Goal: Task Accomplishment & Management: Manage account settings

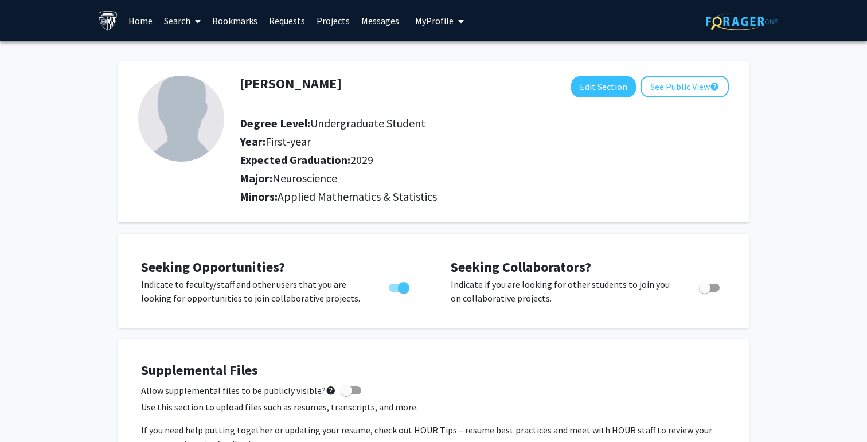
click at [435, 24] on span "My Profile" at bounding box center [434, 20] width 38 height 11
click at [463, 56] on span "[PERSON_NAME]" at bounding box center [486, 53] width 69 height 13
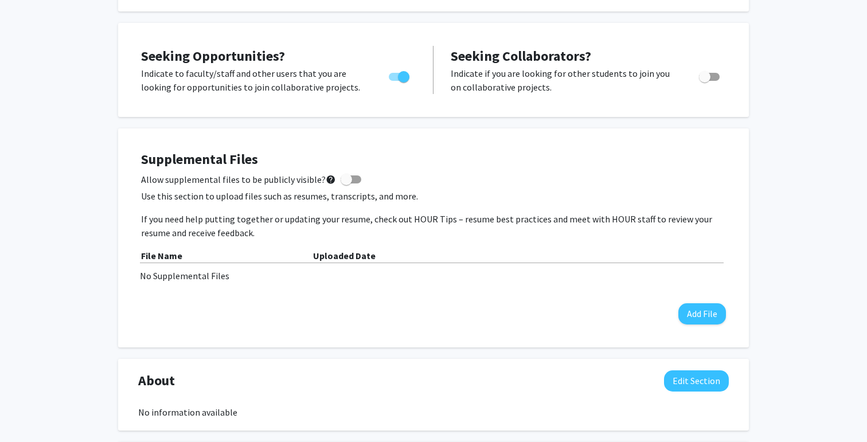
scroll to position [215, 0]
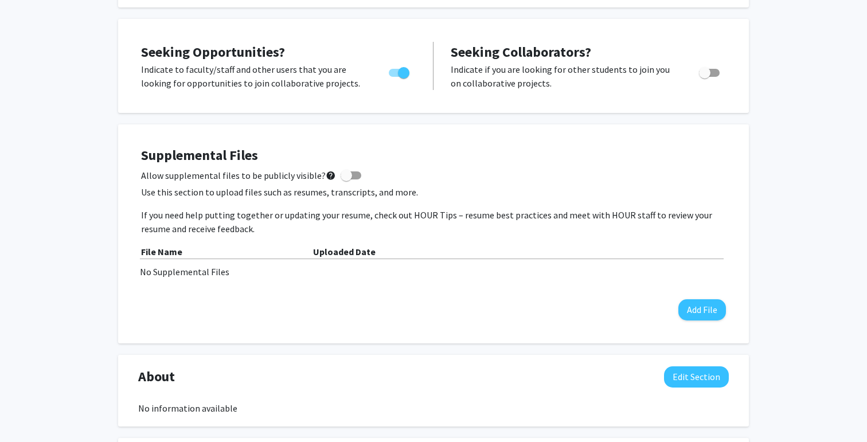
click at [341, 174] on span at bounding box center [346, 175] width 11 height 11
click at [346, 179] on input "Allow supplemental files to be publicly visible? help" at bounding box center [346, 179] width 1 height 1
checkbox input "true"
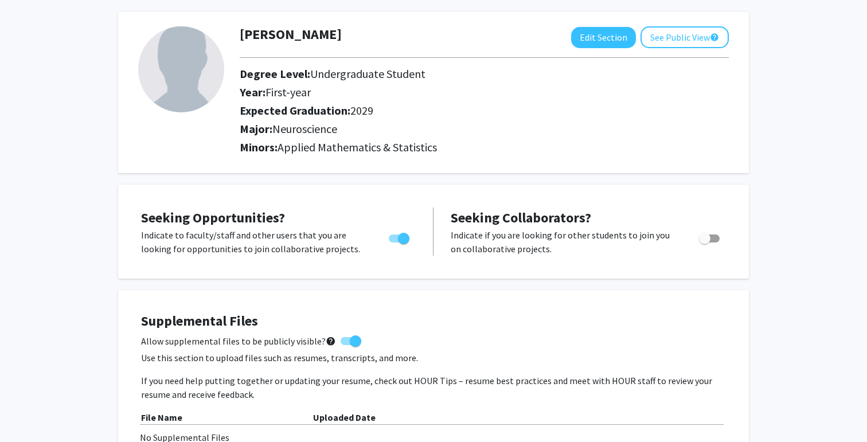
scroll to position [0, 0]
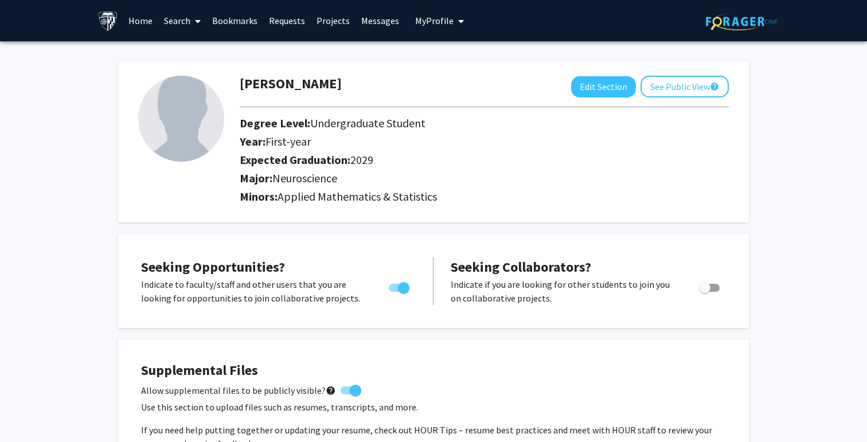
click at [187, 22] on link "Search" at bounding box center [182, 21] width 48 height 40
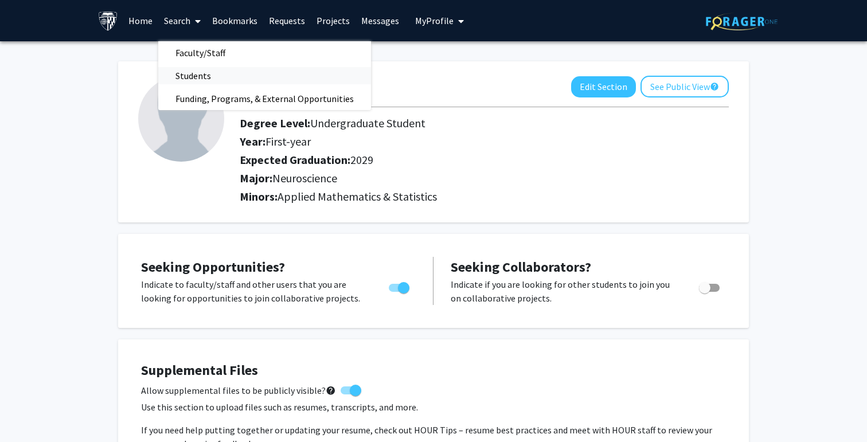
click at [196, 70] on span "Students" at bounding box center [193, 75] width 70 height 23
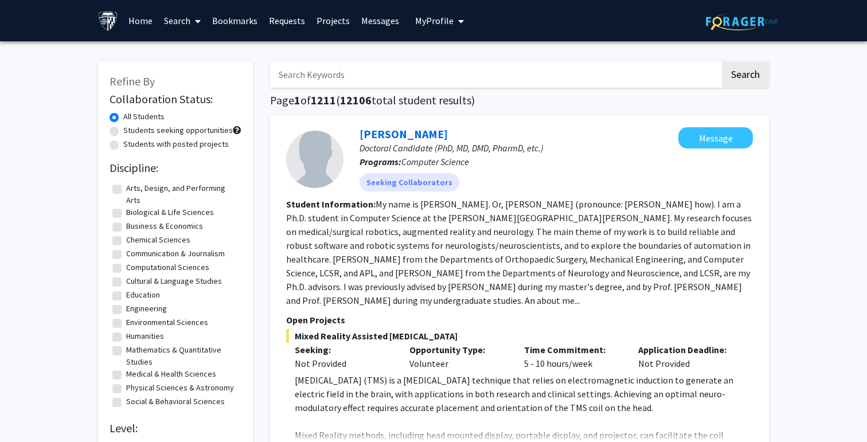
click at [447, 23] on span "My Profile" at bounding box center [434, 20] width 38 height 11
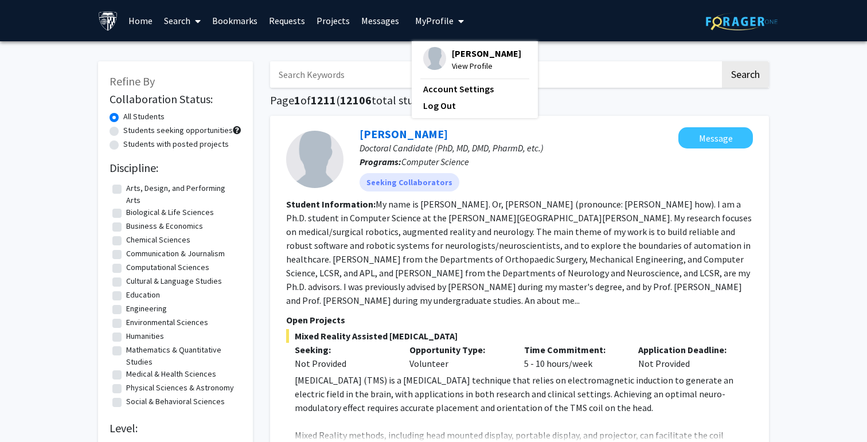
click at [459, 60] on span "View Profile" at bounding box center [486, 66] width 69 height 13
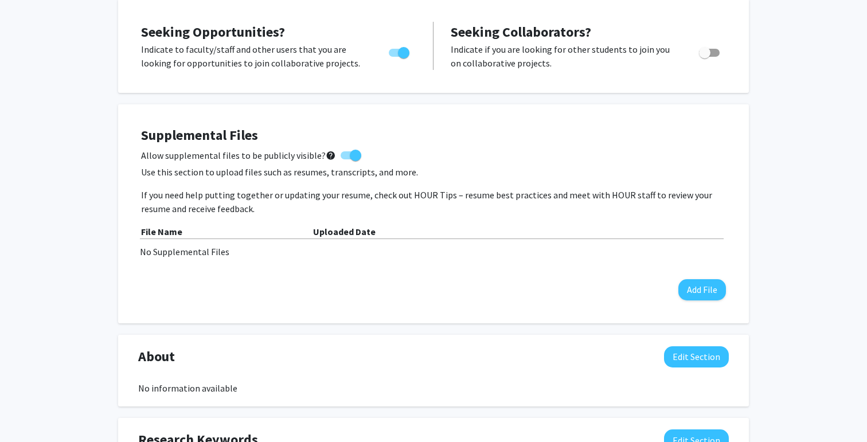
scroll to position [238, 0]
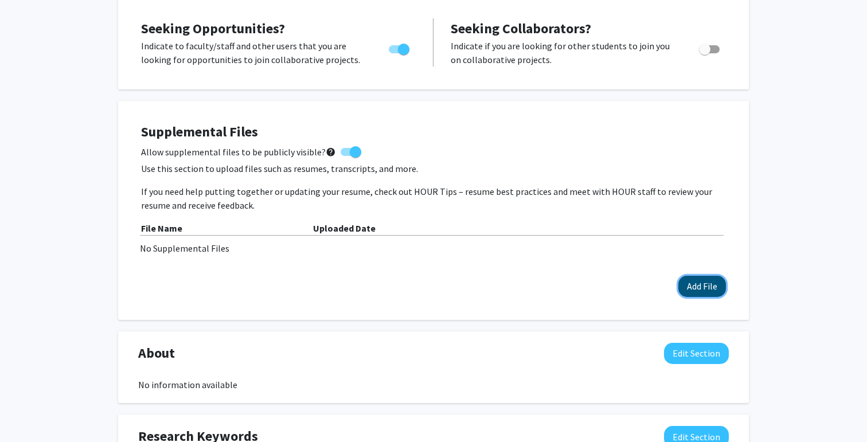
click at [703, 287] on button "Add File" at bounding box center [702, 286] width 48 height 21
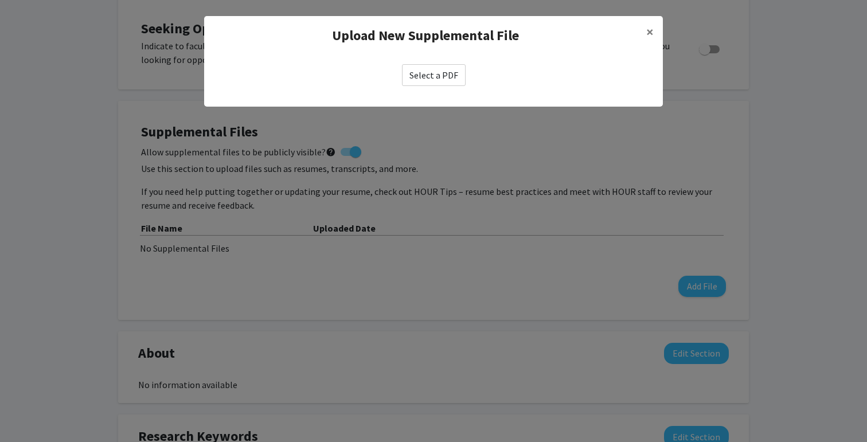
click at [435, 73] on label "Select a PDF" at bounding box center [434, 75] width 64 height 22
click at [0, 0] on input "Select a PDF" at bounding box center [0, 0] width 0 height 0
click at [437, 81] on label "Select a PDF" at bounding box center [434, 75] width 64 height 22
click at [0, 0] on input "Select a PDF" at bounding box center [0, 0] width 0 height 0
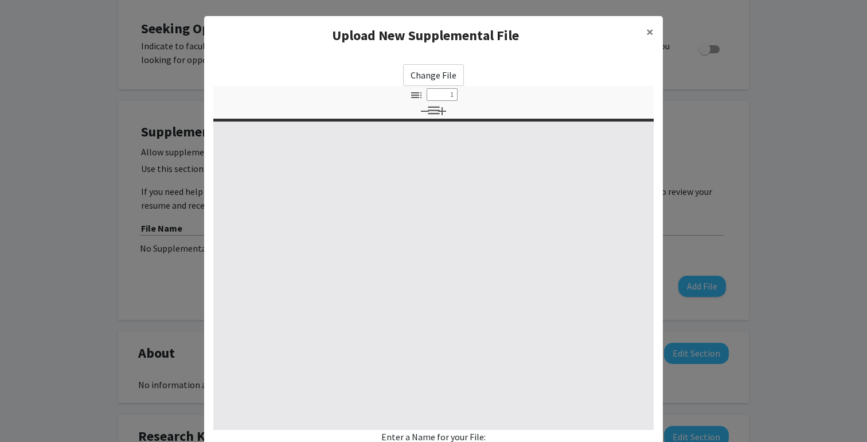
select select "custom"
type input "0"
select select "custom"
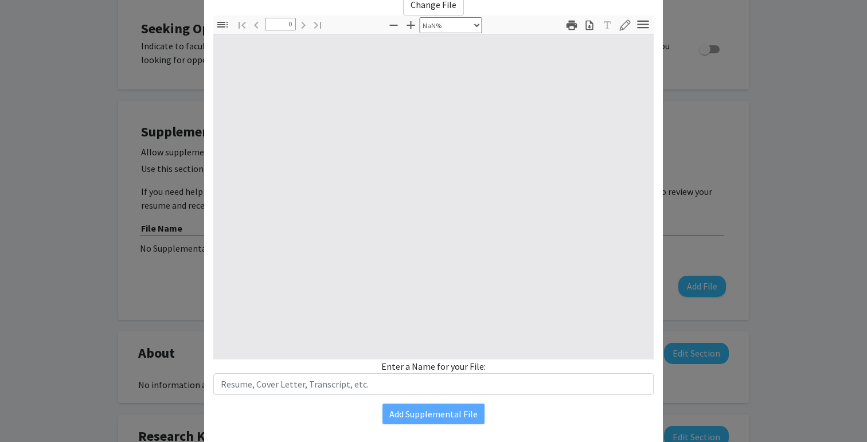
scroll to position [101, 0]
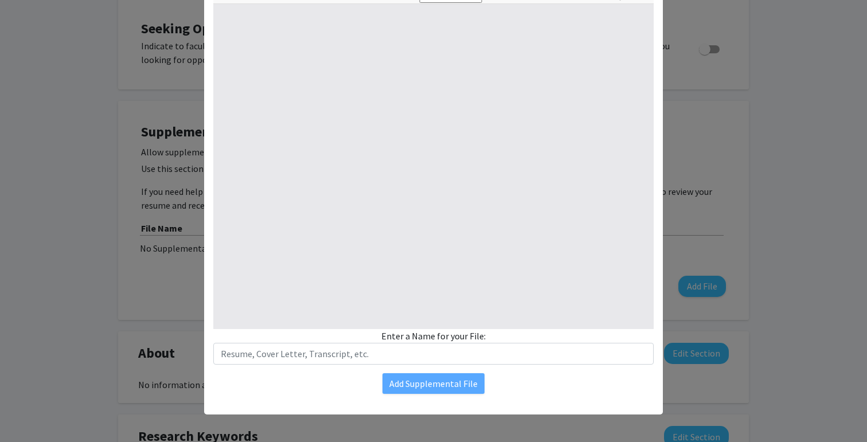
type input "1"
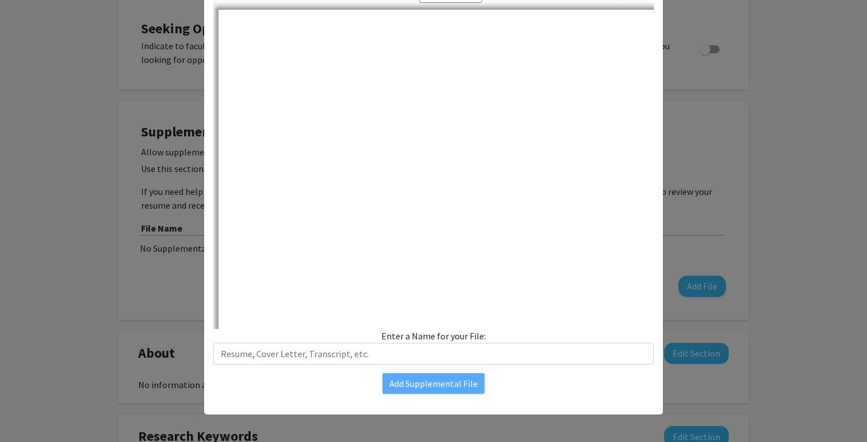
select select "auto"
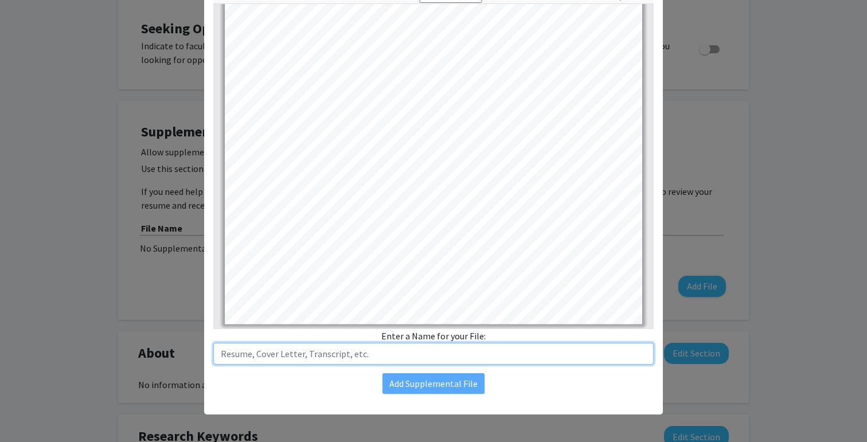
click at [441, 349] on input "text" at bounding box center [433, 354] width 440 height 22
type input "ShreyasTrivedi_Resume"
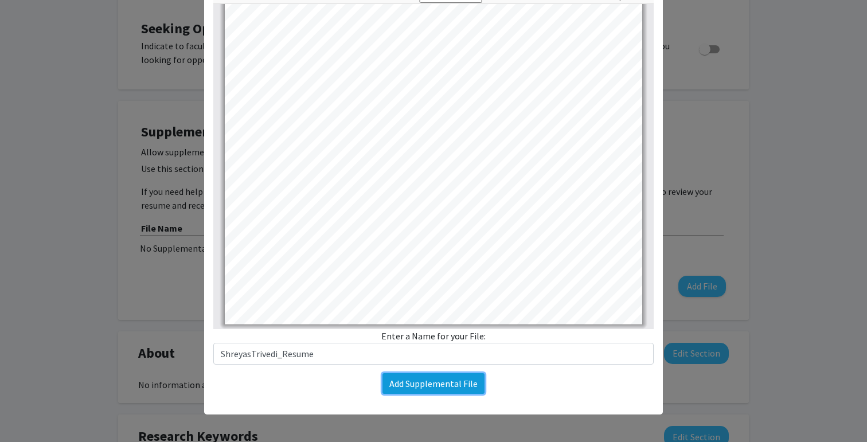
click at [451, 388] on button "Add Supplemental File" at bounding box center [433, 383] width 102 height 21
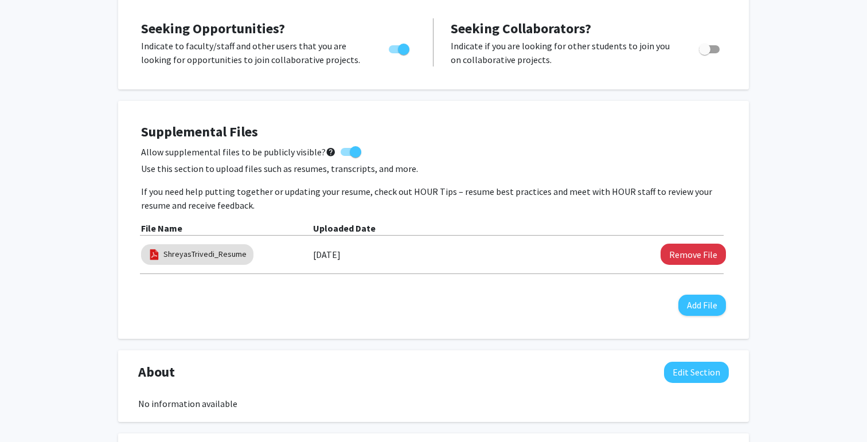
click at [773, 261] on div "[PERSON_NAME] Edit Section See Public View help Degree Level: Undergraduate Stu…" at bounding box center [433, 340] width 867 height 1074
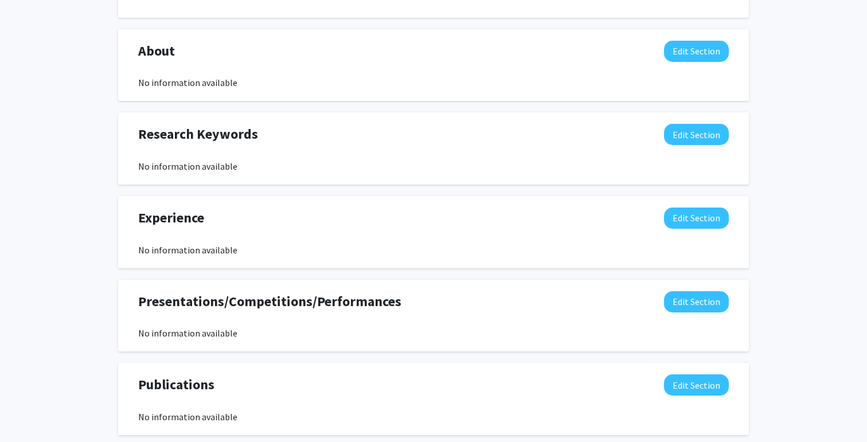
scroll to position [558, 0]
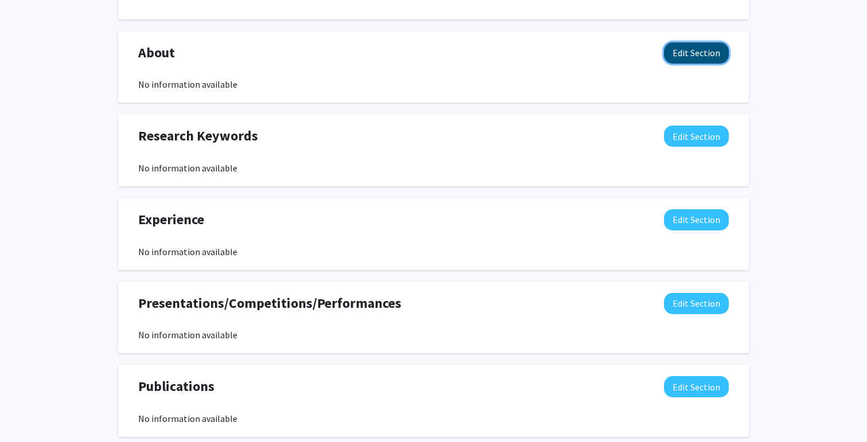
click at [686, 53] on button "Edit Section" at bounding box center [696, 52] width 65 height 21
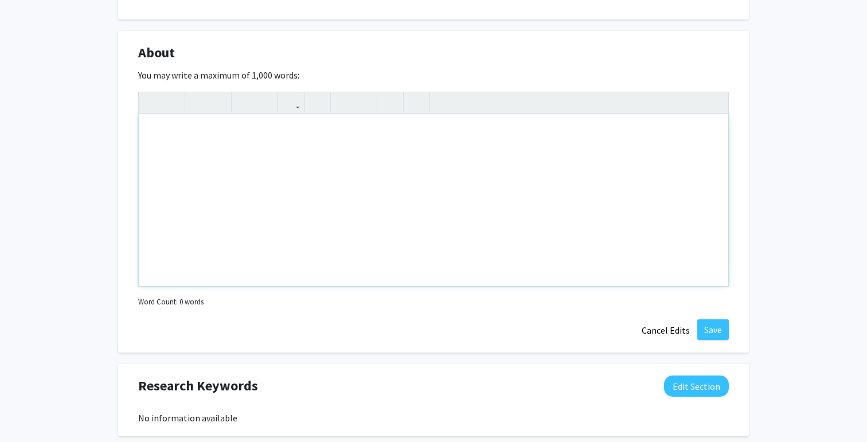
click at [553, 209] on div "Note to users with screen readers: Please deactivate our accessibility plugin f…" at bounding box center [433, 200] width 589 height 172
click at [783, 165] on div "[PERSON_NAME] Edit Section See Public View help Degree Level: Undergraduate Stu…" at bounding box center [433, 145] width 867 height 1324
click at [641, 161] on div "Note to users with screen readers: Please deactivate our accessibility plugin f…" at bounding box center [433, 200] width 589 height 172
click at [806, 161] on div "[PERSON_NAME] Edit Section See Public View help Degree Level: Undergraduate Stu…" at bounding box center [433, 145] width 867 height 1324
click at [705, 167] on div "Note to users with screen readers: Please deactivate our accessibility plugin f…" at bounding box center [433, 200] width 589 height 172
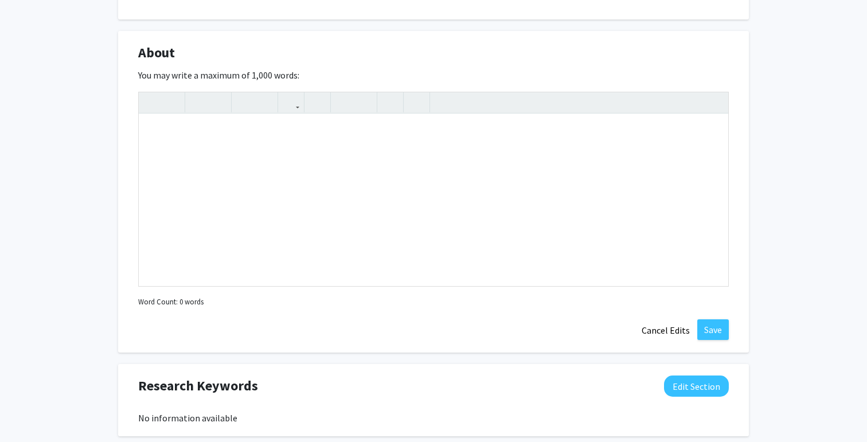
click at [787, 166] on div "[PERSON_NAME] Edit Section See Public View help Degree Level: Undergraduate Stu…" at bounding box center [433, 145] width 867 height 1324
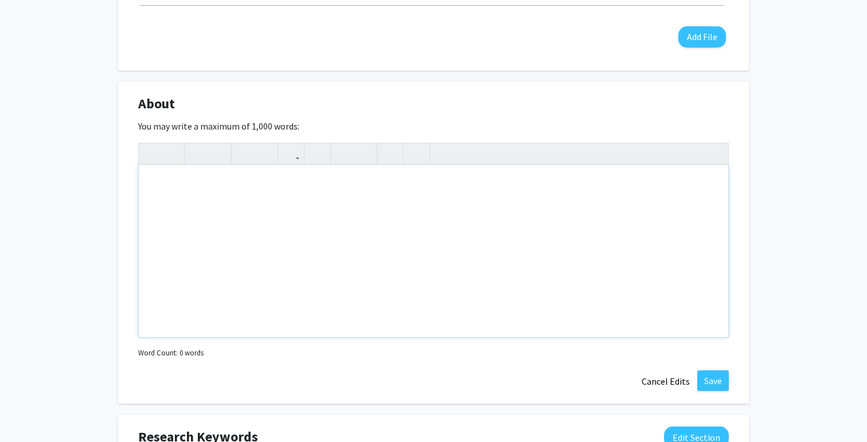
scroll to position [506, 0]
click at [438, 224] on div "Note to users with screen readers: Please deactivate our accessibility plugin f…" at bounding box center [433, 252] width 589 height 172
paste div "Note to users with screen readers: Please deactivate our accessibility plugin f…"
type textarea "<p>I am a current freshman at [PERSON_NAME][GEOGRAPHIC_DATA][PERSON_NAME] with …"
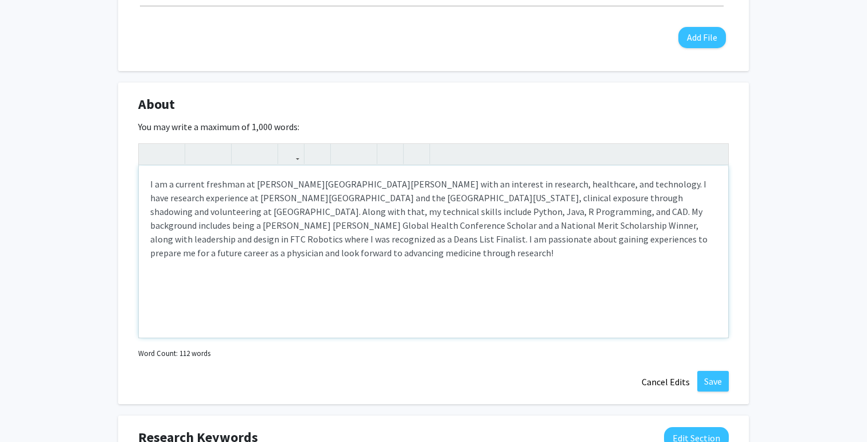
type textarea "<p>I am a current freshman at [PERSON_NAME][GEOGRAPHIC_DATA][PERSON_NAME] with …"
click at [763, 261] on div "[PERSON_NAME] Edit Section See Public View help Degree Level: Undergraduate Stu…" at bounding box center [433, 197] width 867 height 1324
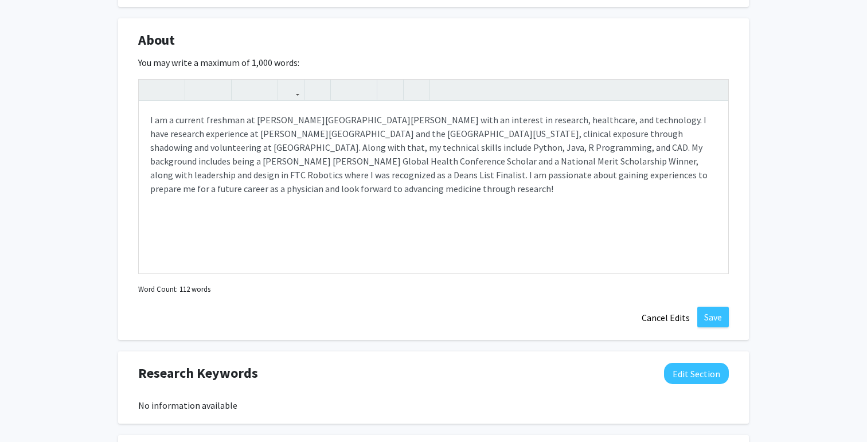
scroll to position [569, 0]
click at [542, 159] on p "I am a current freshman at [PERSON_NAME][GEOGRAPHIC_DATA][PERSON_NAME] with an …" at bounding box center [433, 156] width 566 height 83
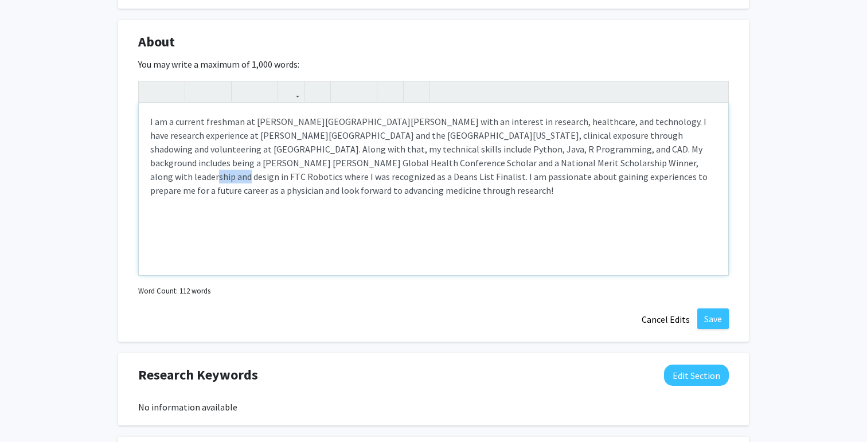
click at [542, 159] on p "I am a current freshman at [PERSON_NAME][GEOGRAPHIC_DATA][PERSON_NAME] with an …" at bounding box center [433, 156] width 566 height 83
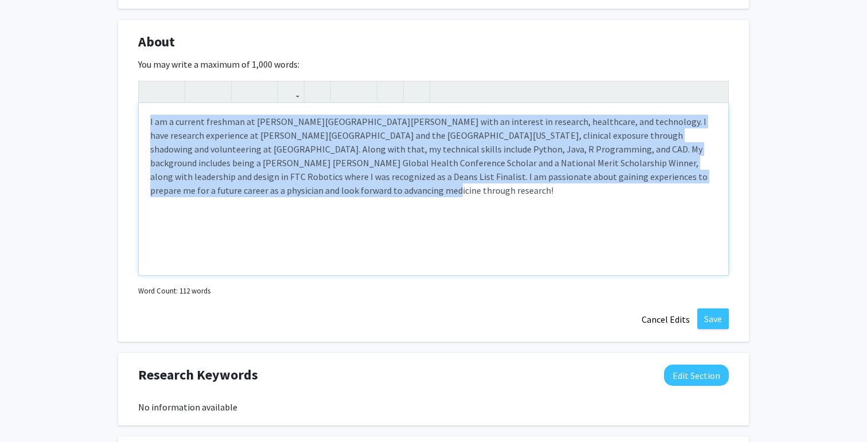
click at [542, 159] on p "I am a current freshman at [PERSON_NAME][GEOGRAPHIC_DATA][PERSON_NAME] with an …" at bounding box center [433, 156] width 566 height 83
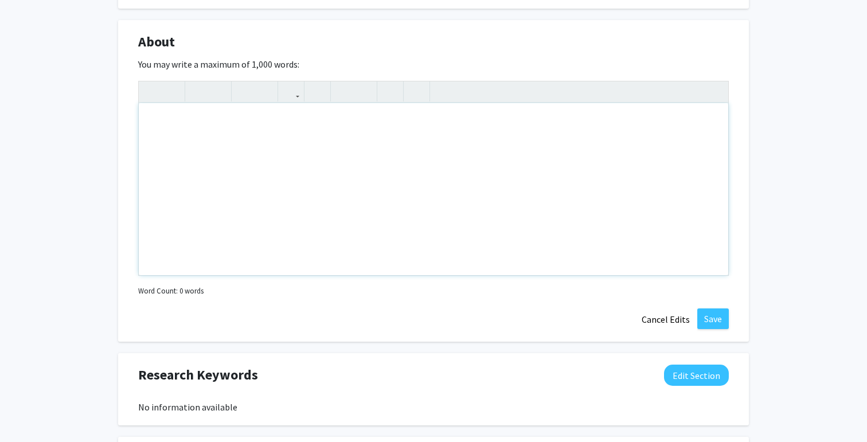
click at [389, 185] on div "Note to users with screen readers: Please deactivate our accessibility plugin f…" at bounding box center [433, 189] width 589 height 172
type textarea "<p>Aspiring pre-med student &amp; [PERSON_NAME] [PERSON_NAME] freshman with exp…"
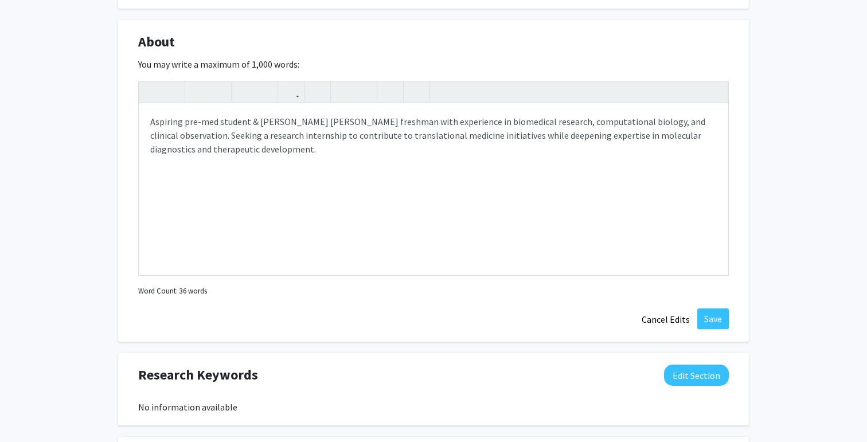
click at [770, 178] on div "[PERSON_NAME] Edit Section See Public View help Degree Level: Undergraduate Stu…" at bounding box center [433, 135] width 867 height 1324
click at [495, 160] on div "Aspiring pre-med student & [PERSON_NAME] [PERSON_NAME] freshman with experience…" at bounding box center [433, 189] width 589 height 172
click at [831, 217] on div "[PERSON_NAME] Edit Section See Public View help Degree Level: Undergraduate Stu…" at bounding box center [433, 135] width 867 height 1324
click at [545, 138] on p "Aspiring pre-med student & [PERSON_NAME] [PERSON_NAME] freshman with experience…" at bounding box center [433, 135] width 566 height 41
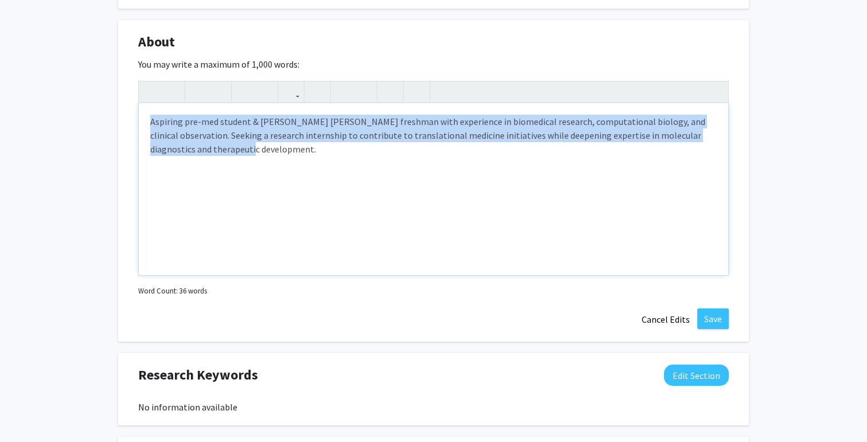
click at [545, 138] on p "Aspiring pre-med student & [PERSON_NAME] [PERSON_NAME] freshman with experience…" at bounding box center [433, 135] width 566 height 41
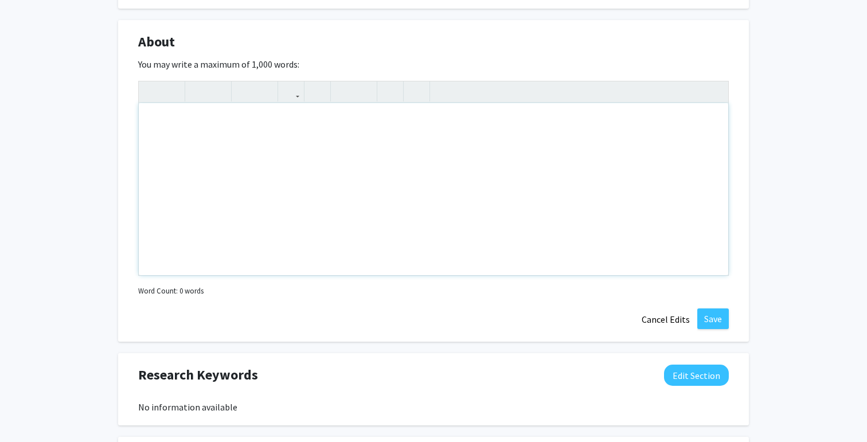
click at [374, 179] on div "Note to users with screen readers: Please deactivate our accessibility plugin f…" at bounding box center [433, 189] width 589 height 172
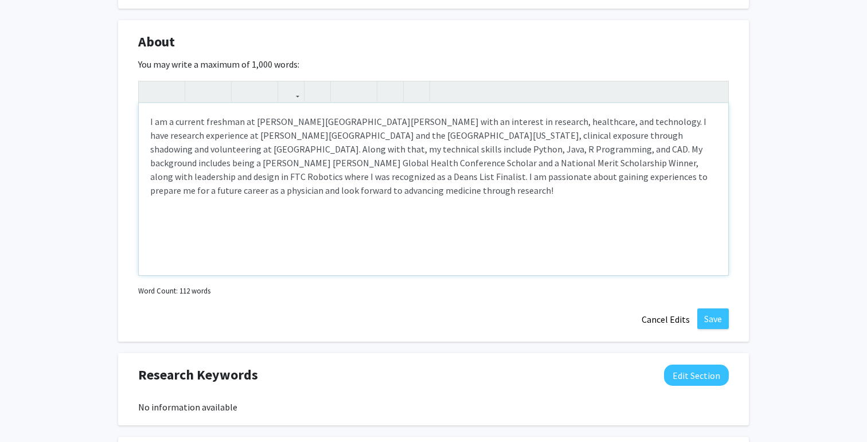
type textarea "<p>I am a current freshman at [PERSON_NAME][GEOGRAPHIC_DATA][PERSON_NAME] with …"
click at [839, 177] on div "[PERSON_NAME] Edit Section See Public View help Degree Level: Undergraduate Stu…" at bounding box center [433, 135] width 867 height 1324
click at [709, 326] on button "Save" at bounding box center [713, 318] width 32 height 21
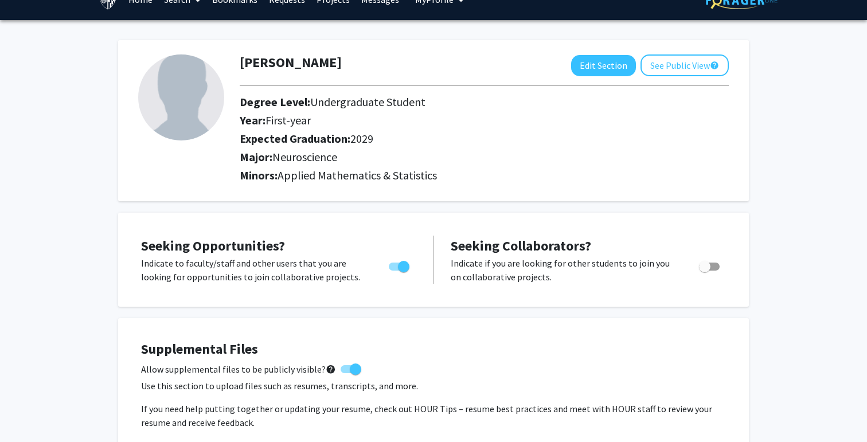
scroll to position [0, 0]
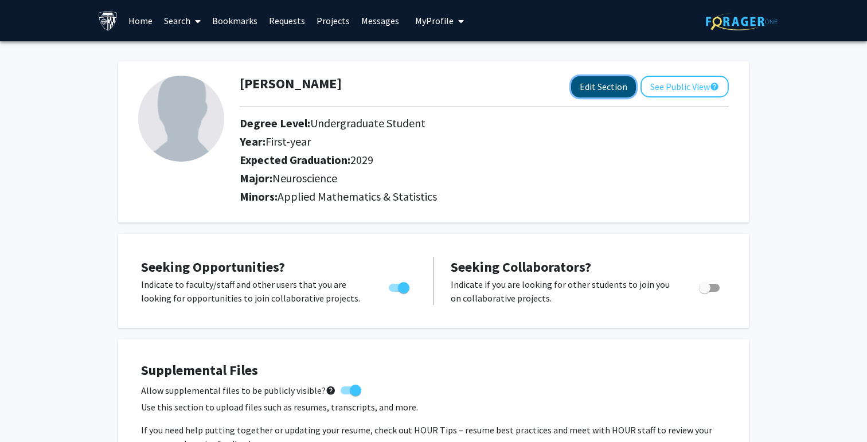
click at [607, 90] on button "Edit Section" at bounding box center [603, 86] width 65 height 21
select select "first-year"
select select "2029"
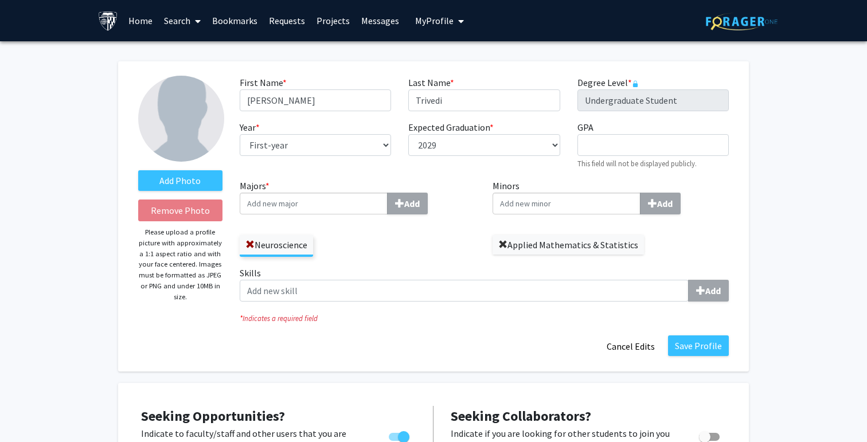
click at [503, 243] on span at bounding box center [502, 244] width 9 height 9
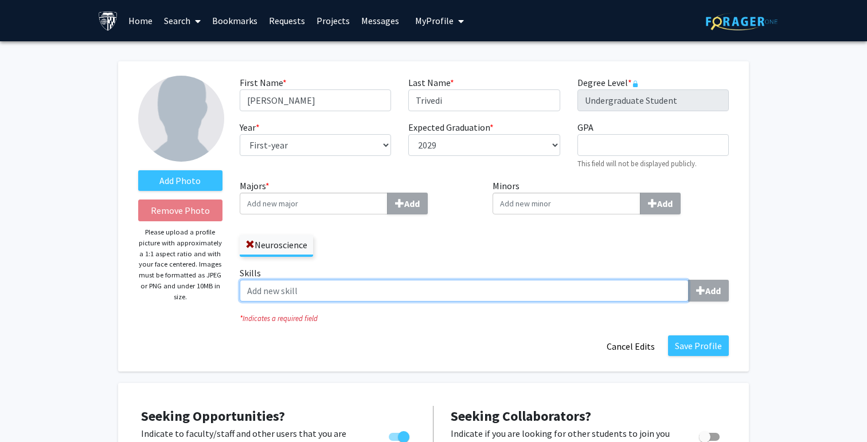
click at [651, 287] on input "Skills Add" at bounding box center [464, 291] width 449 height 22
type input "j"
type input "R Programming"
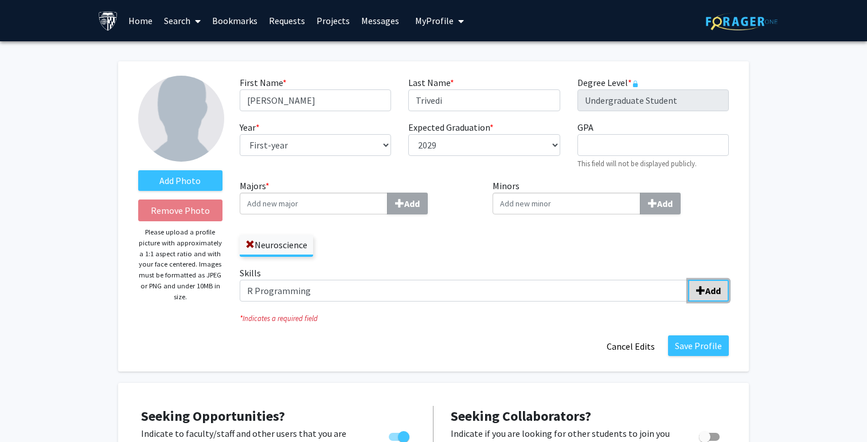
click at [700, 291] on span "submit" at bounding box center [700, 290] width 9 height 9
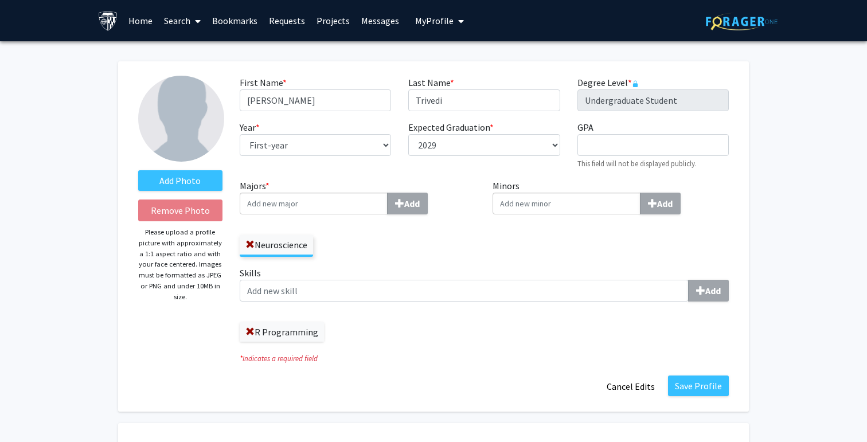
click at [533, 279] on label "Skills Add" at bounding box center [484, 284] width 489 height 36
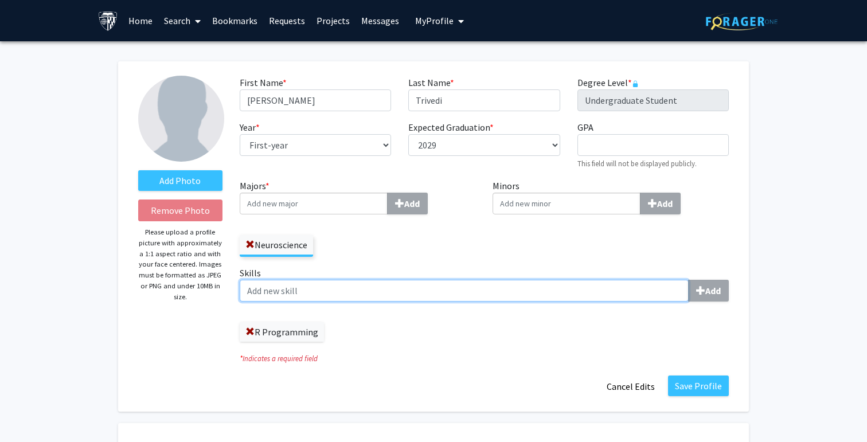
click at [533, 280] on input "Skills Add" at bounding box center [464, 291] width 449 height 22
type input "Java"
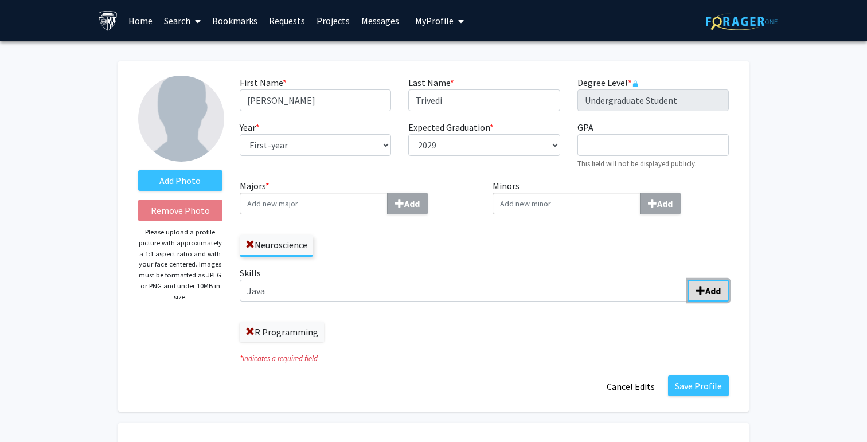
click at [708, 284] on button "Add" at bounding box center [708, 291] width 41 height 22
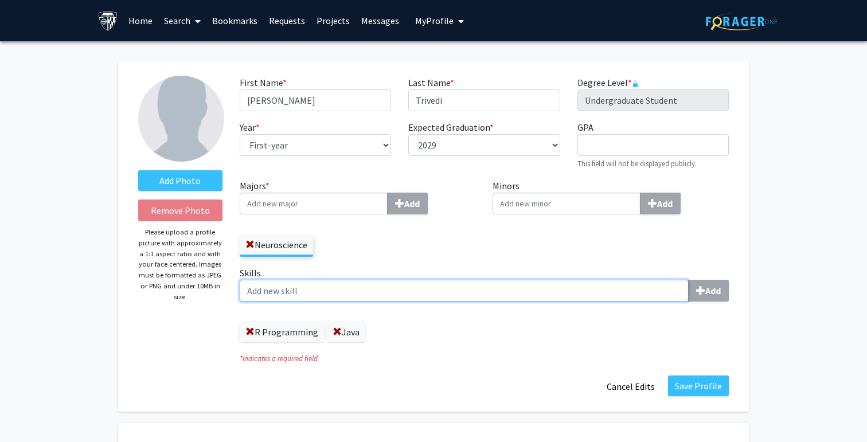
click at [629, 288] on input "Skills Add" at bounding box center [464, 291] width 449 height 22
type input "Python"
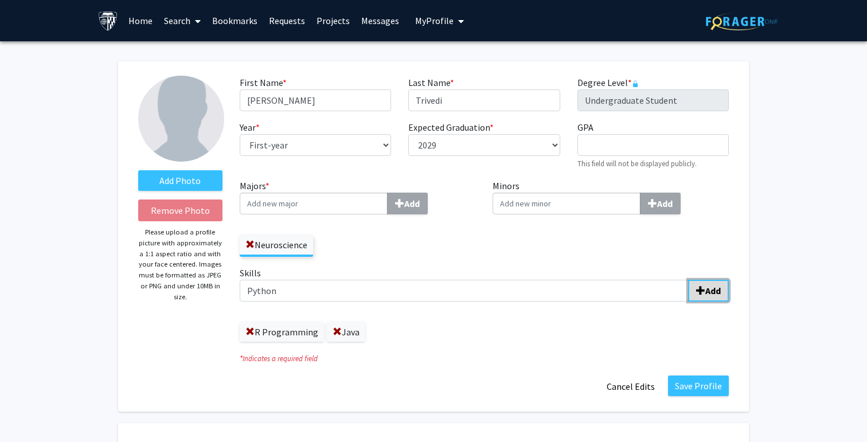
click at [721, 299] on button "Add" at bounding box center [708, 291] width 41 height 22
click at [606, 306] on div "Skills Add R Programming Java Python" at bounding box center [484, 304] width 489 height 76
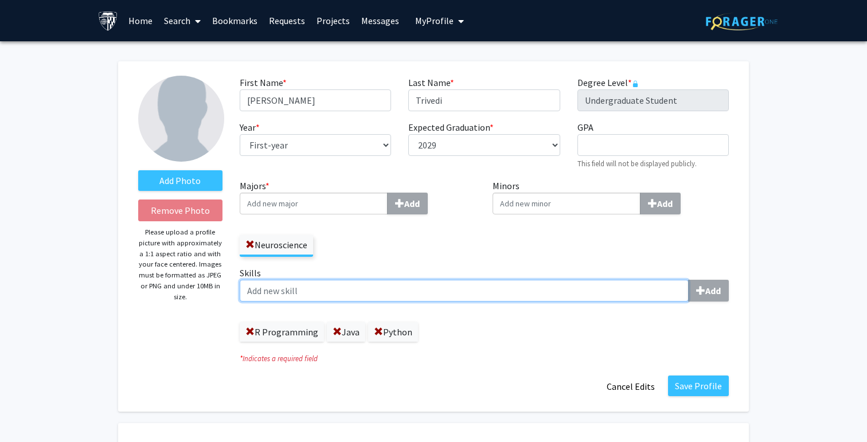
click at [597, 299] on input "Skills Add" at bounding box center [464, 291] width 449 height 22
type input "CIBERSORTx"
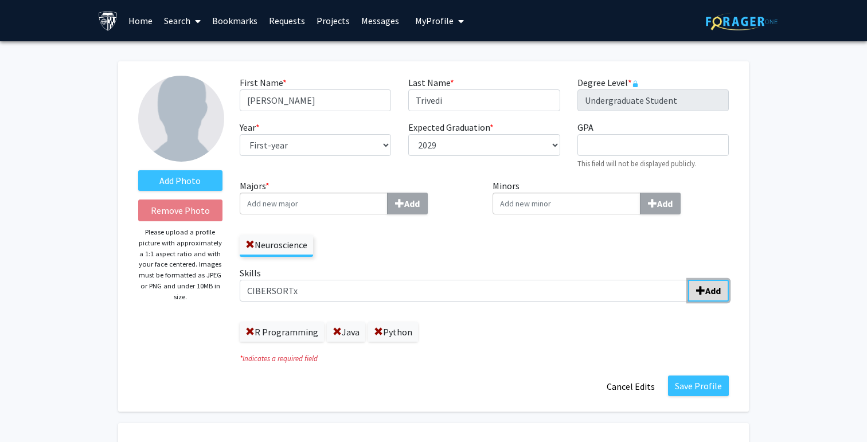
click at [709, 294] on b "Add" at bounding box center [712, 290] width 15 height 11
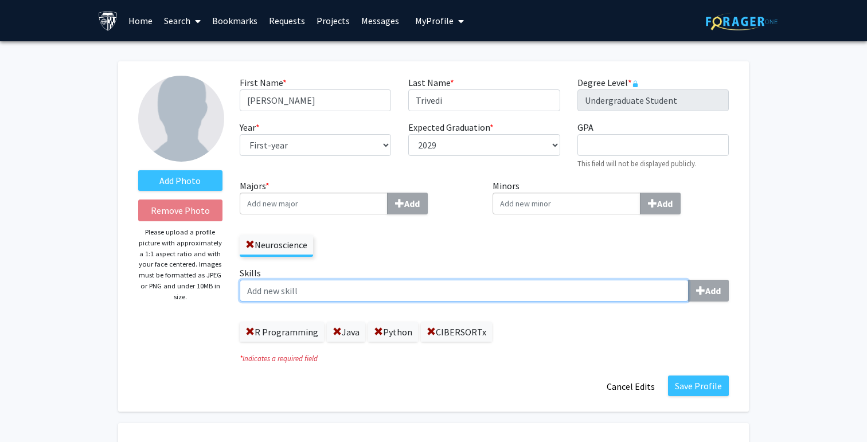
click at [256, 292] on input "Skills Add" at bounding box center [464, 291] width 449 height 22
type input "CAD"
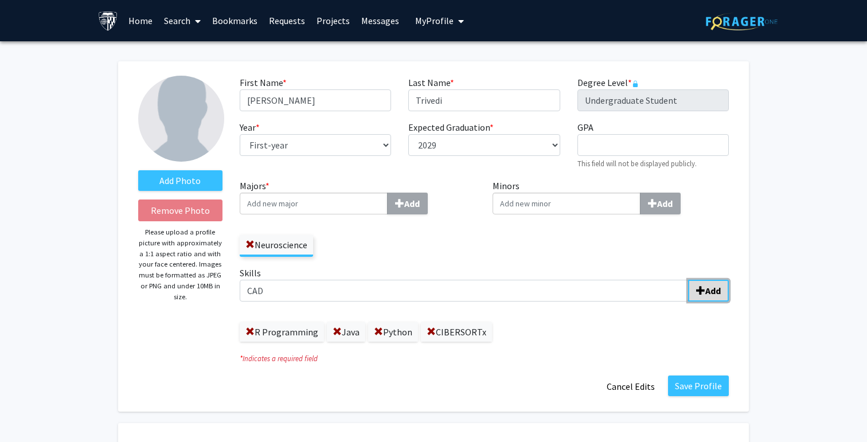
click at [711, 284] on button "Add" at bounding box center [708, 291] width 41 height 22
click at [695, 382] on button "Save Profile" at bounding box center [698, 386] width 61 height 21
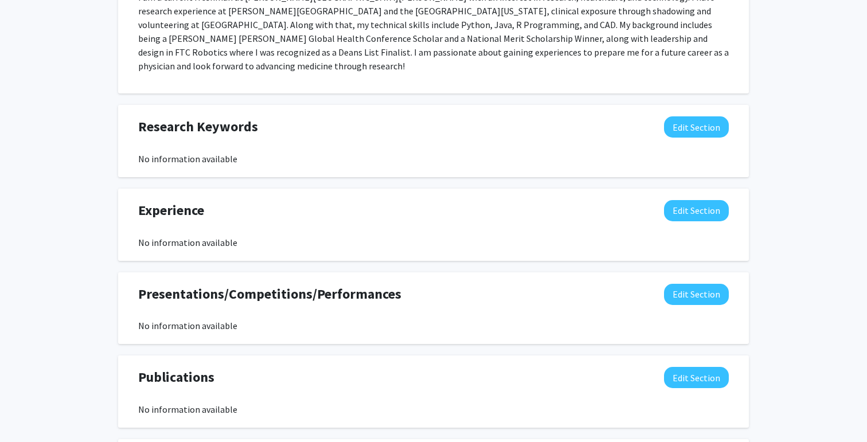
scroll to position [654, 0]
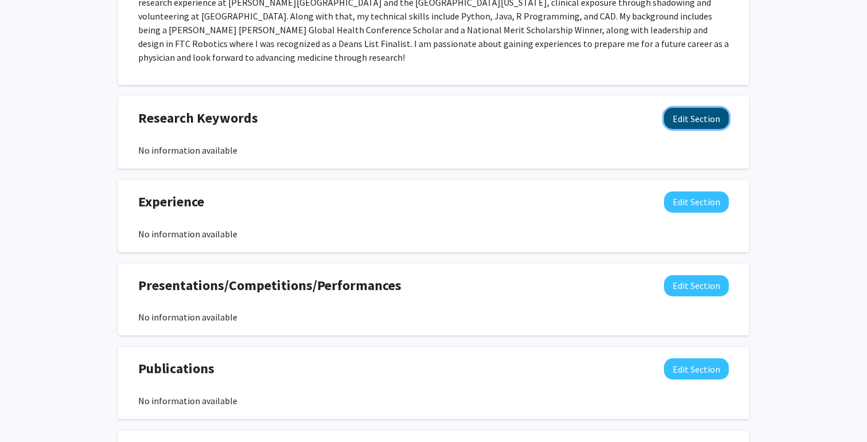
click at [691, 111] on button "Edit Section" at bounding box center [696, 118] width 65 height 21
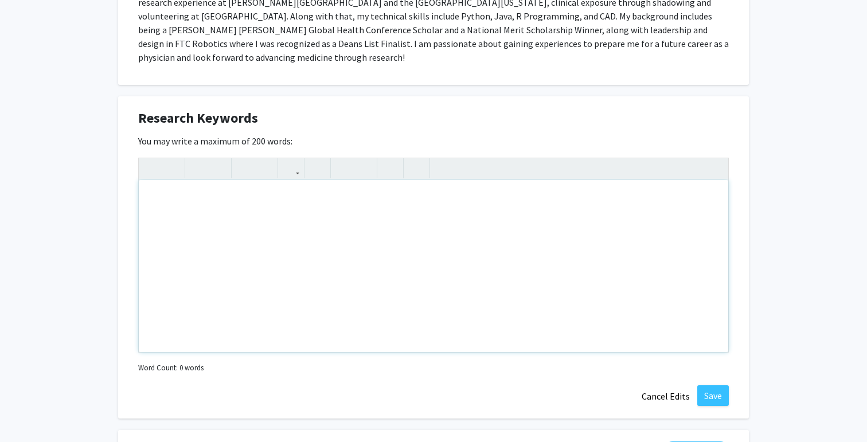
click at [522, 226] on div "Note to users with screen readers: Please deactivate our accessibility plugin f…" at bounding box center [433, 266] width 589 height 172
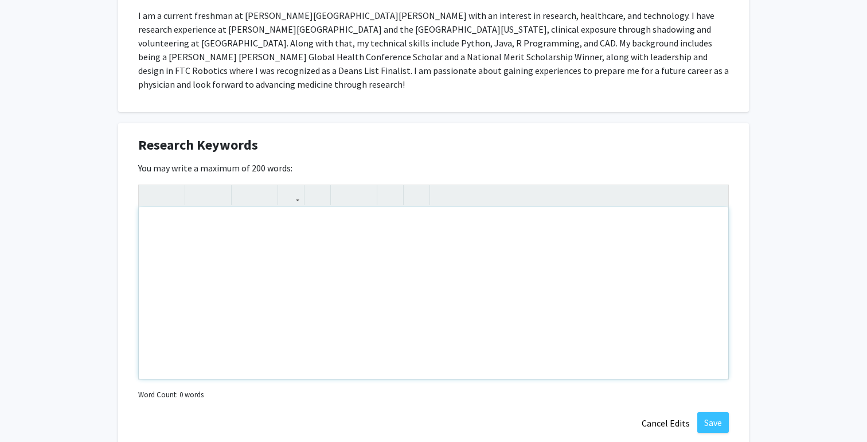
scroll to position [630, 0]
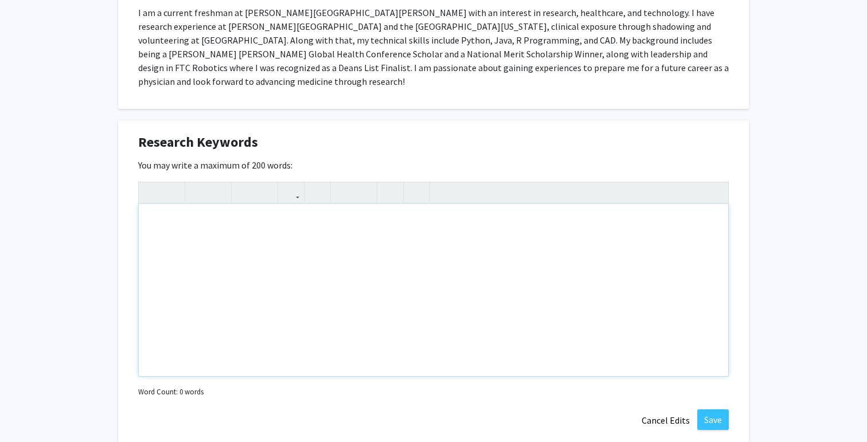
click at [464, 204] on div "Note to users with screen readers: Please deactivate our accessibility plugin f…" at bounding box center [433, 290] width 589 height 172
paste div "Note to users with screen readers: Please deactivate our accessibility plugin f…"
type textarea "<p>microbiology, pharmacokinetics, transcriptomics,</p>"
click at [342, 216] on p "microbiology, pharmacokinetics, transcriptomics, nfectious diseases" at bounding box center [433, 223] width 566 height 14
click at [440, 216] on p "microbiology, pharmacokinetics, transcriptomics, [MEDICAL_DATA]" at bounding box center [433, 223] width 566 height 14
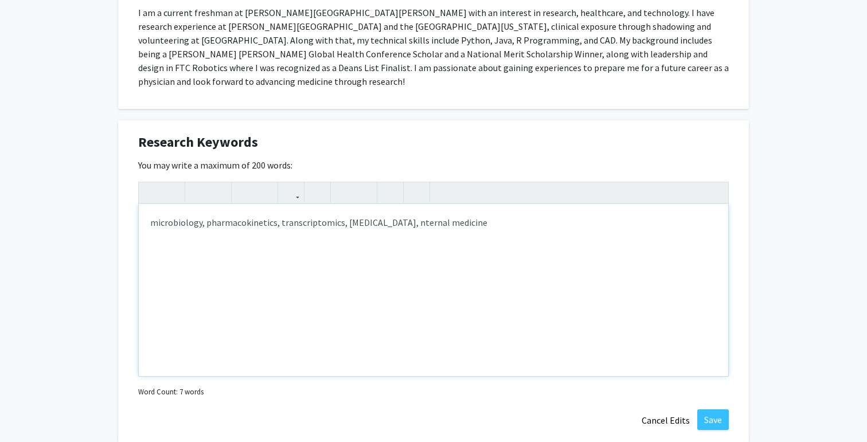
click at [420, 216] on p "microbiology, pharmacokinetics, transcriptomics, [MEDICAL_DATA], nternal medici…" at bounding box center [433, 223] width 566 height 14
click at [551, 216] on p "microbiology, pharmacokinetics, transcriptomics, [MEDICAL_DATA], internal medic…" at bounding box center [433, 223] width 566 height 14
click at [519, 216] on p "microbiology, pharmacokinetics, transcriptomics, [MEDICAL_DATA], internal medic…" at bounding box center [433, 223] width 566 height 14
drag, startPoint x: 581, startPoint y: 209, endPoint x: 671, endPoint y: 212, distance: 90.6
click at [671, 216] on p "microbiology, pharmacokinetics, transcriptomics, [MEDICAL_DATA], internal medic…" at bounding box center [433, 230] width 566 height 28
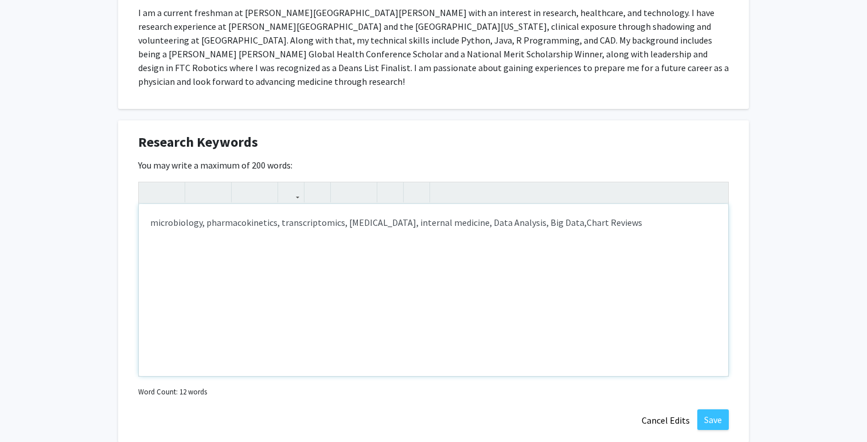
drag, startPoint x: 580, startPoint y: 210, endPoint x: 665, endPoint y: 230, distance: 87.1
click at [665, 230] on div "microbiology, pharmacokinetics, transcriptomics, [MEDICAL_DATA], internal medic…" at bounding box center [433, 290] width 589 height 172
click at [638, 216] on p "microbiology, pharmacokinetics, transcriptomics, [MEDICAL_DATA], internal medic…" at bounding box center [433, 230] width 566 height 28
click at [689, 216] on p "microbiology, pharmacokinetics, transcriptomics, [MEDICAL_DATA], internal medic…" at bounding box center [433, 230] width 566 height 28
click at [721, 210] on div "microbiology, pharmacokinetics, transcriptomics, [MEDICAL_DATA], internal medic…" at bounding box center [433, 290] width 589 height 172
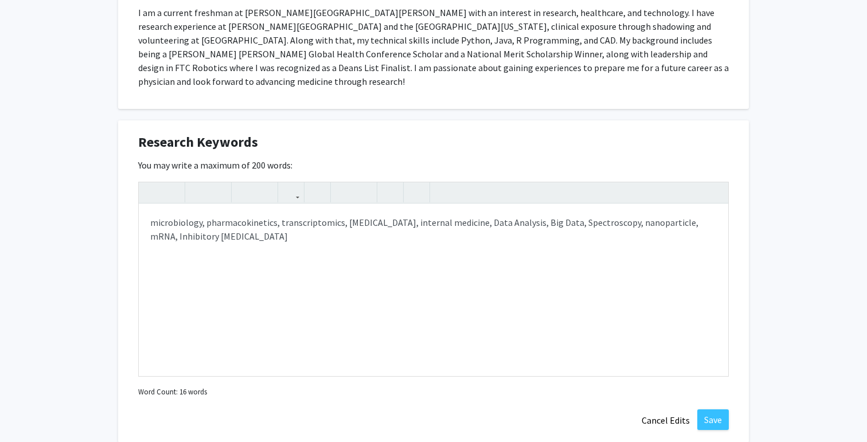
click at [810, 251] on div "[PERSON_NAME] Edit Section See Public View help Degree Level: Undergraduate Stu…" at bounding box center [433, 113] width 867 height 1402
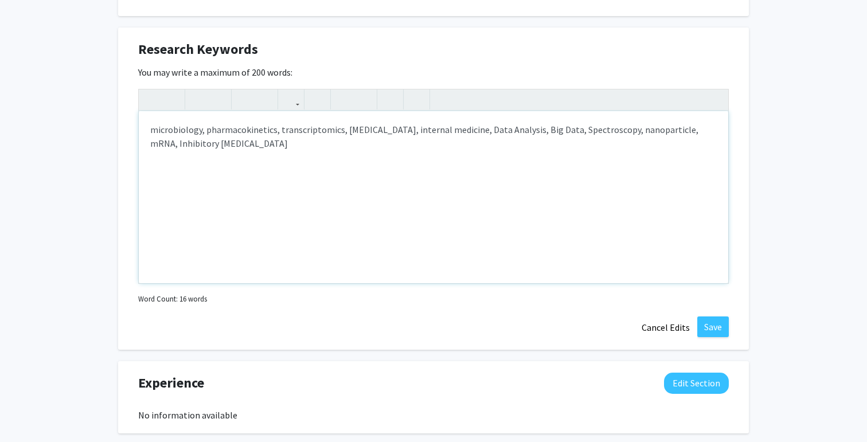
scroll to position [737, 0]
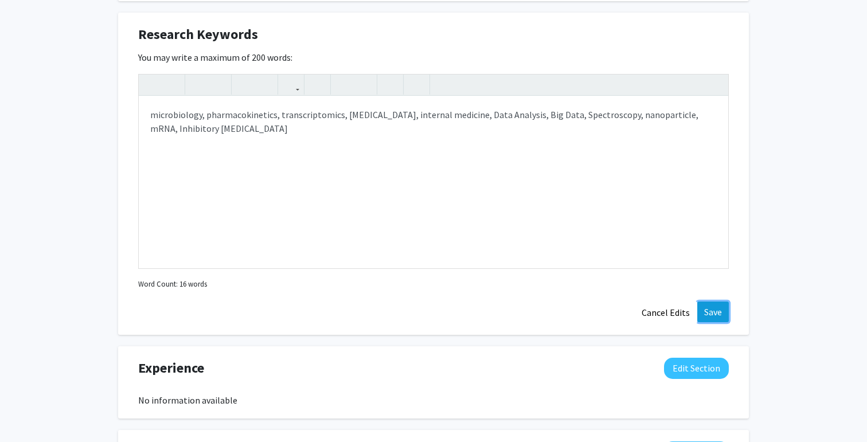
click at [718, 302] on button "Save" at bounding box center [713, 312] width 32 height 21
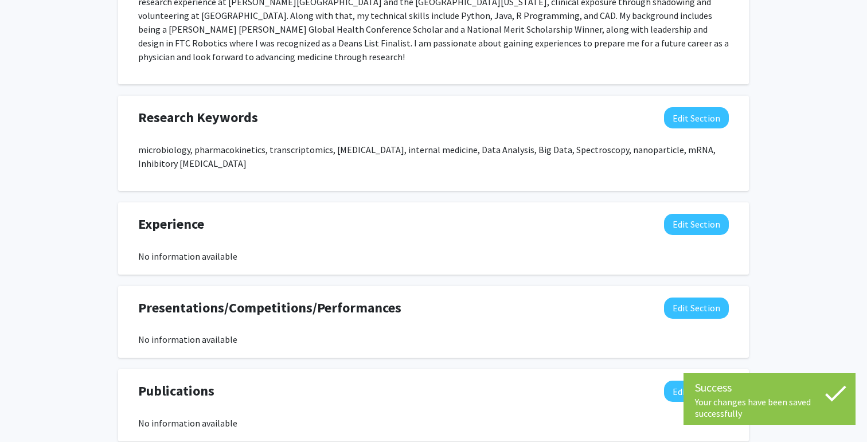
scroll to position [668, 0]
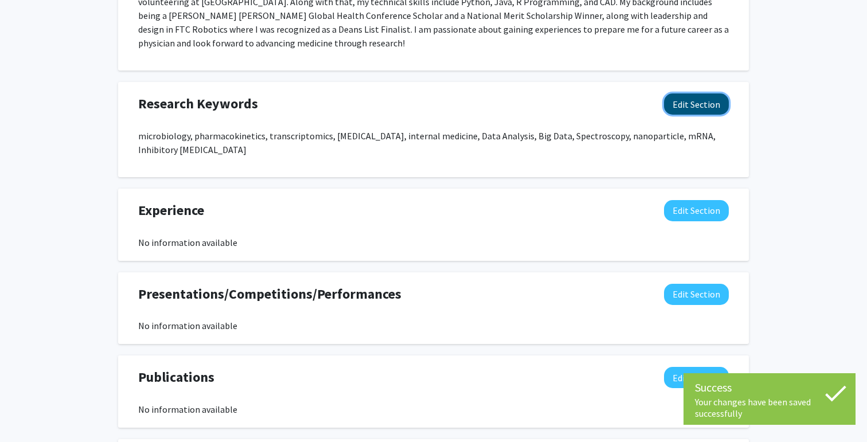
click at [703, 93] on button "Edit Section" at bounding box center [696, 103] width 65 height 21
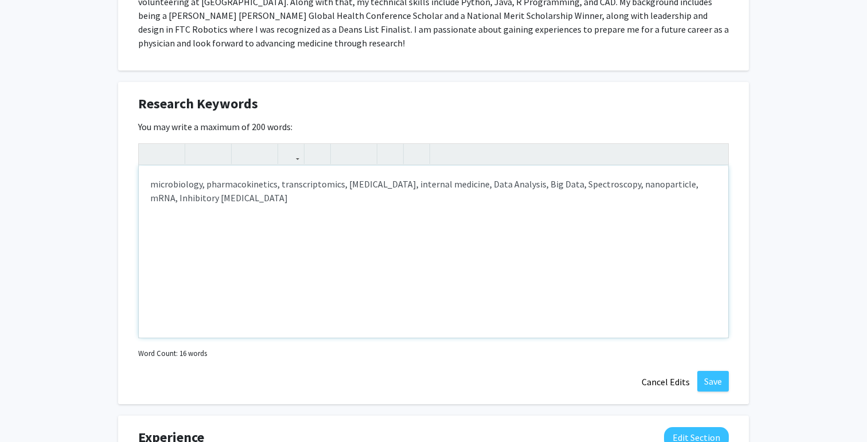
click at [492, 177] on p "microbiology, pharmacokinetics, transcriptomics, [MEDICAL_DATA], internal medic…" at bounding box center [433, 191] width 566 height 28
click at [513, 177] on p "microbiology, pharmacokinetics, transcriptomics, [MEDICAL_DATA], internal medic…" at bounding box center [433, 191] width 566 height 28
click at [549, 177] on p "microbiology, pharmacokinetics, transcriptomics, [MEDICAL_DATA], internal medic…" at bounding box center [433, 191] width 566 height 28
click at [585, 177] on p "microbiology, pharmacokinetics, transcriptomics, [MEDICAL_DATA], internal medic…" at bounding box center [433, 191] width 566 height 28
click at [562, 177] on p "microbiology, pharmacokinetics, transcriptomics, [MEDICAL_DATA], internal medic…" at bounding box center [433, 191] width 566 height 28
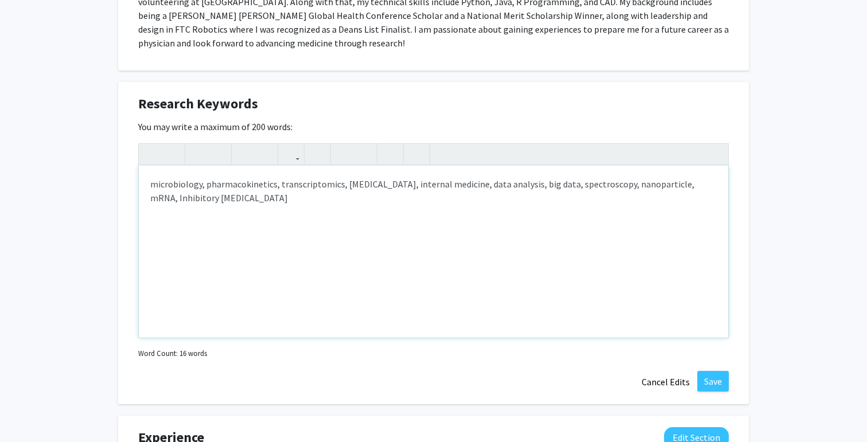
click at [154, 184] on p "microbiology, pharmacokinetics, transcriptomics, [MEDICAL_DATA], internal medic…" at bounding box center [433, 191] width 566 height 28
click at [192, 186] on p "microbiology, pharmacokinetics, transcriptomics, [MEDICAL_DATA], internal medic…" at bounding box center [433, 191] width 566 height 28
type textarea "<p>microbiology, pharmacokinetics, transcriptomics, [MEDICAL_DATA], internal me…"
click at [305, 212] on div "microbiology, pharmacokinetics, transcriptomics, [MEDICAL_DATA], internal medic…" at bounding box center [433, 252] width 589 height 172
click at [706, 371] on button "Save" at bounding box center [713, 381] width 32 height 21
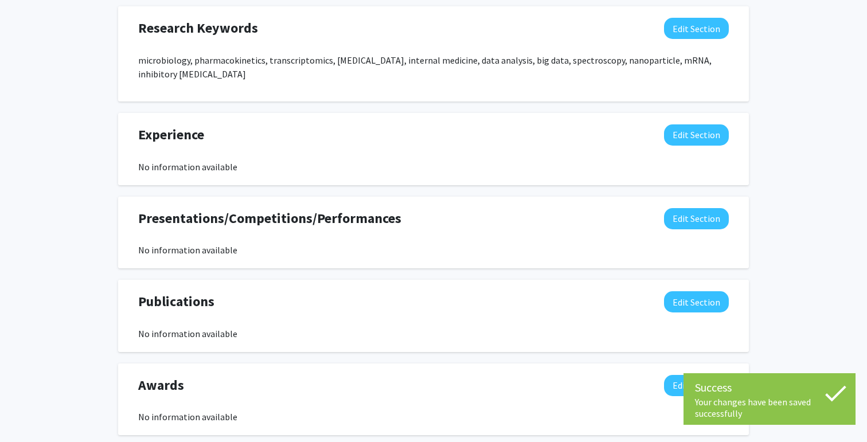
scroll to position [746, 0]
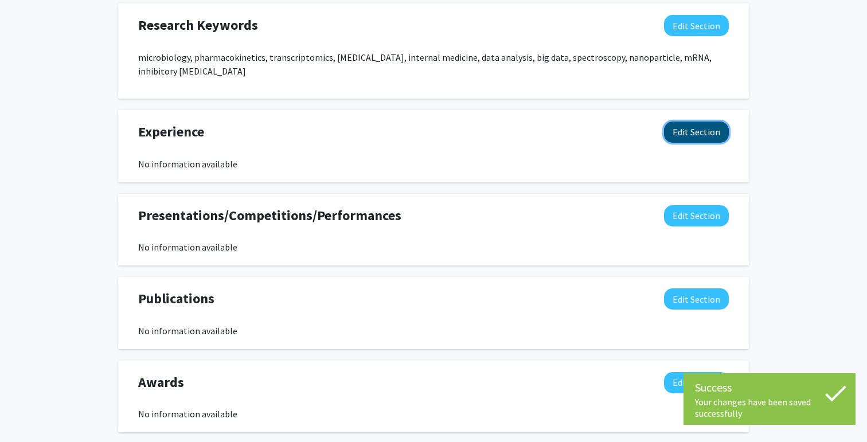
click at [694, 122] on button "Edit Section" at bounding box center [696, 132] width 65 height 21
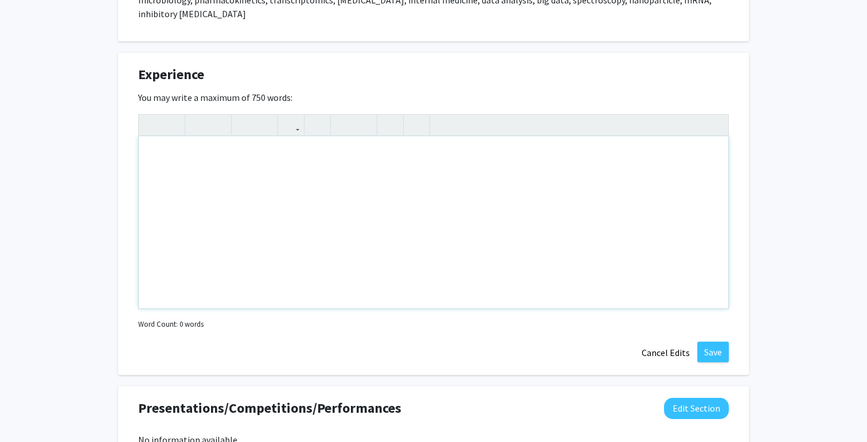
scroll to position [807, 0]
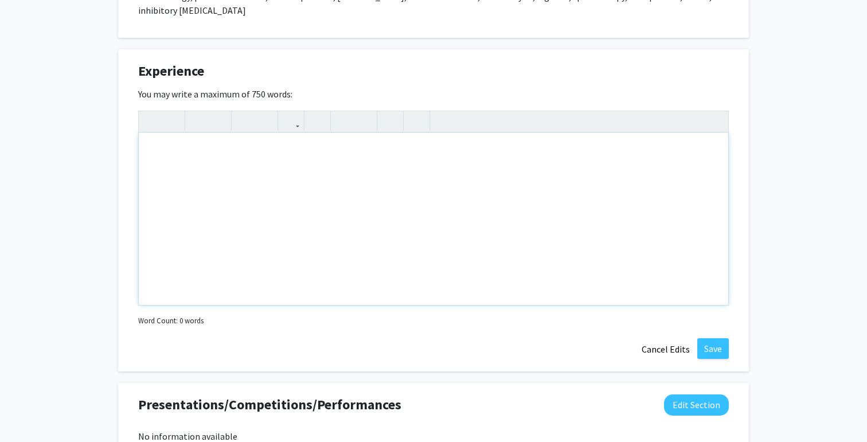
click at [188, 171] on div "Note to users with screen readers: Please deactivate our accessibility plugin f…" at bounding box center [433, 219] width 589 height 172
paste div "Note to users with screen readers: Please deactivate our accessibility plugin f…"
type textarea "<p>Student Researcher, [PERSON_NAME] University (Pathology Department; [PERSON_…"
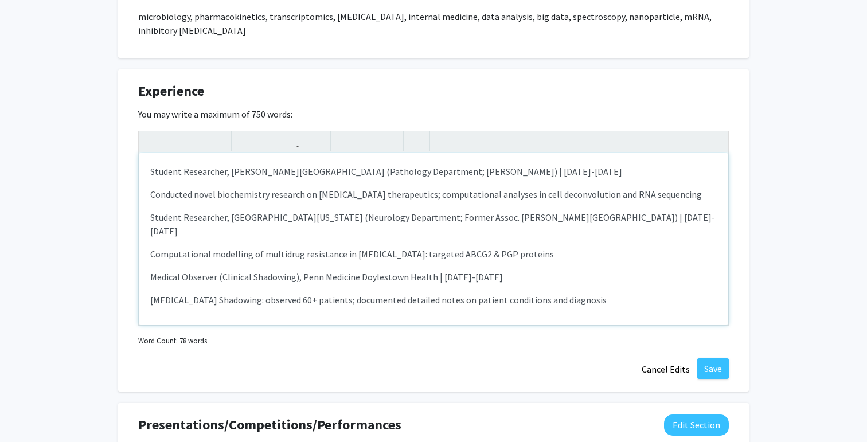
scroll to position [789, 0]
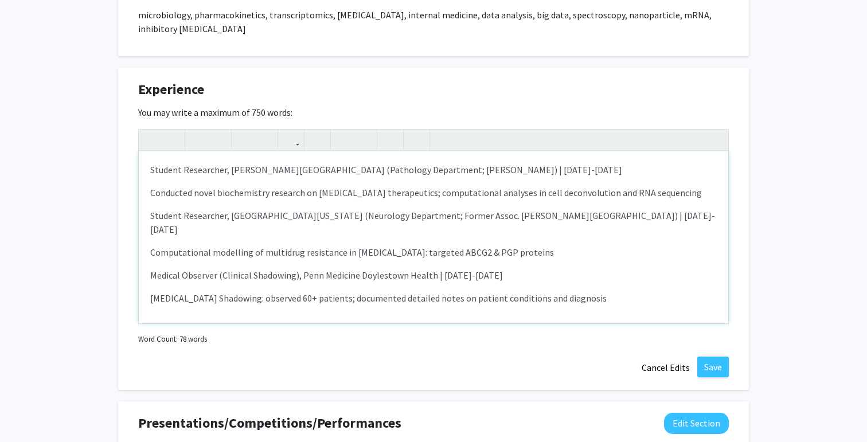
drag, startPoint x: 151, startPoint y: 155, endPoint x: 608, endPoint y: 158, distance: 457.5
click at [608, 163] on p "Student Researcher, [PERSON_NAME][GEOGRAPHIC_DATA] (Pathology Department; [PERS…" at bounding box center [433, 170] width 566 height 14
click at [202, 130] on icon "button" at bounding box center [198, 139] width 10 height 19
click at [218, 186] on p "Conducted novel biochemistry research on [MEDICAL_DATA] therapeutics; computati…" at bounding box center [433, 193] width 566 height 14
click at [148, 180] on div "Student Researcher, [PERSON_NAME][GEOGRAPHIC_DATA] (Pathology Department; [PERS…" at bounding box center [433, 237] width 589 height 172
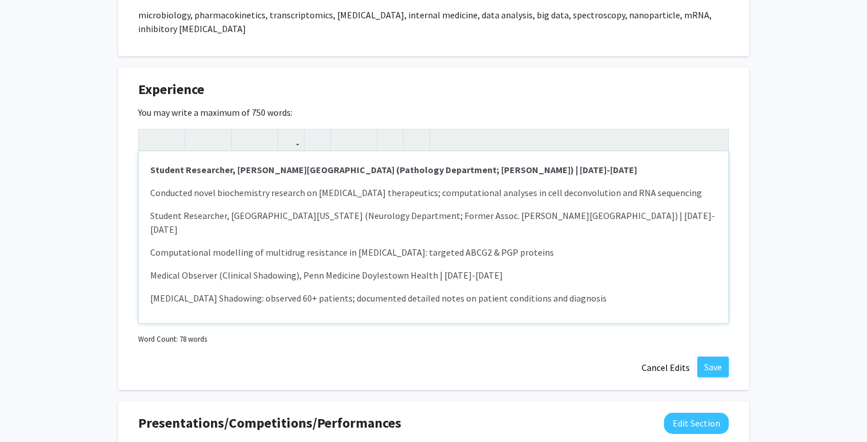
click at [676, 186] on p "Conducted novel biochemistry research on [MEDICAL_DATA] therapeutics; computati…" at bounding box center [433, 193] width 566 height 14
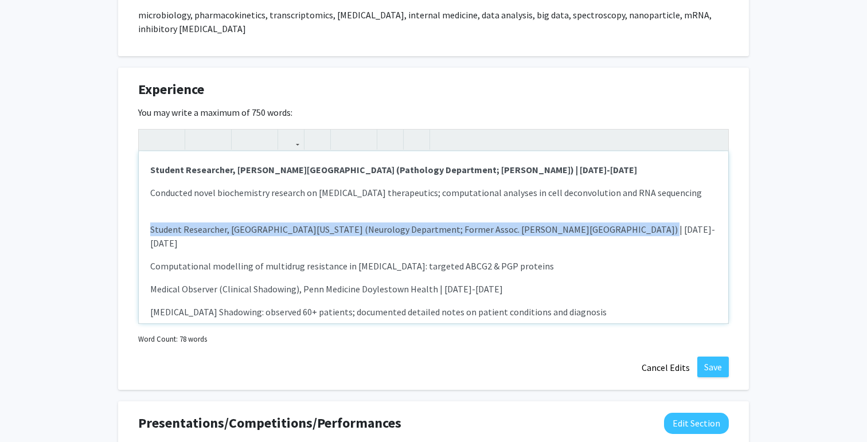
drag, startPoint x: 149, startPoint y: 214, endPoint x: 643, endPoint y: 219, distance: 494.2
click at [643, 219] on div "Student Researcher, [PERSON_NAME][GEOGRAPHIC_DATA] (Pathology Department; [PERS…" at bounding box center [433, 237] width 589 height 172
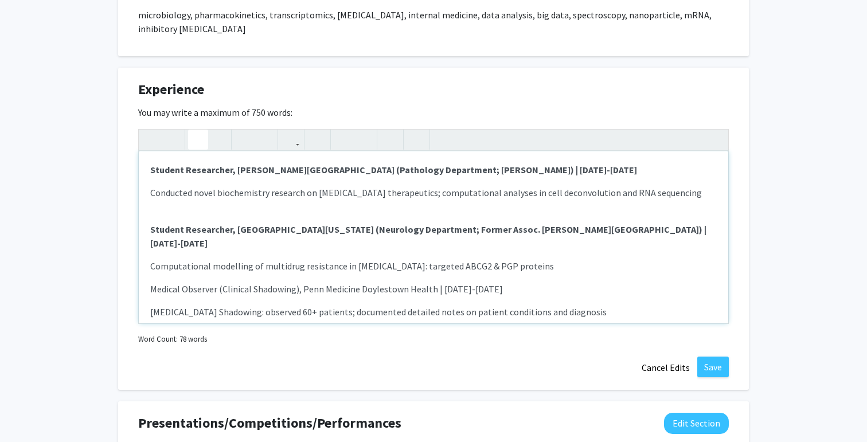
click at [197, 130] on icon "button" at bounding box center [198, 139] width 10 height 19
click at [181, 259] on p "Computational modelling of multidrug resistance in [MEDICAL_DATA]: targeted ABC…" at bounding box center [433, 266] width 566 height 14
click at [546, 259] on p "Computational modelling of multidrug resistance in [MEDICAL_DATA]: targeted ABC…" at bounding box center [433, 266] width 566 height 14
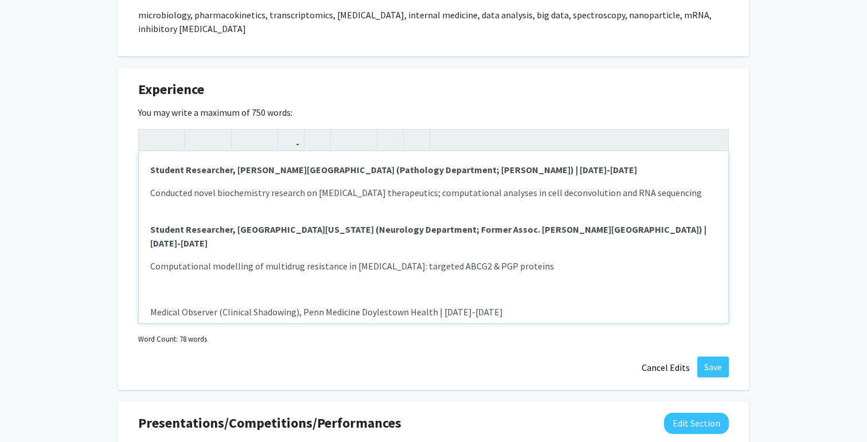
scroll to position [39, 0]
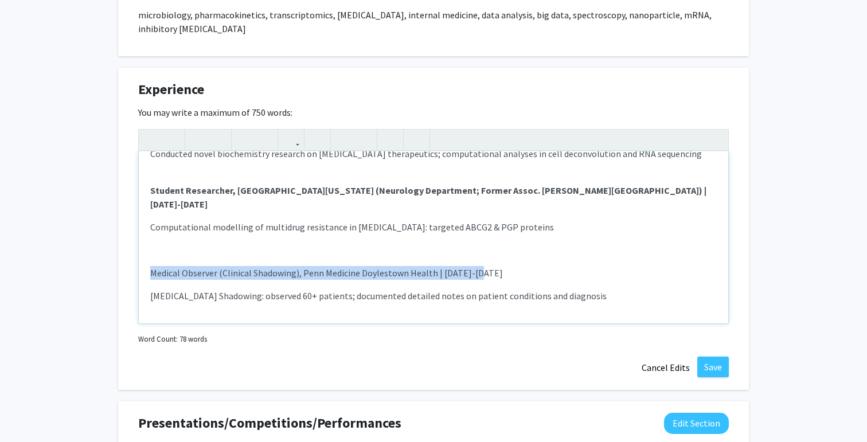
drag, startPoint x: 148, startPoint y: 247, endPoint x: 514, endPoint y: 245, distance: 365.8
click at [515, 245] on div "Student Researcher, [PERSON_NAME][GEOGRAPHIC_DATA] (Pathology Department; [PERS…" at bounding box center [433, 237] width 589 height 172
click at [201, 130] on icon "button" at bounding box center [198, 139] width 10 height 19
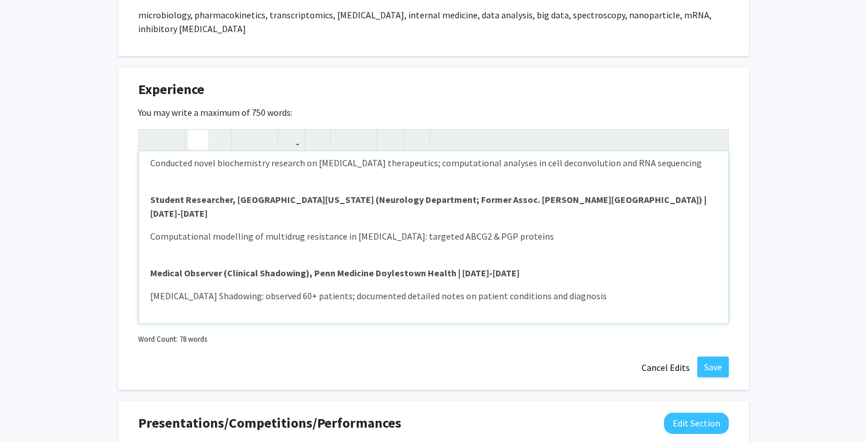
click at [411, 289] on p "[MEDICAL_DATA] Shadowing: observed 60+ patients; documented detailed notes on p…" at bounding box center [433, 296] width 566 height 14
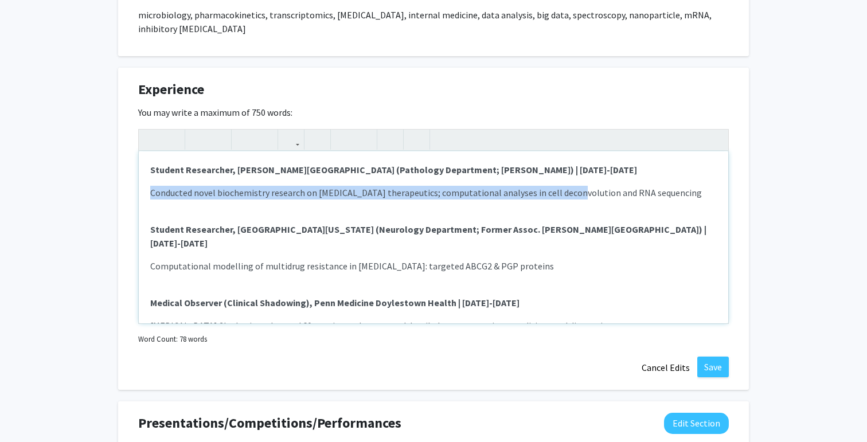
drag, startPoint x: 147, startPoint y: 178, endPoint x: 564, endPoint y: 184, distance: 416.3
click at [564, 184] on div "Student Researcher, [PERSON_NAME][GEOGRAPHIC_DATA] (Pathology Department; [PERS…" at bounding box center [433, 237] width 589 height 172
click at [150, 187] on span "Conducted novel biochemistry research on [MEDICAL_DATA] therapeutics; computati…" at bounding box center [426, 192] width 552 height 11
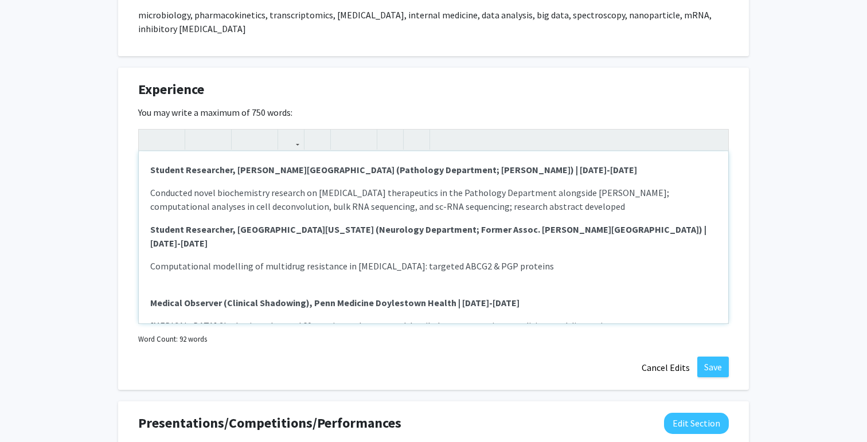
drag, startPoint x: 416, startPoint y: 179, endPoint x: 582, endPoint y: 177, distance: 166.9
click at [582, 187] on span "Conducted novel biochemistry research on [MEDICAL_DATA] therapeutics in the Pat…" at bounding box center [409, 199] width 519 height 25
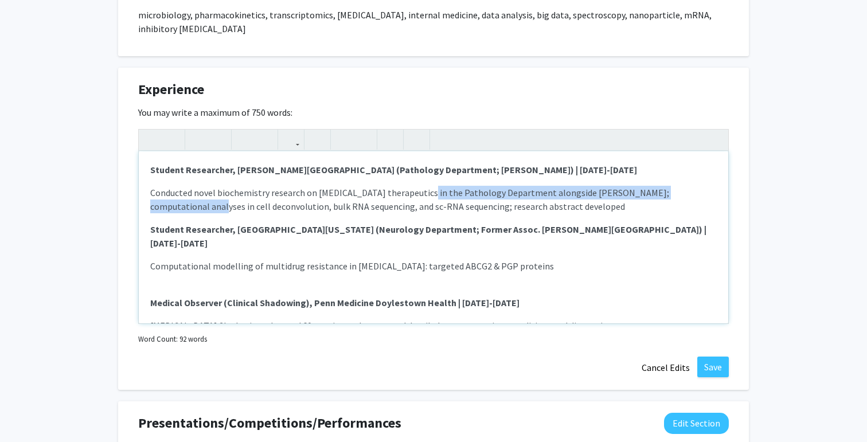
drag, startPoint x: 415, startPoint y: 178, endPoint x: 695, endPoint y: 180, distance: 280.9
click at [669, 187] on span "Conducted novel biochemistry research on [MEDICAL_DATA] therapeutics in the Pat…" at bounding box center [409, 199] width 519 height 25
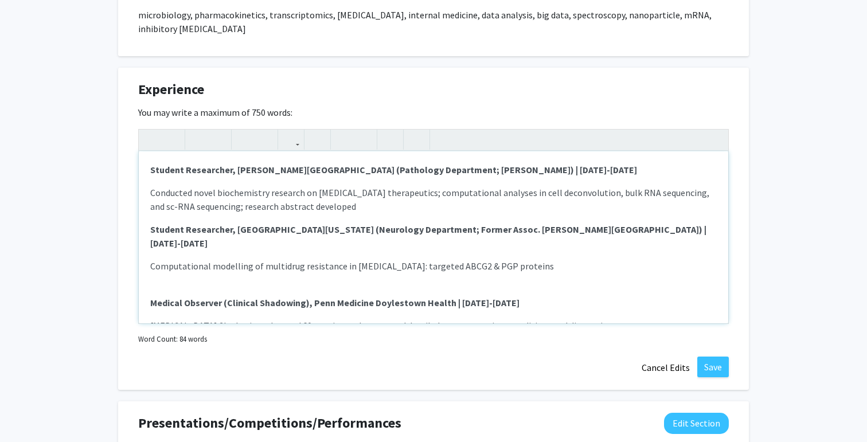
click at [695, 187] on span "Conducted novel biochemistry research on [MEDICAL_DATA] therapeutics; computati…" at bounding box center [429, 199] width 559 height 25
click at [316, 187] on span "Conducted novel biochemistry research on [MEDICAL_DATA] therapeutics; computati…" at bounding box center [429, 199] width 559 height 25
click at [615, 187] on span "Conducted novel biochemistry research on [MEDICAL_DATA] therapeutics; computati…" at bounding box center [429, 199] width 559 height 25
click at [702, 187] on span "Conducted novel biochemistry research on [MEDICAL_DATA] therapeutics; computati…" at bounding box center [430, 199] width 560 height 25
click at [177, 194] on span "Conducted novel biochemistry research on [MEDICAL_DATA] therapeutics; computati…" at bounding box center [430, 199] width 560 height 25
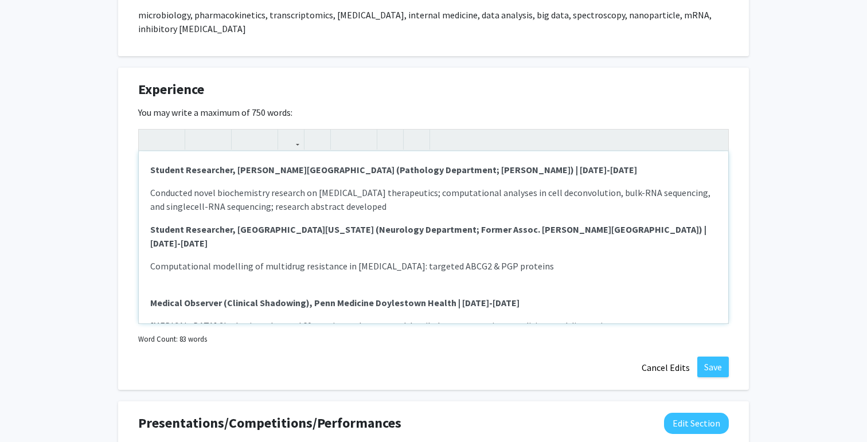
click at [451, 187] on p "Conducted novel biochemistry research on [MEDICAL_DATA] therapeutics; computati…" at bounding box center [433, 200] width 566 height 28
click at [174, 192] on span "Conducted novel biochemistry research on [MEDICAL_DATA] therapeutics; computati…" at bounding box center [430, 199] width 560 height 25
click at [440, 198] on p "Conducted novel biochemistry research on [MEDICAL_DATA] therapeutics; computati…" at bounding box center [433, 200] width 566 height 28
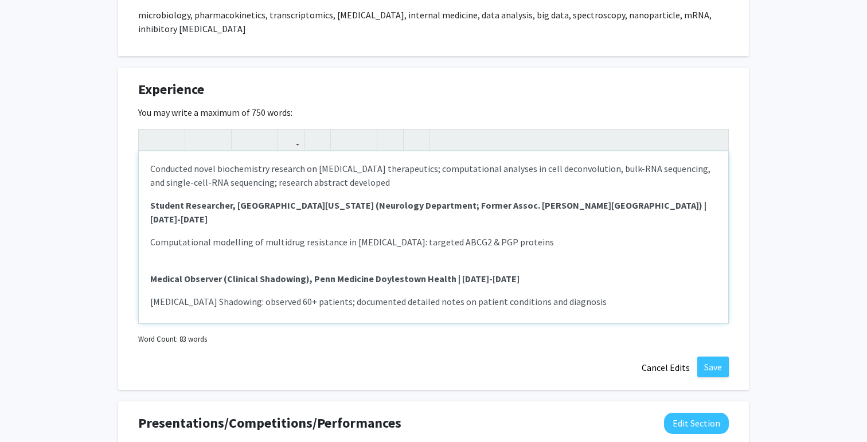
scroll to position [25, 0]
drag, startPoint x: 151, startPoint y: 214, endPoint x: 541, endPoint y: 221, distance: 389.9
click at [541, 221] on div "Student Researcher, [PERSON_NAME][GEOGRAPHIC_DATA] (Pathology Department; [PERS…" at bounding box center [433, 237] width 589 height 172
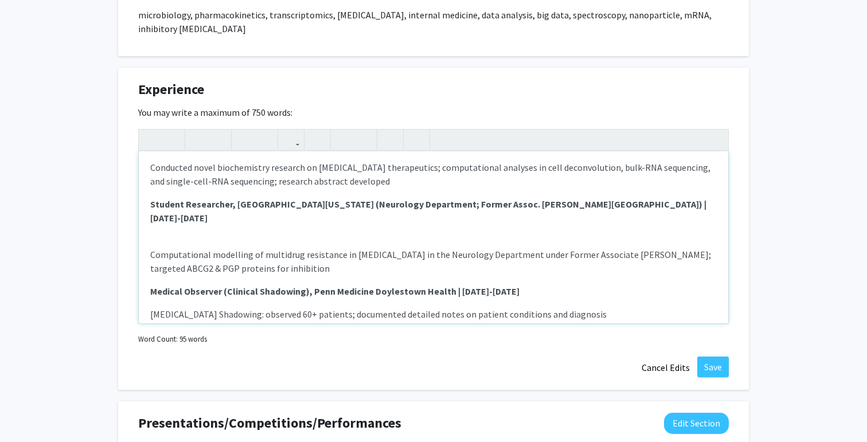
scroll to position [0, 0]
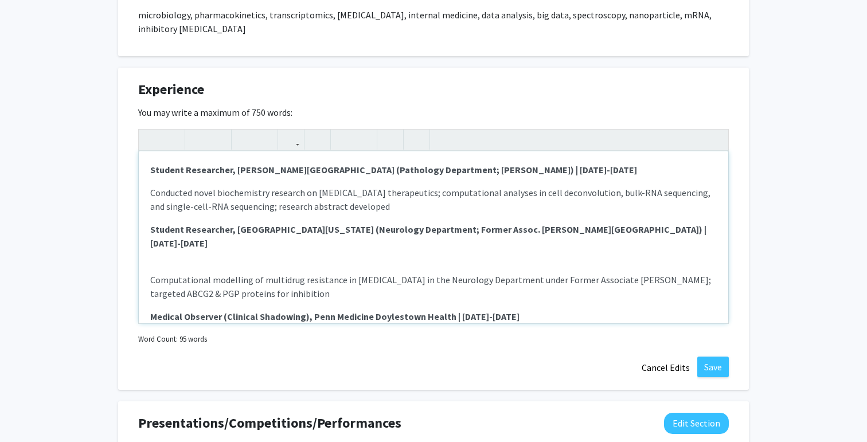
click at [228, 233] on div "Student Researcher, [PERSON_NAME][GEOGRAPHIC_DATA] (Pathology Department; [PERS…" at bounding box center [433, 237] width 589 height 172
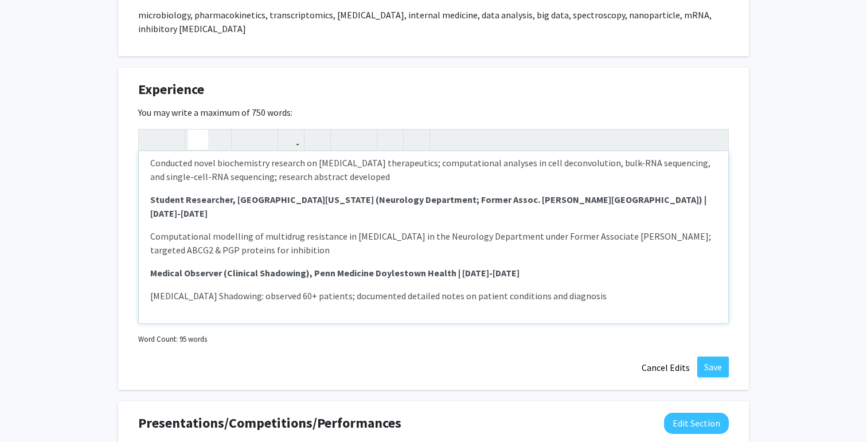
scroll to position [11, 0]
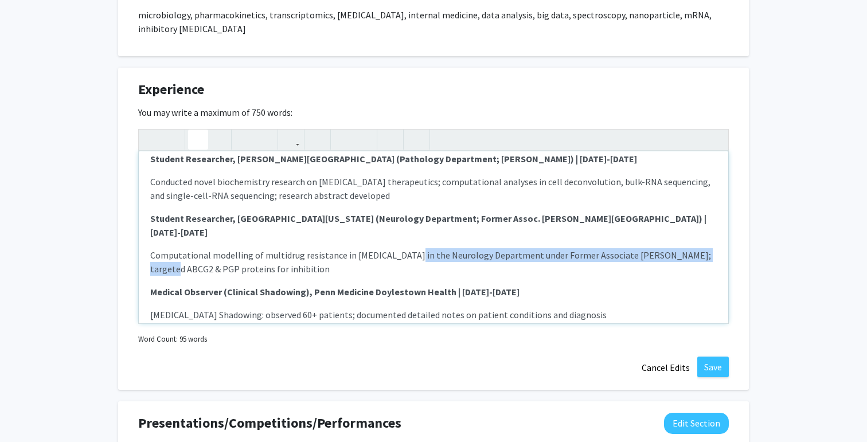
drag, startPoint x: 400, startPoint y: 229, endPoint x: 694, endPoint y: 231, distance: 294.1
click at [694, 248] on p "Computational modelling of multidrug resistance in [MEDICAL_DATA] in the Neurol…" at bounding box center [433, 262] width 566 height 28
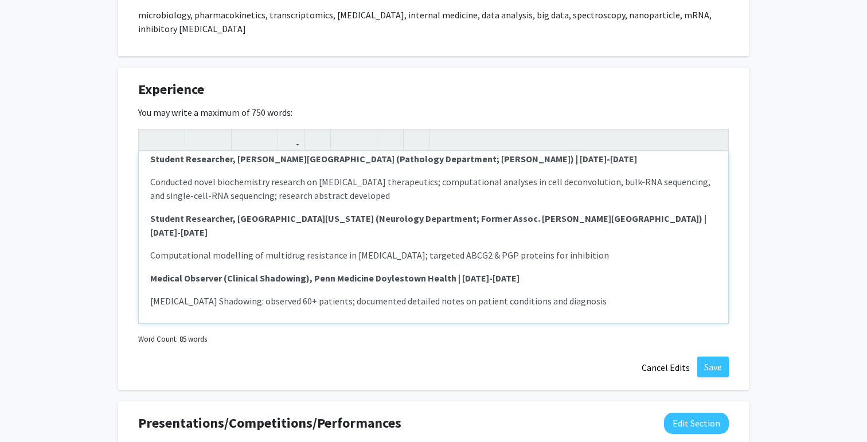
click at [393, 186] on p "Conducted novel biochemistry research on [MEDICAL_DATA] therapeutics; computati…" at bounding box center [433, 189] width 566 height 28
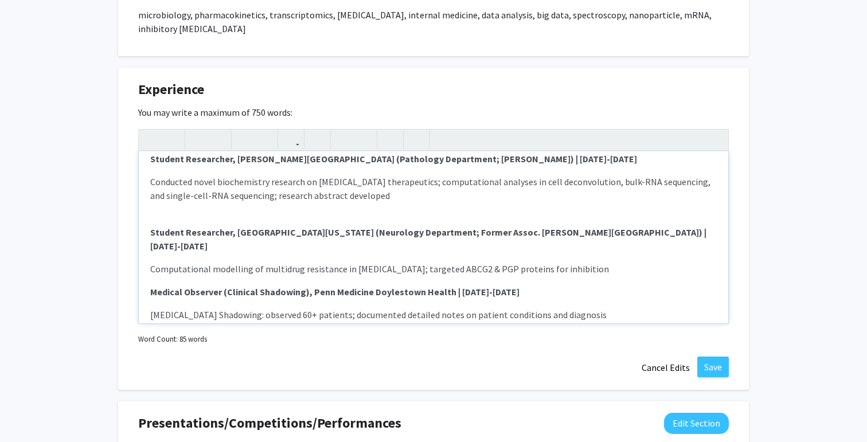
click at [591, 248] on div "Student Researcher, [PERSON_NAME][GEOGRAPHIC_DATA] (Pathology Department; [PERS…" at bounding box center [433, 237] width 589 height 172
click at [590, 262] on p "Computational modelling of multidrug resistance in [MEDICAL_DATA]; targeted ABC…" at bounding box center [433, 269] width 566 height 14
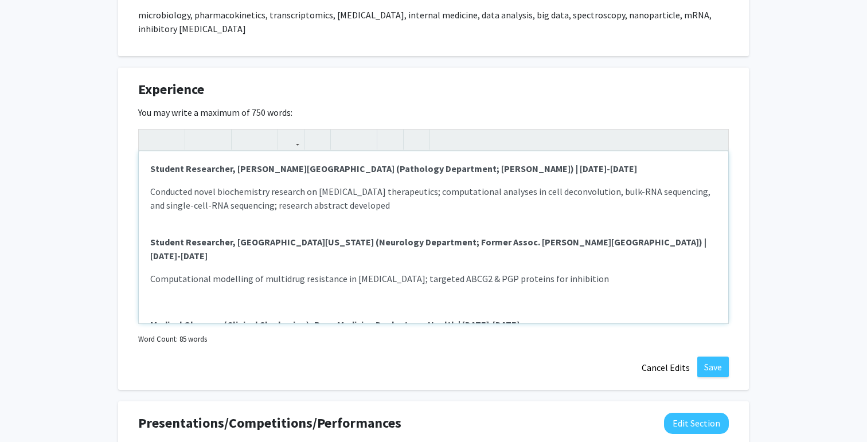
scroll to position [0, 0]
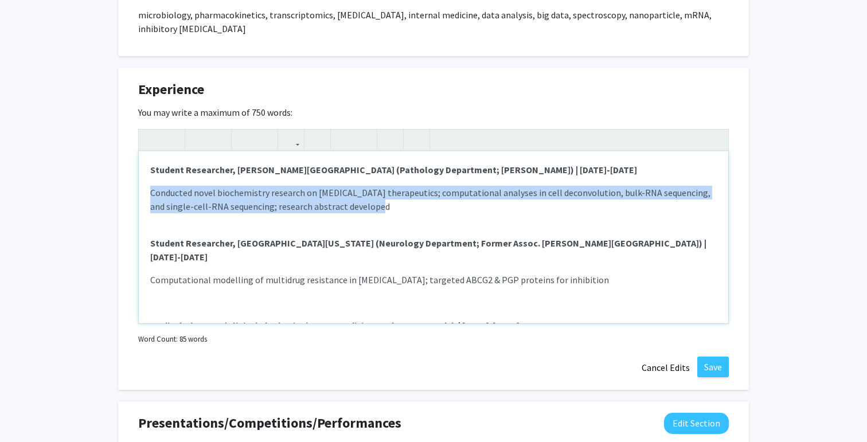
drag, startPoint x: 152, startPoint y: 179, endPoint x: 374, endPoint y: 193, distance: 222.3
click at [374, 193] on p "Conducted novel biochemistry research on [MEDICAL_DATA] therapeutics; computati…" at bounding box center [433, 200] width 566 height 28
click at [218, 130] on icon "button" at bounding box center [218, 139] width 10 height 19
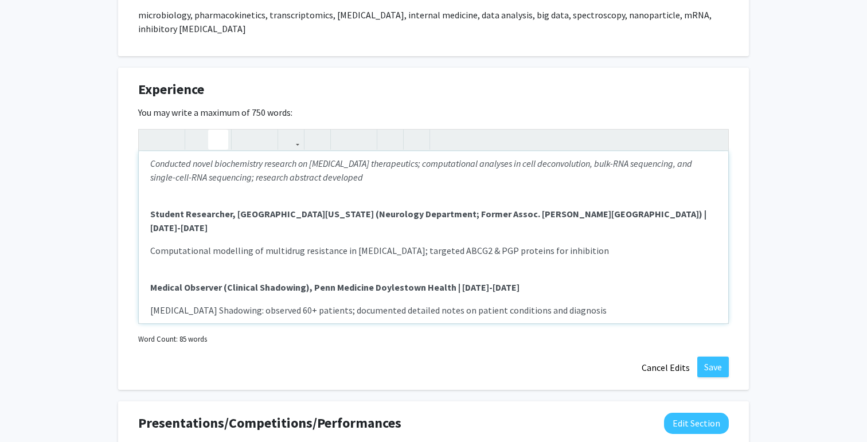
scroll to position [36, 0]
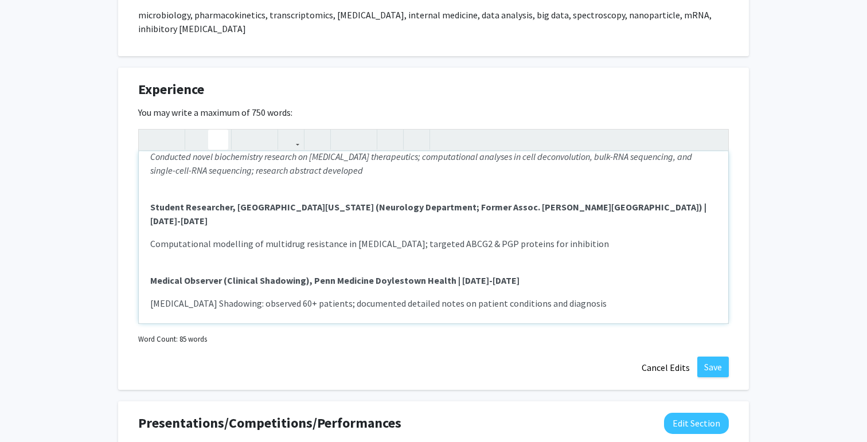
drag, startPoint x: 153, startPoint y: 216, endPoint x: 291, endPoint y: 221, distance: 138.3
click at [291, 237] on p "Computational modelling of multidrug resistance in [MEDICAL_DATA]; targeted ABC…" at bounding box center [433, 244] width 566 height 14
drag, startPoint x: 148, startPoint y: 219, endPoint x: 178, endPoint y: 219, distance: 29.8
click at [178, 219] on div "Student Researcher, [PERSON_NAME][GEOGRAPHIC_DATA] (Pathology Department; [PERS…" at bounding box center [433, 237] width 589 height 172
click at [160, 237] on p "Computational modelling of multidrug resistance in [MEDICAL_DATA]; targeted ABC…" at bounding box center [433, 244] width 566 height 14
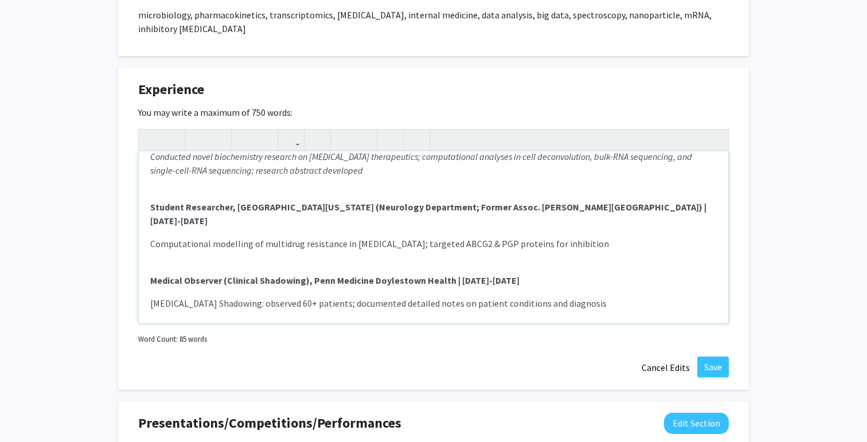
click at [152, 237] on p "Computational modelling of multidrug resistance in [MEDICAL_DATA]; targeted ABC…" at bounding box center [433, 244] width 566 height 14
click at [214, 130] on icon "button" at bounding box center [218, 139] width 10 height 19
click at [153, 237] on p "Computational modelling of multidrug resistance in [MEDICAL_DATA]; targeted ABC…" at bounding box center [433, 244] width 566 height 14
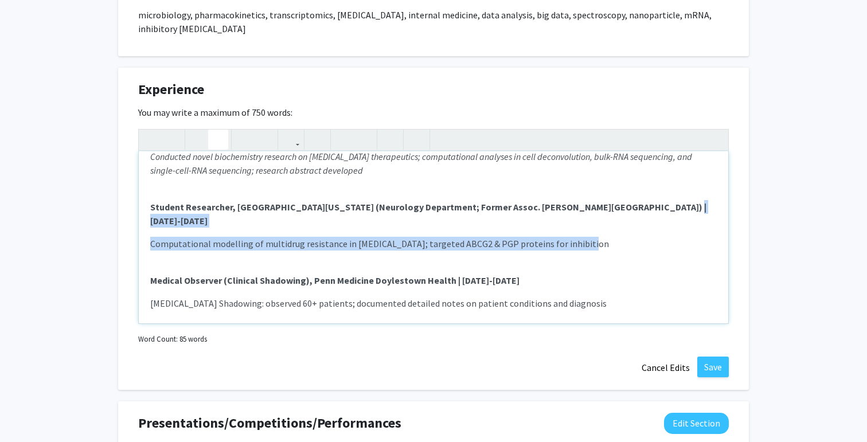
click at [217, 130] on icon "button" at bounding box center [218, 139] width 10 height 19
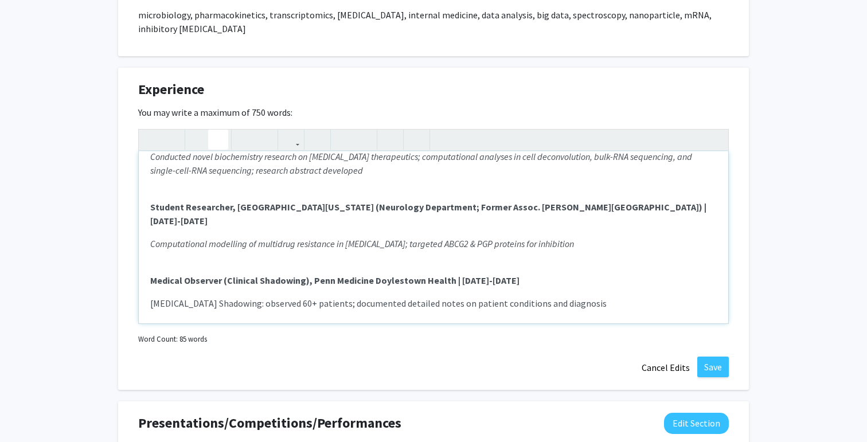
click at [291, 230] on div "Student Researcher, [PERSON_NAME][GEOGRAPHIC_DATA] (Pathology Department; [PERS…" at bounding box center [433, 237] width 589 height 172
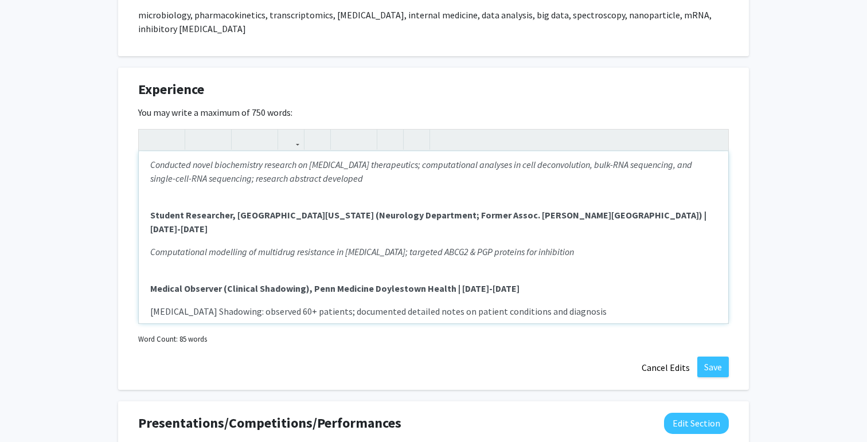
scroll to position [44, 0]
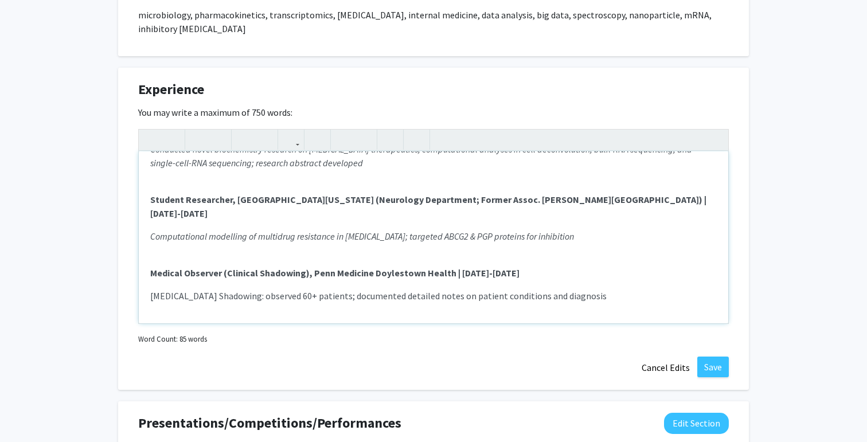
drag, startPoint x: 150, startPoint y: 269, endPoint x: 582, endPoint y: 277, distance: 432.9
click at [582, 277] on div "Student Researcher, [PERSON_NAME][GEOGRAPHIC_DATA] (Pathology Department; [PERS…" at bounding box center [433, 237] width 589 height 172
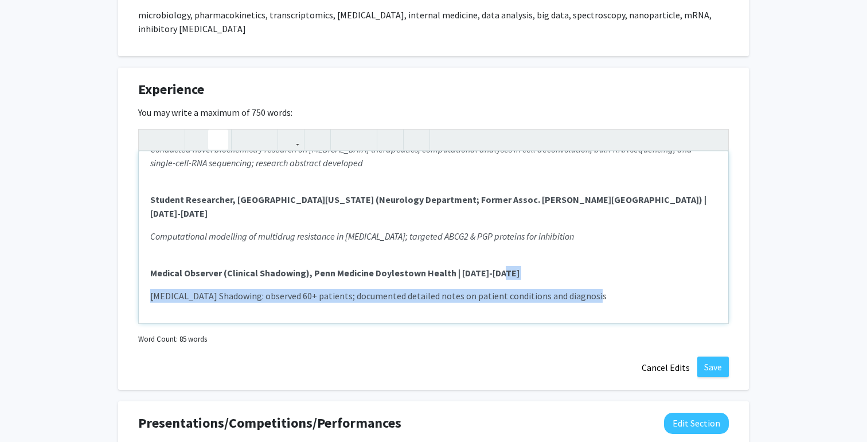
click at [222, 130] on icon "button" at bounding box center [218, 139] width 10 height 19
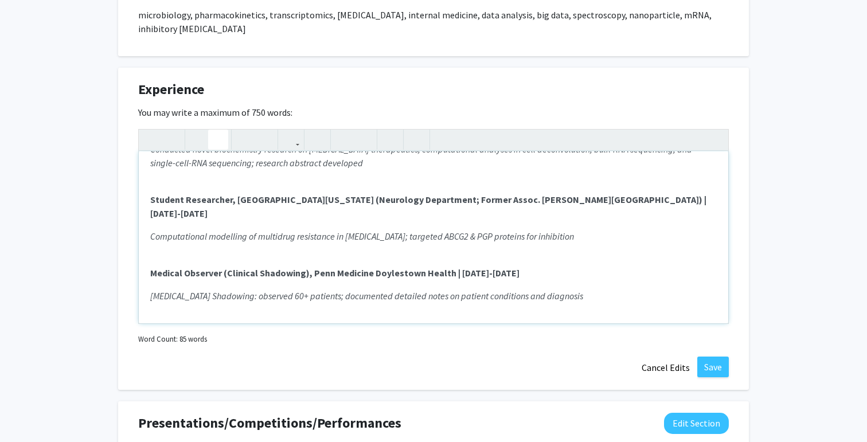
click at [619, 289] on p "[MEDICAL_DATA] Shadowing: observed 60+ patients; documented detailed notes on p…" at bounding box center [433, 296] width 566 height 14
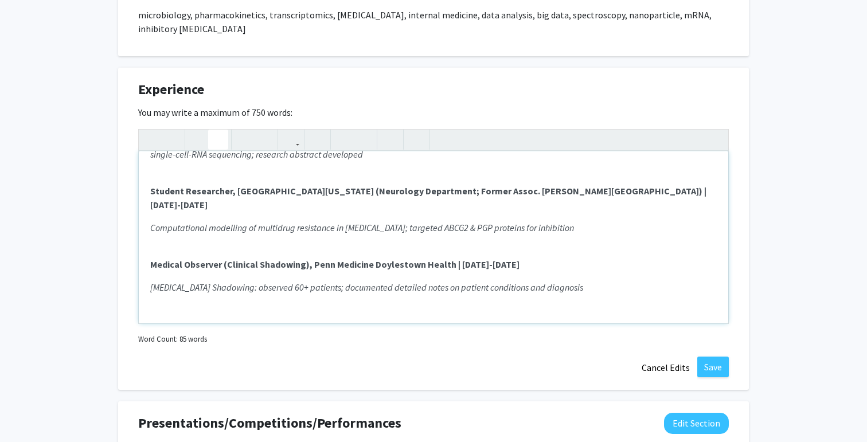
scroll to position [54, 0]
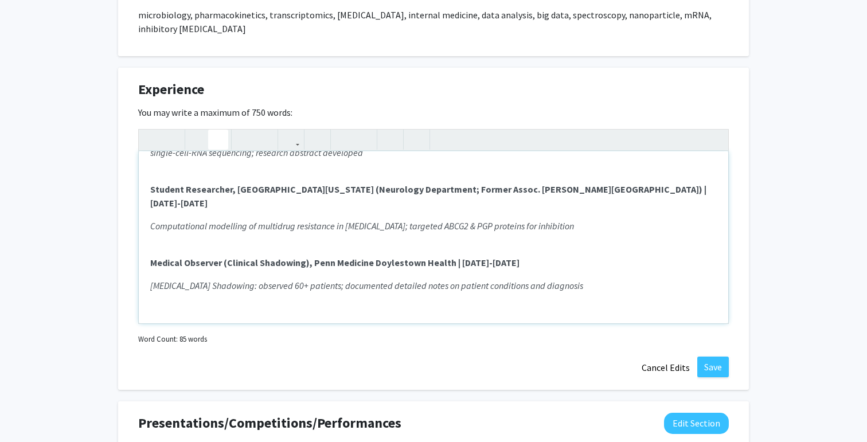
click at [222, 130] on icon "button" at bounding box center [218, 139] width 10 height 19
click at [217, 130] on icon "button" at bounding box center [218, 139] width 10 height 19
click at [201, 130] on icon "button" at bounding box center [198, 139] width 10 height 19
click at [196, 131] on icon "button" at bounding box center [198, 139] width 10 height 19
click at [193, 130] on use "button" at bounding box center [193, 130] width 0 height 0
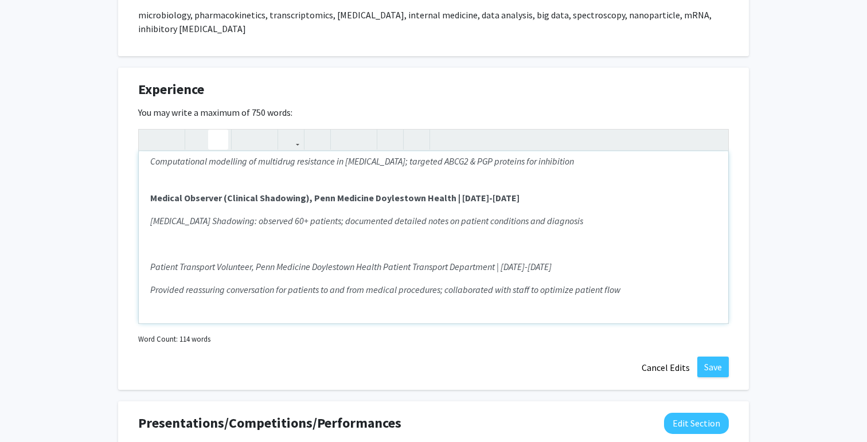
scroll to position [135, 0]
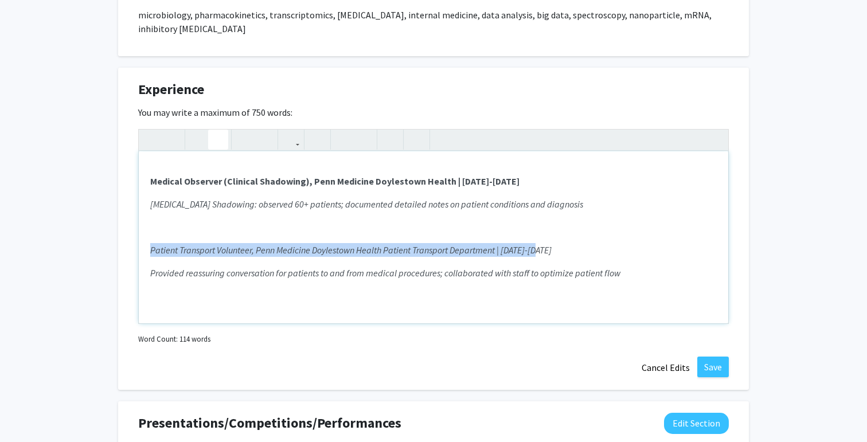
drag, startPoint x: 151, startPoint y: 222, endPoint x: 546, endPoint y: 224, distance: 395.6
click at [546, 243] on p "Patient Transport Volunteer, Penn Medicine Doylestown Health Patient Transport …" at bounding box center [433, 250] width 566 height 14
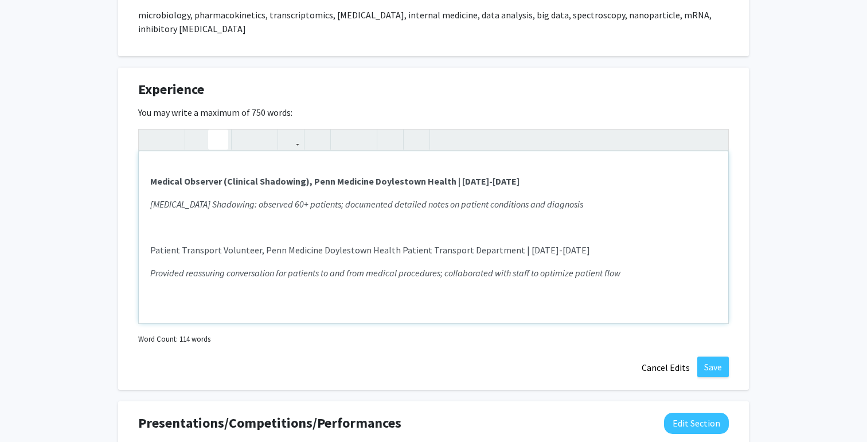
click at [220, 130] on icon "button" at bounding box center [218, 139] width 10 height 19
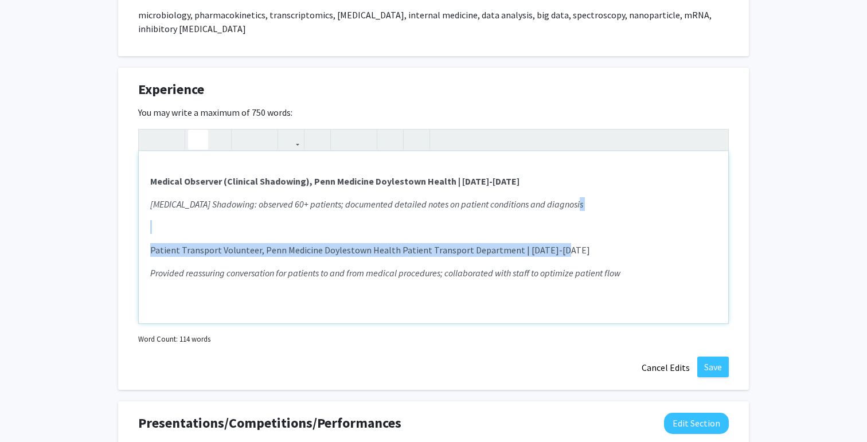
click at [205, 130] on button "button" at bounding box center [198, 140] width 20 height 20
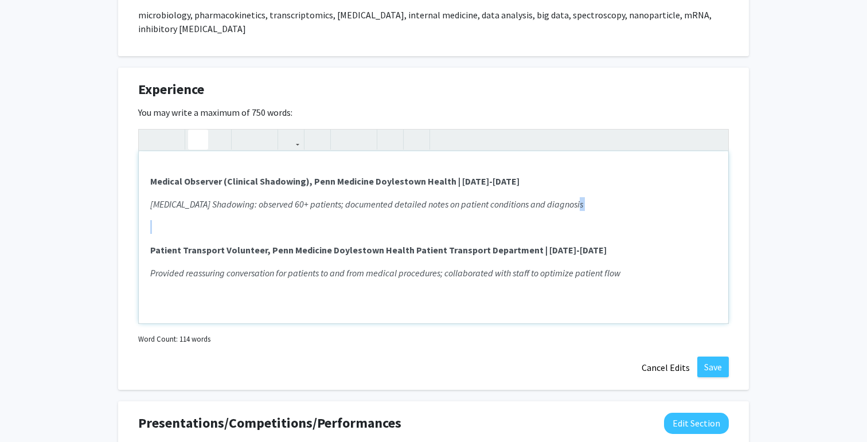
click at [260, 220] on p "Note to users with screen readers: Please deactivate our accessibility plugin f…" at bounding box center [433, 227] width 566 height 14
click at [288, 289] on p "Note to users with screen readers: Please deactivate our accessibility plugin f…" at bounding box center [433, 296] width 566 height 14
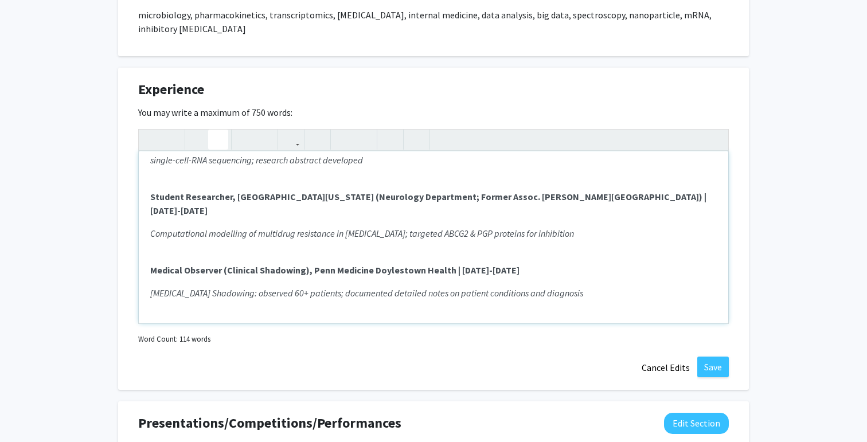
scroll to position [112, 0]
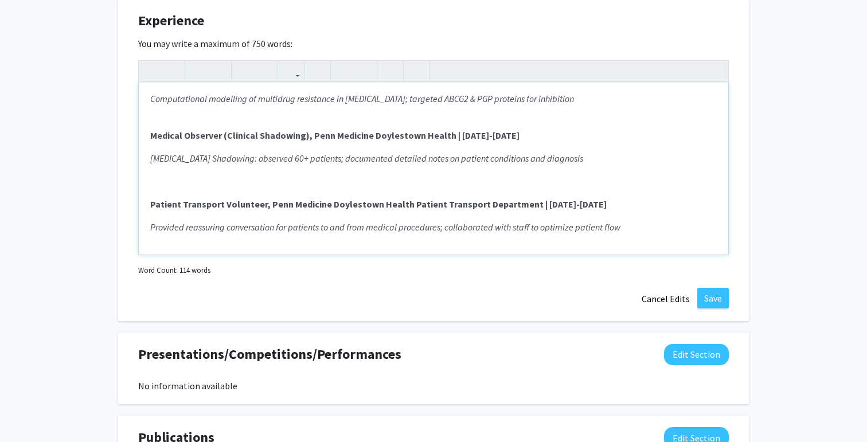
scroll to position [862, 0]
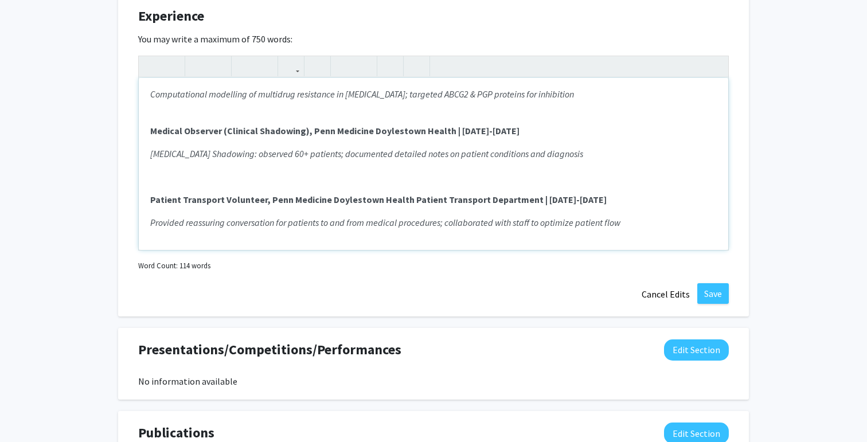
click at [624, 210] on div "Student Researcher, [PERSON_NAME][GEOGRAPHIC_DATA] (Pathology Department; [PERS…" at bounding box center [433, 164] width 589 height 172
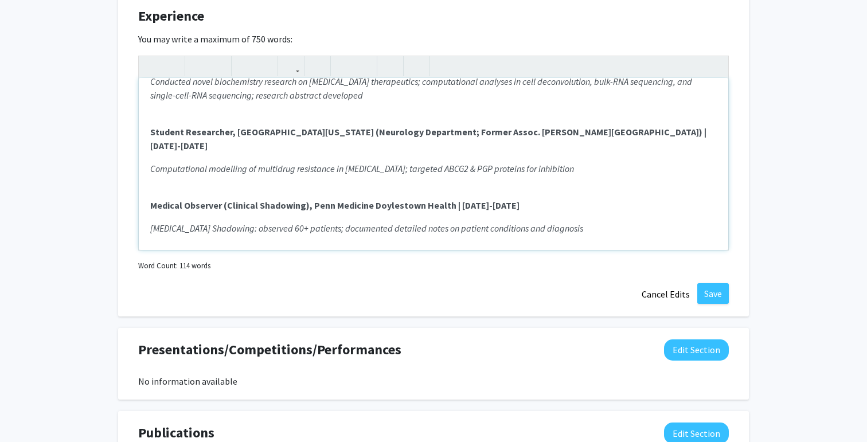
scroll to position [0, 0]
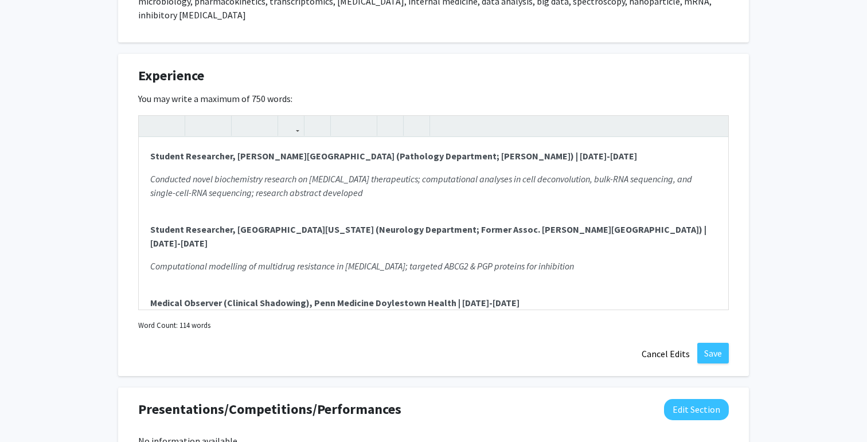
scroll to position [795, 0]
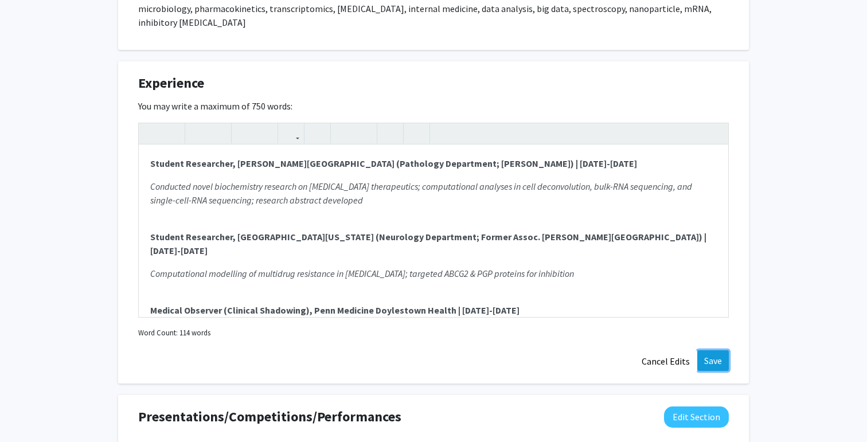
click at [706, 350] on button "Save" at bounding box center [713, 360] width 32 height 21
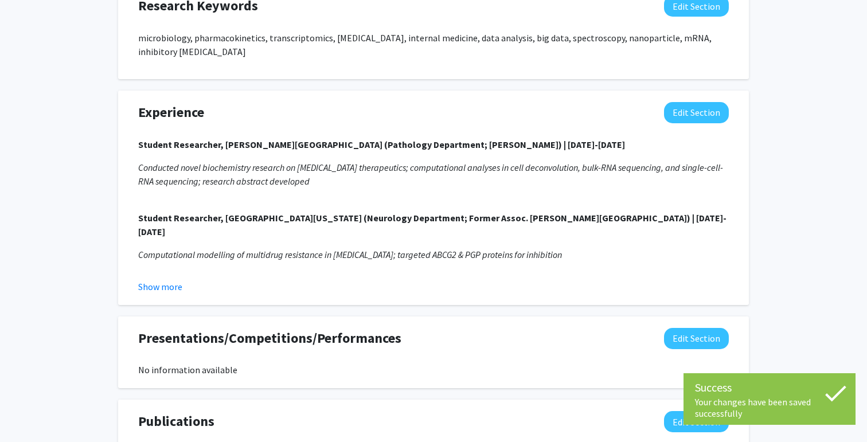
scroll to position [749, 0]
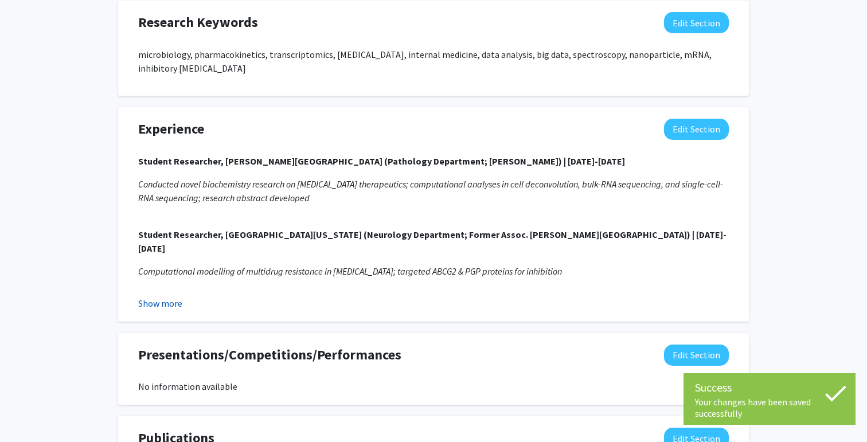
click at [169, 296] on button "Show more" at bounding box center [160, 303] width 44 height 14
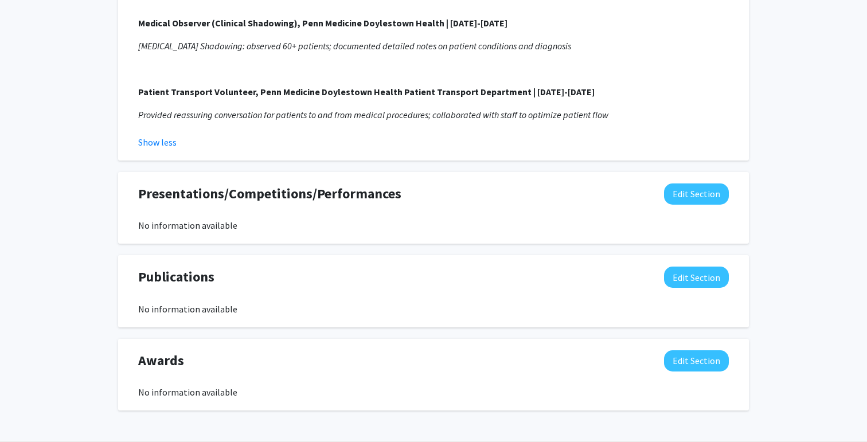
scroll to position [1047, 0]
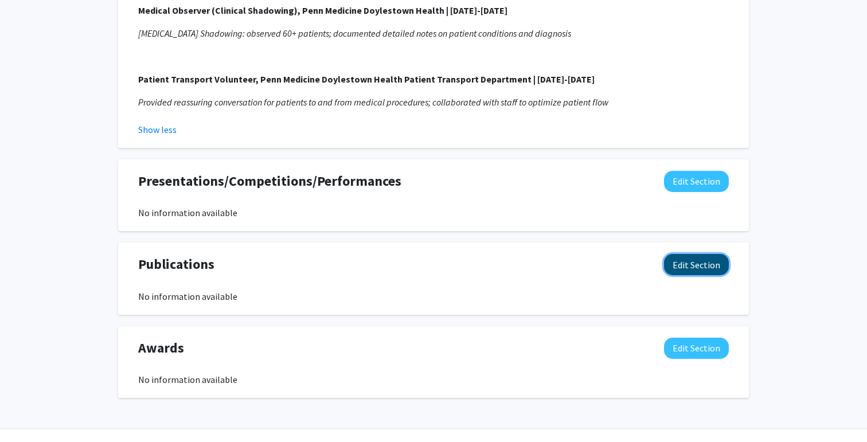
click at [698, 254] on button "Edit Section" at bounding box center [696, 264] width 65 height 21
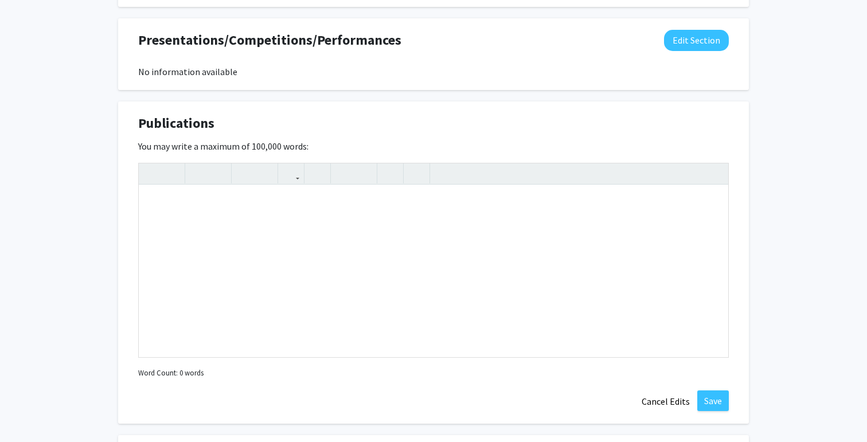
scroll to position [1185, 0]
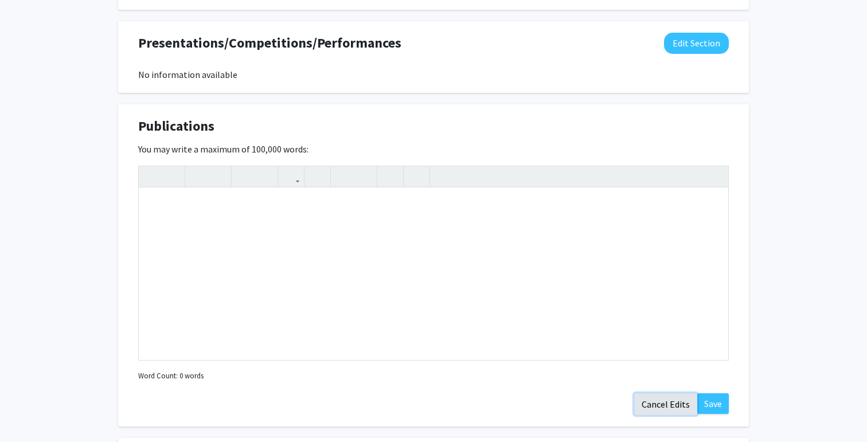
click at [660, 393] on button "Cancel Edits" at bounding box center [665, 404] width 63 height 22
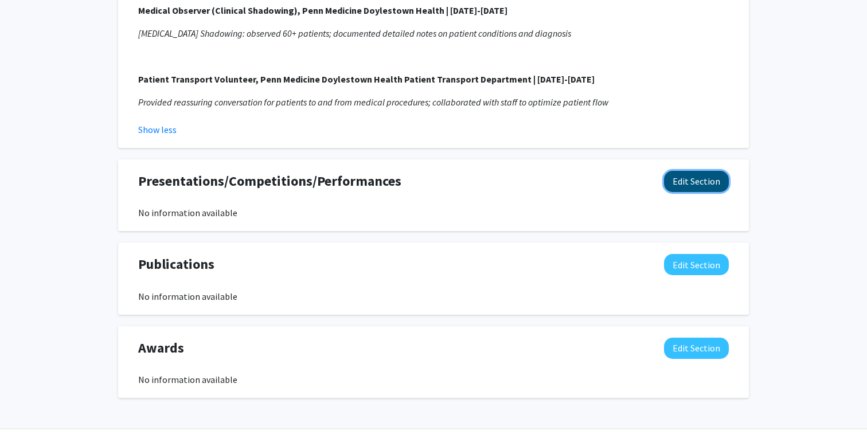
click at [687, 171] on button "Edit Section" at bounding box center [696, 181] width 65 height 21
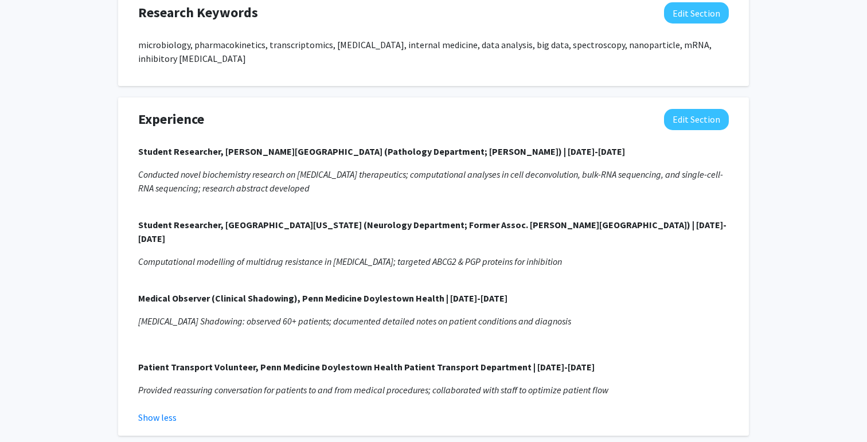
scroll to position [758, 0]
click at [690, 110] on button "Edit Section" at bounding box center [696, 120] width 65 height 21
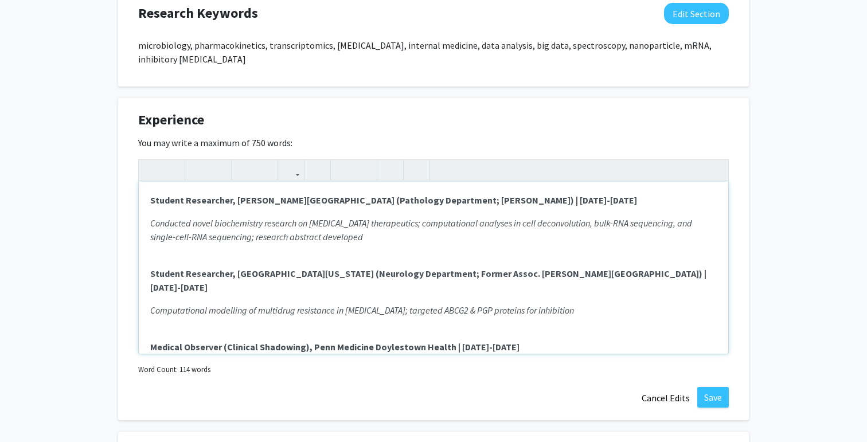
click at [149, 186] on div "Student Researcher, [PERSON_NAME][GEOGRAPHIC_DATA] (Pathology Department; [PERS…" at bounding box center [433, 268] width 589 height 172
click at [148, 257] on div "1) Student Researcher, [PERSON_NAME][GEOGRAPHIC_DATA] (Pathology Department; [P…" at bounding box center [433, 268] width 589 height 172
click at [147, 319] on div "1) Student Researcher, [PERSON_NAME][GEOGRAPHIC_DATA] (Pathology Department; [P…" at bounding box center [433, 268] width 589 height 172
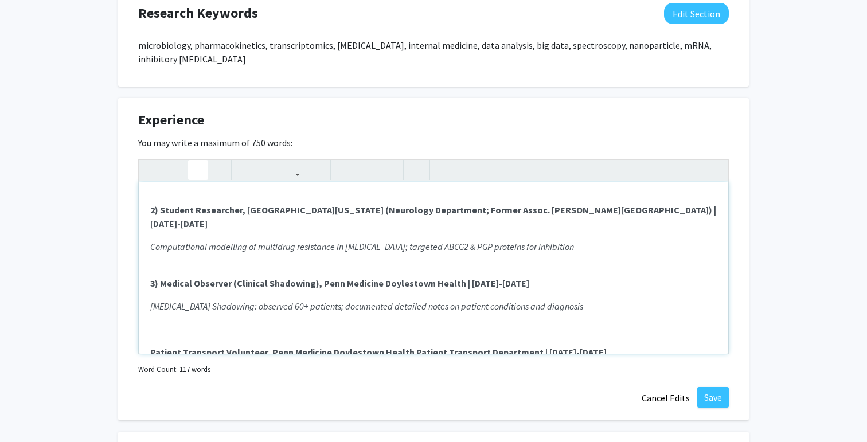
scroll to position [81, 0]
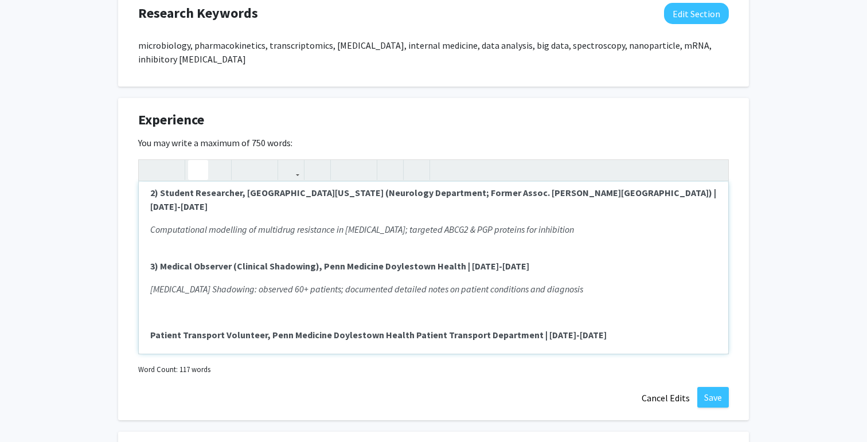
click at [148, 308] on div "1) Student Researcher, [PERSON_NAME][GEOGRAPHIC_DATA] (Pathology Department; [P…" at bounding box center [433, 268] width 589 height 172
type textarea "<p><strong>1) Student Researcher, [PERSON_NAME][GEOGRAPHIC_DATA] (Pathology Dep…"
click at [775, 292] on div "[PERSON_NAME] Edit Section See Public View help Degree Level: Undergraduate Stu…" at bounding box center [433, 120] width 867 height 1675
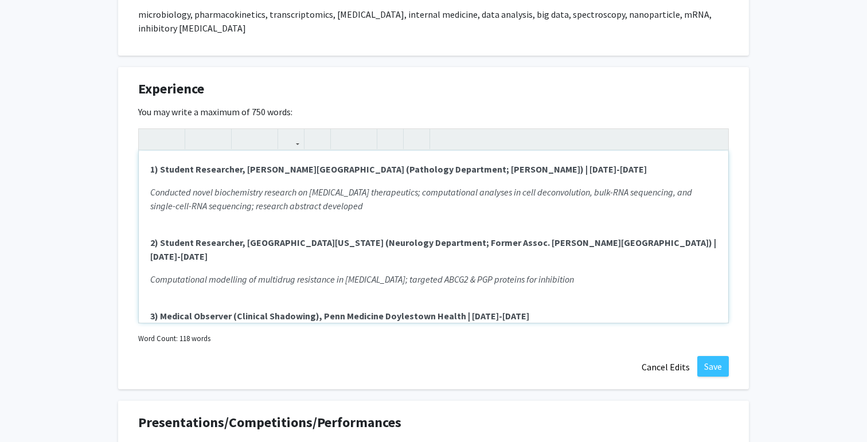
scroll to position [789, 0]
click at [716, 357] on button "Save" at bounding box center [713, 367] width 32 height 21
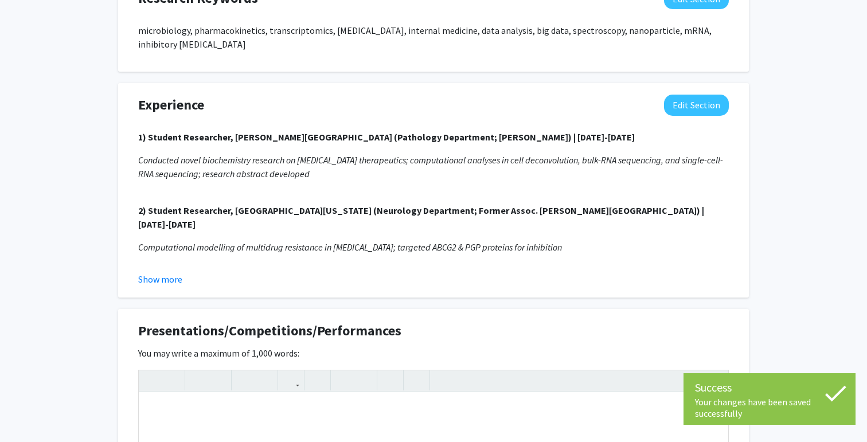
scroll to position [769, 0]
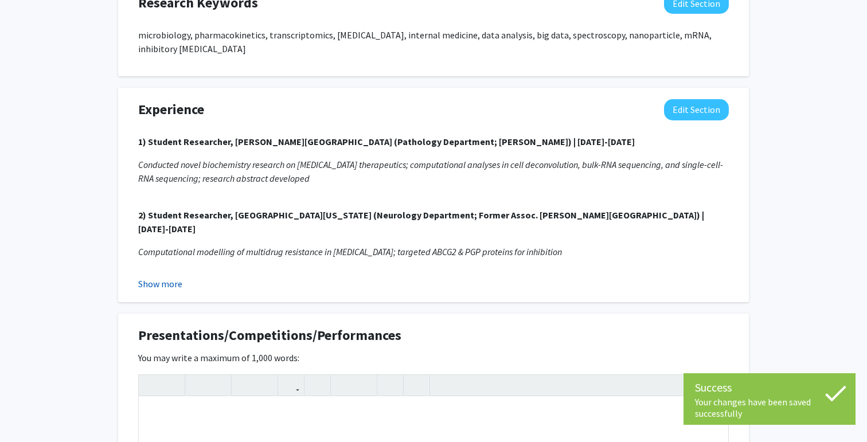
click at [167, 277] on button "Show more" at bounding box center [160, 284] width 44 height 14
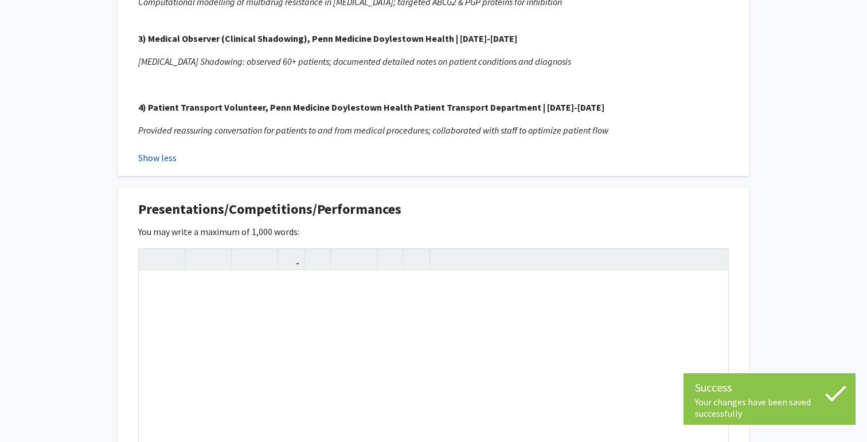
scroll to position [1019, 0]
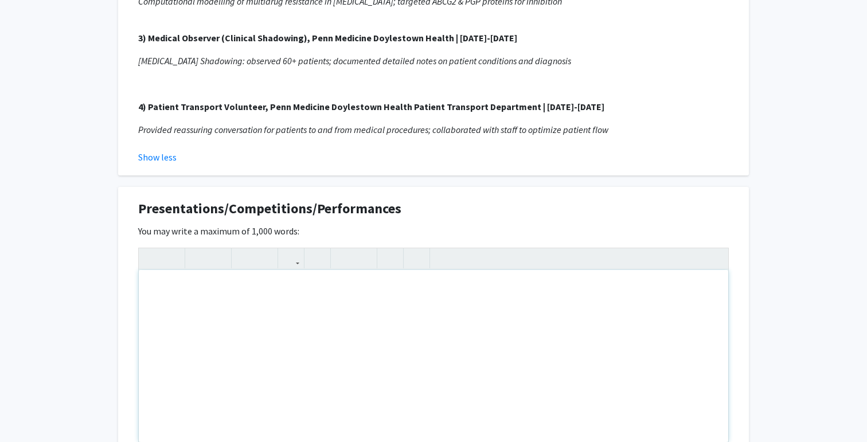
click at [234, 273] on div "Note to users with screen readers: Please deactivate our accessibility plugin f…" at bounding box center [433, 356] width 589 height 172
paste div "Note to users with screen readers: Please deactivate our accessibility plugin f…"
type textarea "<p> 1st Place (2023), 4th Place (2024) in CPR/First Aid category; HOSA PA Stat…"
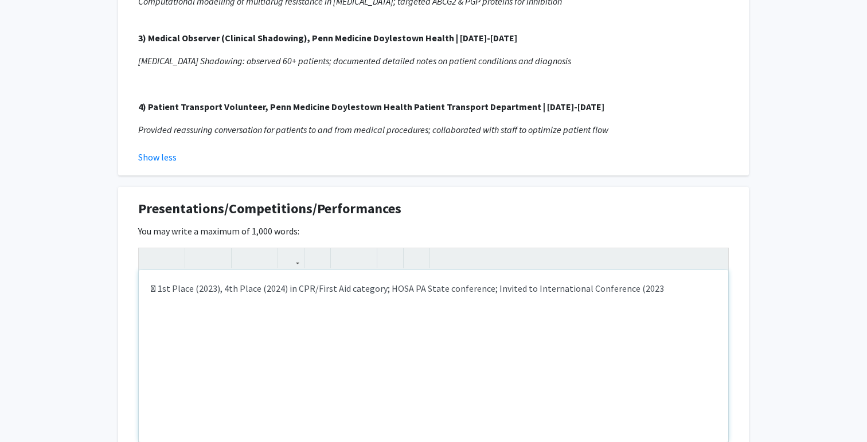
click at [158, 281] on p " 1st Place (2023), 4th Place (2024) in CPR/First Aid category; HOSA PA State c…" at bounding box center [433, 288] width 566 height 14
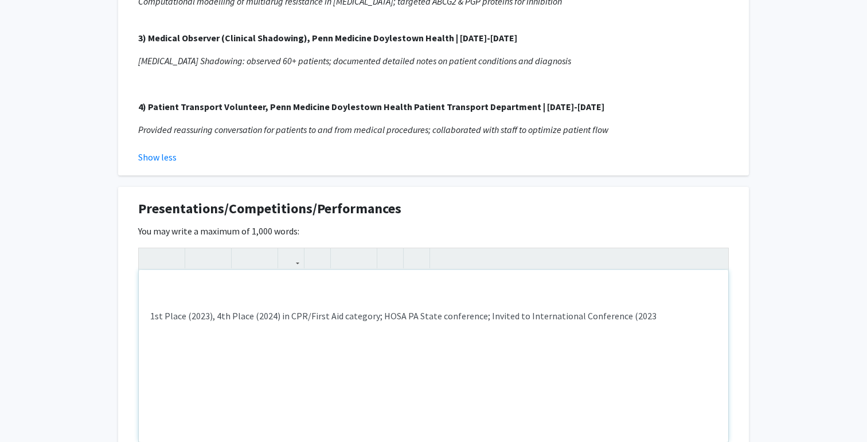
click at [201, 270] on div "1st Place (2023), 4th Place (2024) in CPR/First Aid category; HOSA PA State con…" at bounding box center [433, 356] width 589 height 172
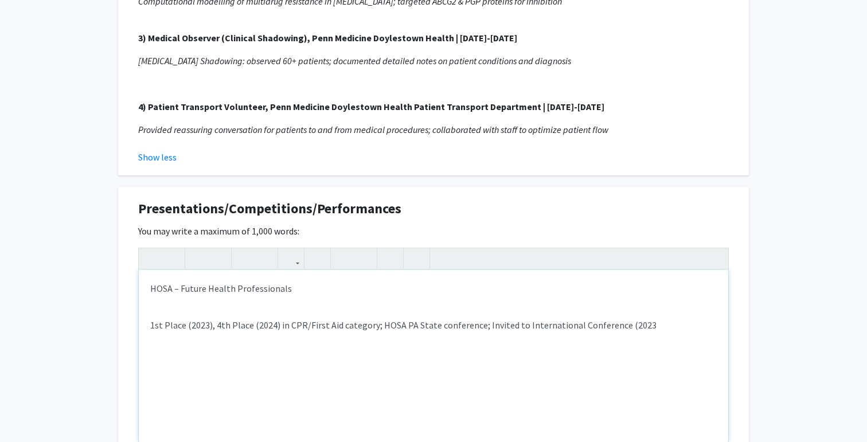
click at [303, 281] on p "HOSA – Future Health Professionals" at bounding box center [433, 288] width 566 height 14
click at [151, 281] on p "HOSA – Future Health Professionals Competition" at bounding box center [433, 288] width 566 height 14
drag, startPoint x: 148, startPoint y: 263, endPoint x: 349, endPoint y: 272, distance: 200.3
click at [349, 272] on div "HOSA – Future Health Professionals Competition 1st Place (2023), 4th Place (202…" at bounding box center [433, 356] width 589 height 172
click at [197, 249] on icon "button" at bounding box center [198, 258] width 10 height 19
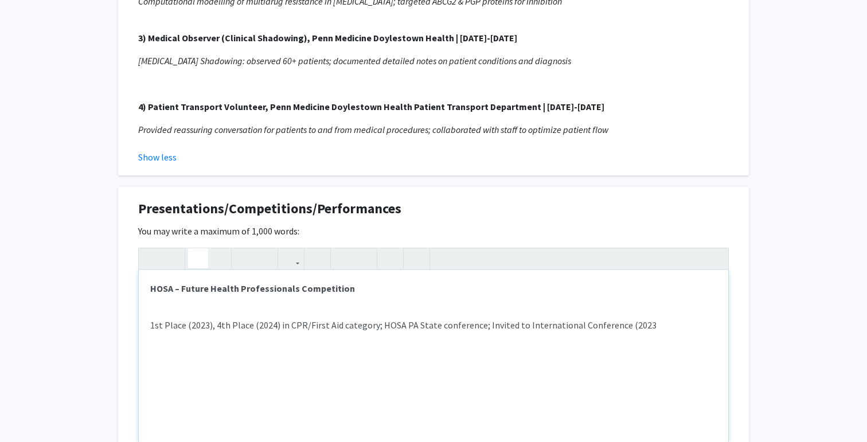
click at [232, 275] on div "HOSA – Future Health Professionals Competition 1st Place (2023), 4th Place (202…" at bounding box center [433, 356] width 589 height 172
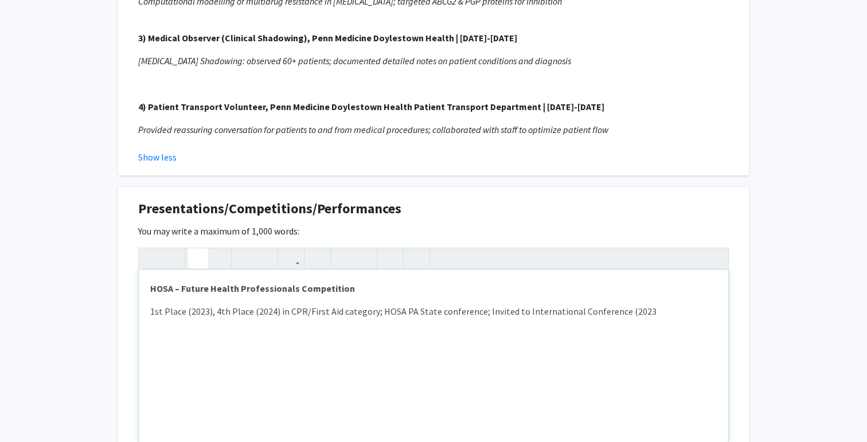
click at [147, 287] on div "HOSA – Future Health Professionals Competition 1st Place (2023), 4th Place (202…" at bounding box center [433, 356] width 589 height 172
click at [402, 304] on p "Placed 1st Place (2023), 4th Place (2024) in CPR/First Aid category; HOSA PA St…" at bounding box center [433, 311] width 566 height 14
click at [526, 304] on p "Placed 1st Place (2023), 4th Place (2024) in CPR/First Aid category at the HOSA…" at bounding box center [433, 311] width 566 height 14
click at [565, 304] on p "Placed 1st Place (2023), 4th Place (2024) in CPR/First Aid category at the HOSA…" at bounding box center [433, 311] width 566 height 14
click at [679, 290] on div "HOSA – Future Health Professionals Competition Placed 1st Place (2023), 4th Pla…" at bounding box center [433, 356] width 589 height 172
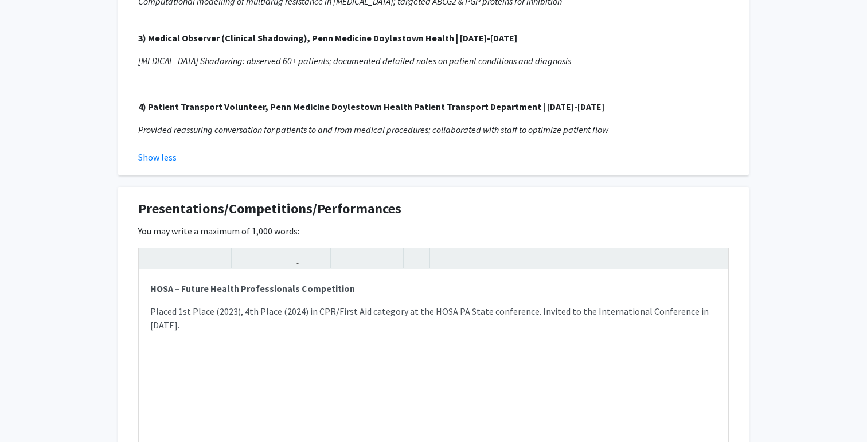
click at [453, 304] on p "Placed 1st Place (2023), 4th Place (2024) in CPR/First Aid category at the HOSA…" at bounding box center [433, 318] width 566 height 28
click at [717, 284] on div "HOSA – Future Health Professionals Competition Placed 1st Place (2023), 4th Pla…" at bounding box center [433, 356] width 589 height 172
type textarea "<p><strong>HOSA – Future Health Professionals Competition</strong></p><p>Placed…"
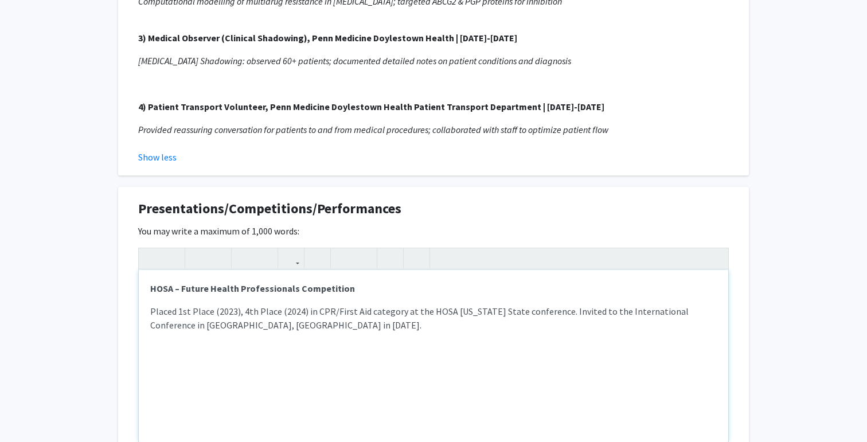
click at [637, 304] on p "Placed 1st Place (2023), 4th Place (2024) in CPR/First Aid category at the HOSA…" at bounding box center [433, 318] width 566 height 28
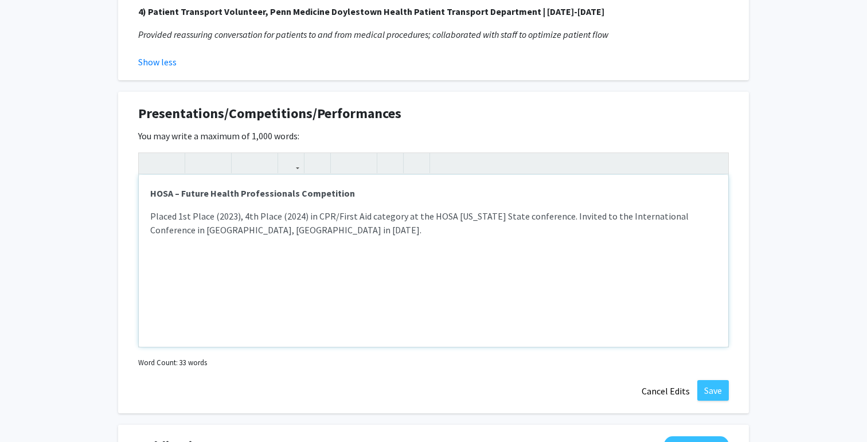
scroll to position [1117, 0]
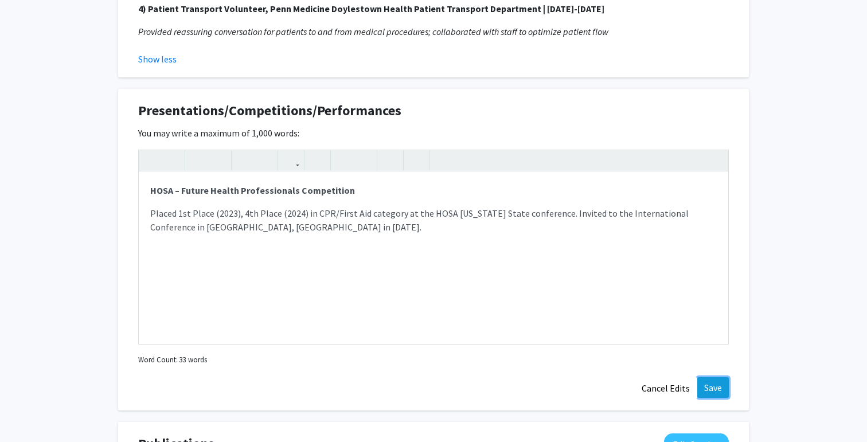
click at [720, 377] on button "Save" at bounding box center [713, 387] width 32 height 21
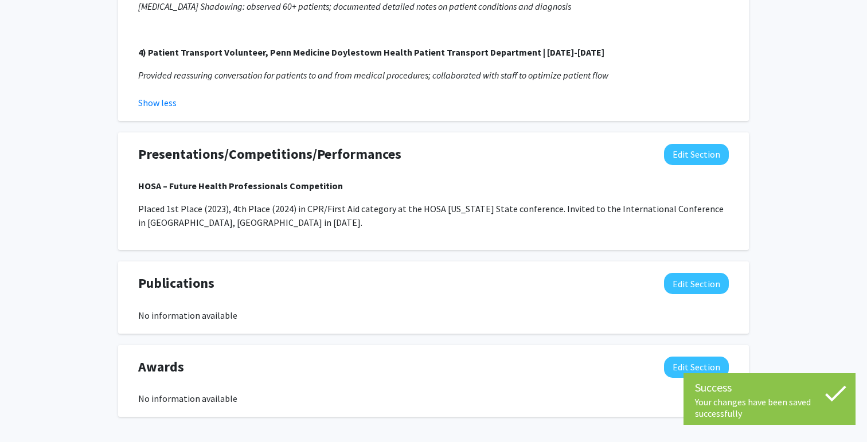
scroll to position [1093, 0]
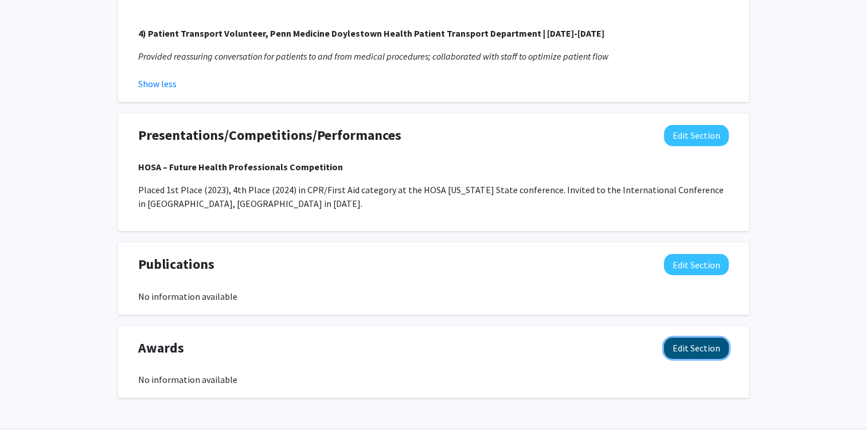
click at [696, 338] on button "Edit Section" at bounding box center [696, 348] width 65 height 21
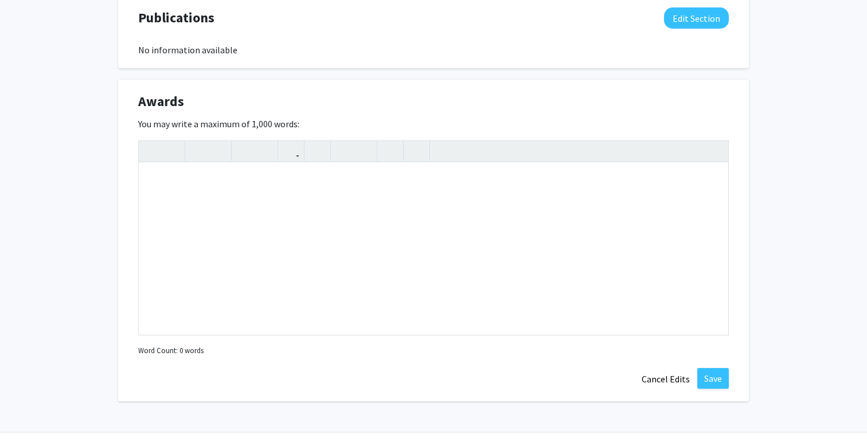
scroll to position [1343, 0]
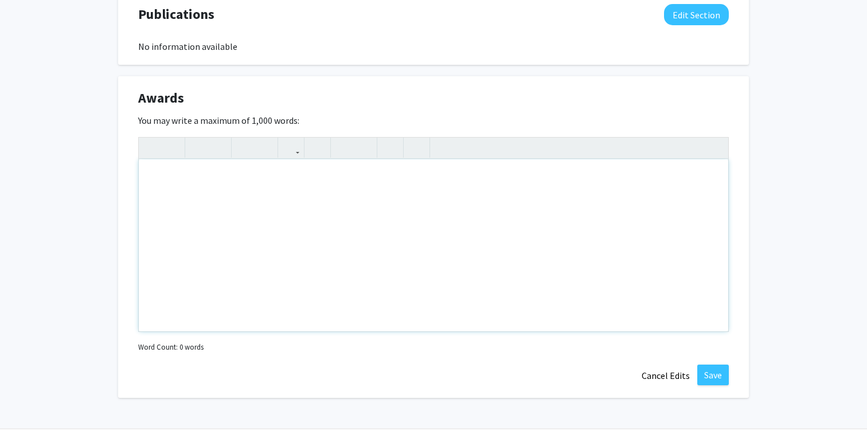
click at [273, 196] on div "Note to users with screen readers: Please deactivate our accessibility plugin f…" at bounding box center [433, 245] width 589 height 172
paste div "Note to users with screen readers: Please deactivate our accessibility plugin f…"
type textarea "<p> 2024 National Merit $2500 Scholarship Winner (1 of 2500 across the country…"
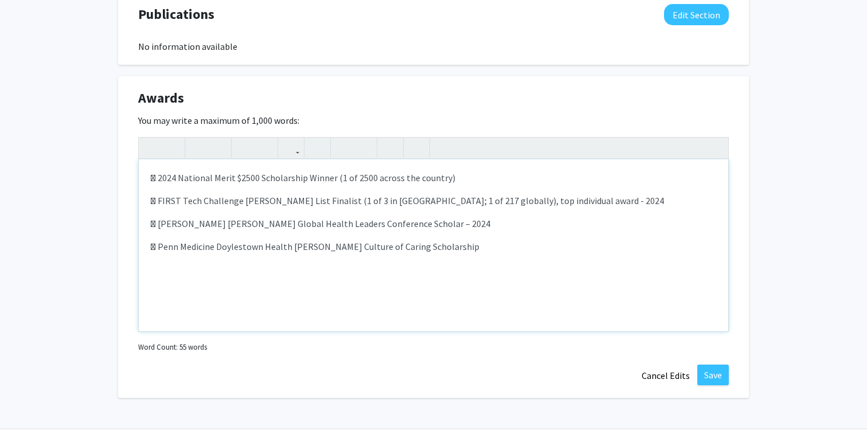
click at [158, 171] on p " 2024 National Merit $2500 Scholarship Winner (1 of 2500 across the country)" at bounding box center [433, 178] width 566 height 14
click at [162, 194] on p " FIRST Tech Challenge [PERSON_NAME] List Finalist (1 of 3 in [GEOGRAPHIC_DATA]…" at bounding box center [433, 201] width 566 height 14
click at [159, 204] on div "1) 2024 National Merit $2500 Scholarship Winner (1 of 2500 across the country)…" at bounding box center [433, 245] width 589 height 172
click at [159, 217] on p " [PERSON_NAME] [PERSON_NAME] Global Health Leaders Conference Scholar – 2024" at bounding box center [433, 224] width 566 height 14
click at [159, 240] on p " Penn Medicine Doylestown Health [PERSON_NAME] Culture of Caring Scholarship" at bounding box center [433, 247] width 566 height 14
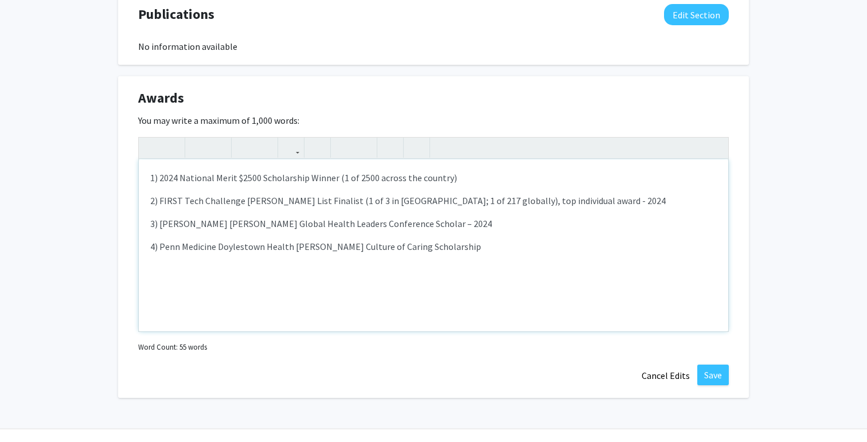
click at [152, 171] on p "1) 2024 National Merit $2500 Scholarship Winner (1 of 2500 across the country)" at bounding box center [433, 178] width 566 height 14
drag, startPoint x: 181, startPoint y: 152, endPoint x: 232, endPoint y: 149, distance: 51.1
click at [232, 171] on p "1) 2024 National Merit $2500 Scholarship Winner (1 of 2500 across the country)" at bounding box center [433, 178] width 566 height 14
click at [201, 138] on button "button" at bounding box center [198, 148] width 20 height 20
drag, startPoint x: 265, startPoint y: 151, endPoint x: 337, endPoint y: 152, distance: 71.1
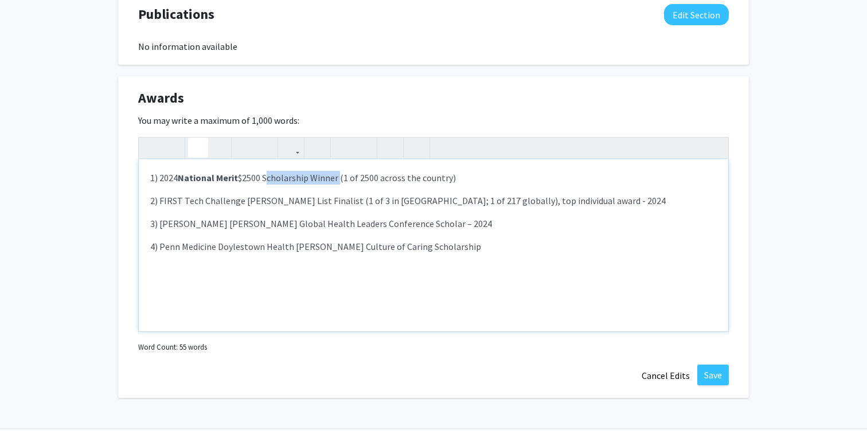
click at [337, 171] on p "1) 2024 National Merit $2500 Scholarship Winner (1 of 2500 across the country)" at bounding box center [433, 178] width 566 height 14
click at [196, 138] on icon "button" at bounding box center [198, 147] width 10 height 19
click at [358, 171] on p "1) 2024 National Merit $2500 Scholarship Winner (1 of 2500 across the country)" at bounding box center [433, 178] width 566 height 14
drag, startPoint x: 348, startPoint y: 151, endPoint x: 455, endPoint y: 151, distance: 106.6
click at [455, 171] on p "1) 2024 National Merit $2500 Scholarship Winner (1 of 2500 across the country)" at bounding box center [433, 178] width 566 height 14
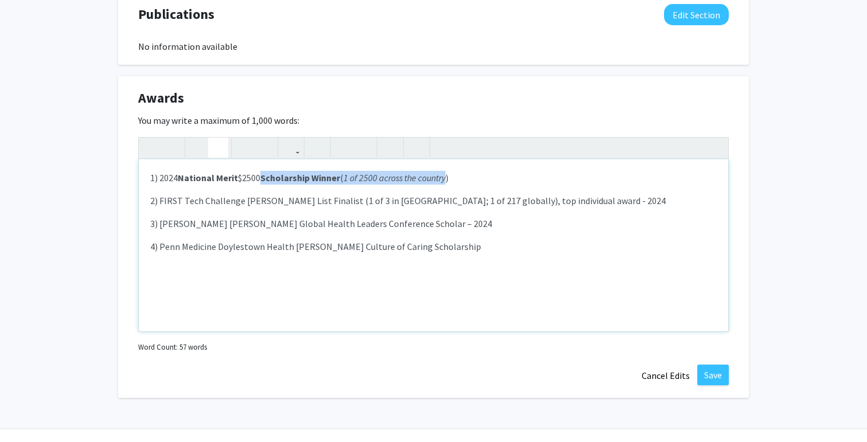
click at [225, 138] on button "button" at bounding box center [218, 148] width 20 height 20
click at [216, 194] on p "2) FIRST Tech Challenge [PERSON_NAME] List Finalist (1 of 3 in [GEOGRAPHIC_DATA…" at bounding box center [433, 201] width 566 height 14
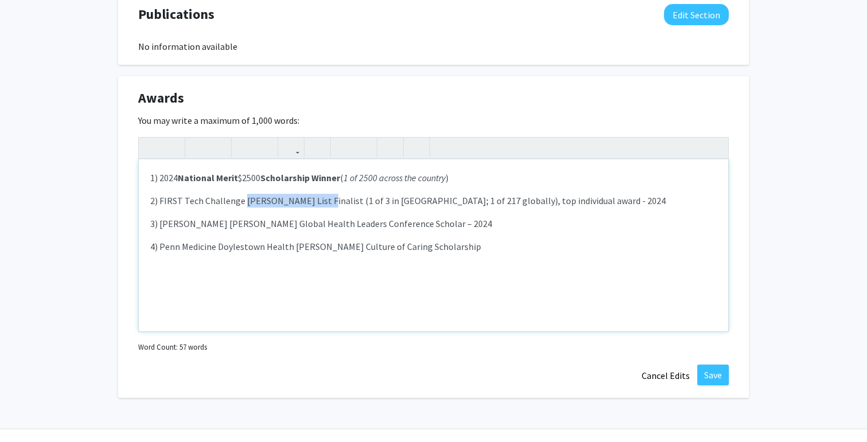
drag, startPoint x: 244, startPoint y: 174, endPoint x: 314, endPoint y: 169, distance: 69.6
click at [314, 194] on p "2) FIRST Tech Challenge [PERSON_NAME] List Finalist (1 of 3 in [GEOGRAPHIC_DATA…" at bounding box center [433, 201] width 566 height 14
click at [196, 138] on icon "button" at bounding box center [198, 147] width 10 height 19
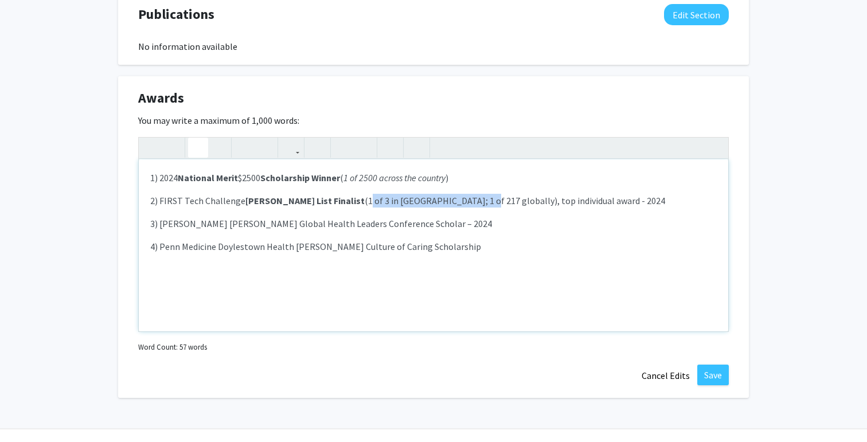
drag, startPoint x: 324, startPoint y: 174, endPoint x: 429, endPoint y: 177, distance: 105.5
click at [429, 194] on p "2) FIRST Tech Challenge [PERSON_NAME] List Finalist (1 of 3 in [GEOGRAPHIC_DATA…" at bounding box center [433, 201] width 566 height 14
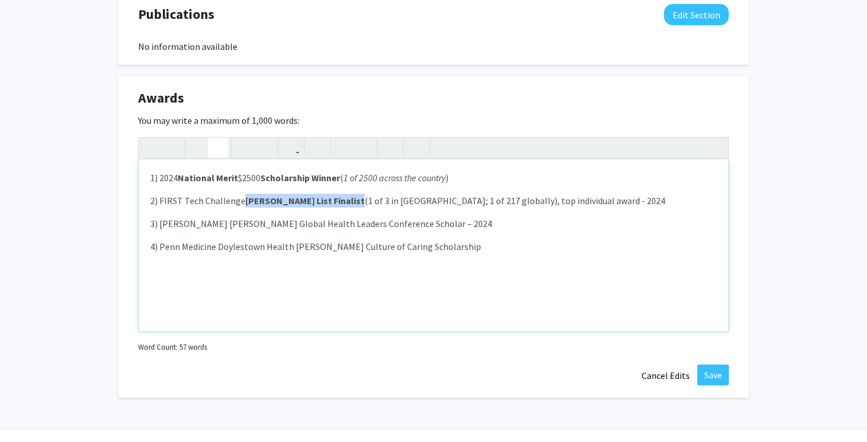
click at [222, 138] on icon "button" at bounding box center [218, 147] width 10 height 19
click at [421, 194] on p "2) FIRST Tech Challenge [PERSON_NAME] List Finalist ( 1 of 3 in [GEOGRAPHIC_DAT…" at bounding box center [433, 201] width 566 height 14
click at [159, 240] on p "4) Penn Medicine Doylestown Health [PERSON_NAME] Culture of Caring Scholarship" at bounding box center [433, 247] width 566 height 14
click at [320, 251] on div "1) 2024 National Merit $2500 Scholarship Winner ( 1 of 2500 across the country …" at bounding box center [433, 245] width 589 height 172
click at [350, 257] on div "1) 2024 National Merit $2500 Scholarship Winner ( 1 of 2500 across the country …" at bounding box center [433, 245] width 589 height 172
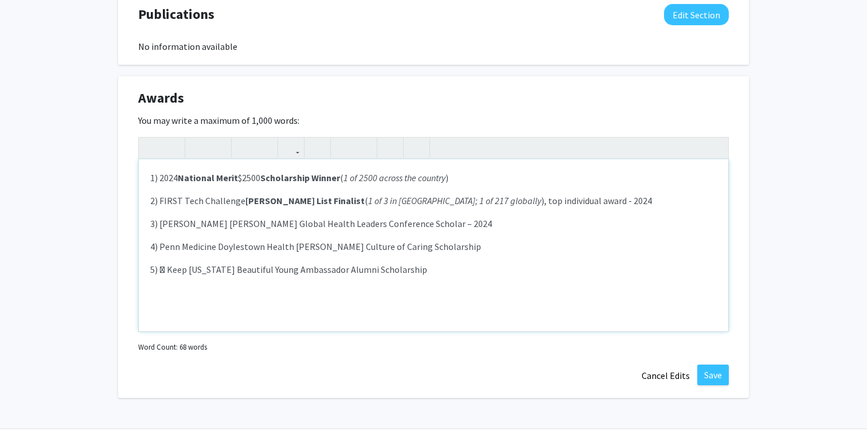
click at [167, 263] on p "5)  Keep [US_STATE] Beautiful Young Ambassador Alumni Scholarship" at bounding box center [433, 270] width 566 height 14
click at [432, 263] on p "5) Keep [US_STATE] Beautiful Young Ambassador Alumni Scholarship" at bounding box center [433, 270] width 566 height 14
drag, startPoint x: 425, startPoint y: 241, endPoint x: 581, endPoint y: 243, distance: 155.4
click at [581, 263] on p "5) Keep [US_STATE] Beautiful Young Ambassador Alumni Scholarship (1 of 33 Ambas…" at bounding box center [433, 270] width 566 height 14
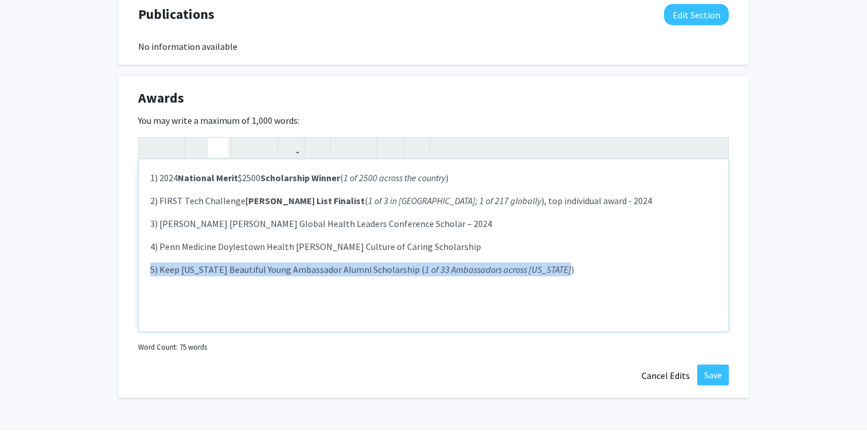
click at [218, 138] on icon "button" at bounding box center [218, 147] width 10 height 19
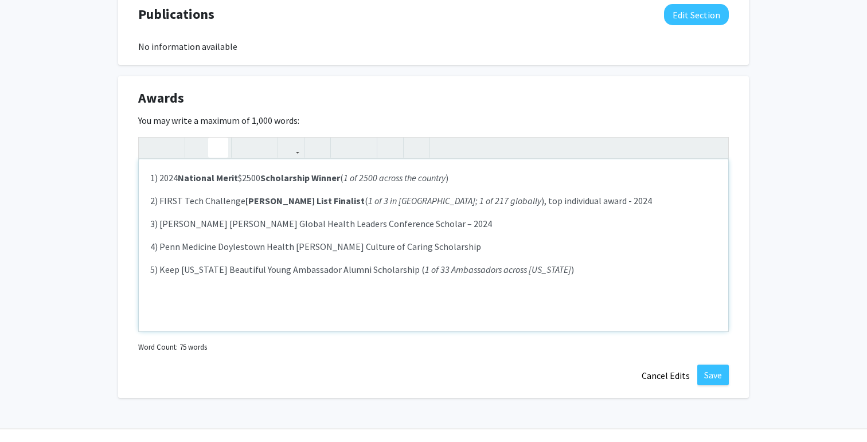
click at [457, 264] on em "1 of 33 Ambassadors across [US_STATE]" at bounding box center [498, 269] width 146 height 11
click at [600, 263] on p "5) Keep [US_STATE] Beautiful Young Ambassador Alumni Scholarship ( 1 of 33 Amba…" at bounding box center [433, 270] width 566 height 14
click at [456, 240] on p "4) Penn Medicine Doylestown Health [PERSON_NAME] Culture of Caring Scholarship" at bounding box center [433, 247] width 566 height 14
click at [420, 263] on p "5) Keep [US_STATE] Beautiful Young Ambassador Alumni Scholarship ( 1 of 33 Amba…" at bounding box center [433, 270] width 566 height 14
click at [476, 240] on p "4) Penn Medicine Doylestown Health [PERSON_NAME] Culture of Caring Scholarship …" at bounding box center [433, 247] width 566 height 14
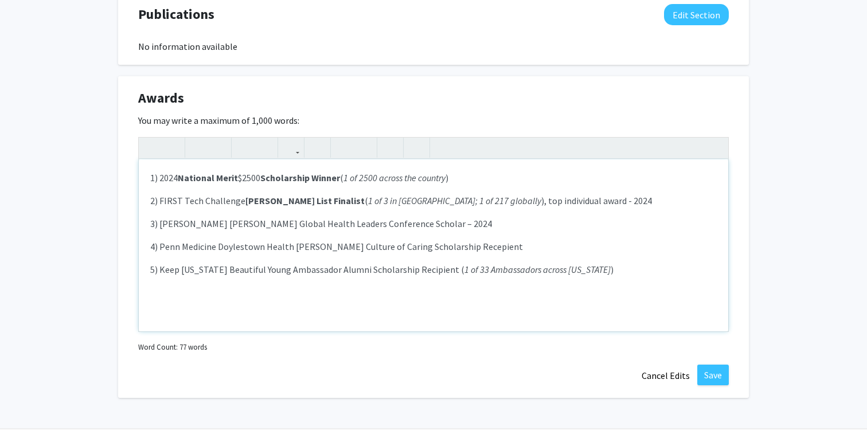
click at [470, 240] on p "4) Penn Medicine Doylestown Health [PERSON_NAME] Culture of Caring Scholarship …" at bounding box center [433, 247] width 566 height 14
click at [519, 264] on em "1 of 33 Ambassadors across [US_STATE]" at bounding box center [537, 269] width 146 height 11
click at [675, 263] on p "5) Keep [US_STATE] Beautiful Young Ambassador Alumni Scholarship Recipient ( 1 …" at bounding box center [433, 270] width 566 height 14
drag, startPoint x: 464, startPoint y: 243, endPoint x: 477, endPoint y: 243, distance: 13.2
click at [477, 264] on em "1 of 33 Ambassadors across [US_STATE]" at bounding box center [537, 269] width 146 height 11
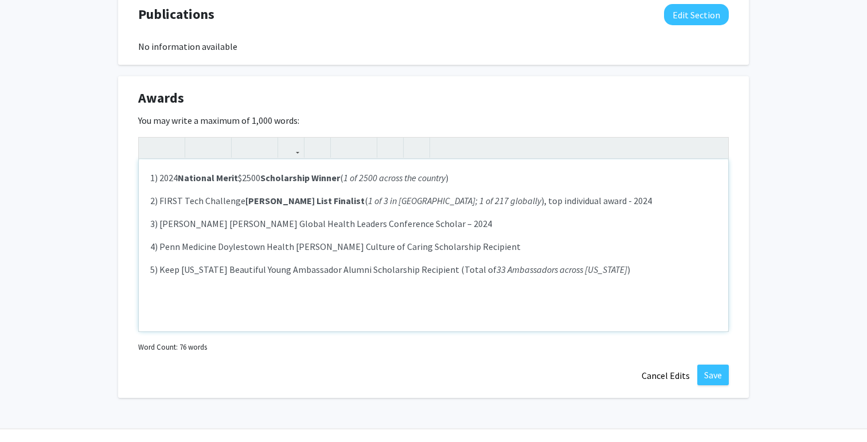
click at [467, 263] on p "5) Keep [US_STATE] Beautiful Young Ambassador Alumni Scholarship Recipient (Tot…" at bounding box center [433, 270] width 566 height 14
drag, startPoint x: 462, startPoint y: 242, endPoint x: 490, endPoint y: 240, distance: 28.1
click at [490, 263] on p "5) Keep [US_STATE] Beautiful Young Ambassador Alumni Scholarship Recipient (tot…" at bounding box center [433, 270] width 566 height 14
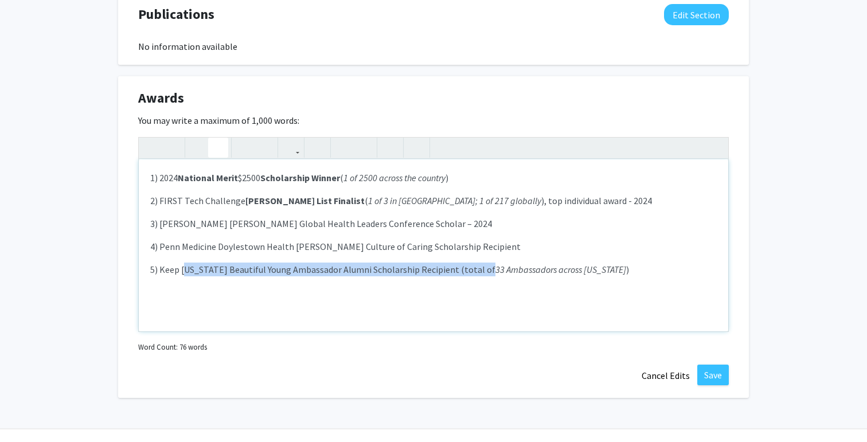
click at [220, 138] on icon "button" at bounding box center [218, 147] width 10 height 19
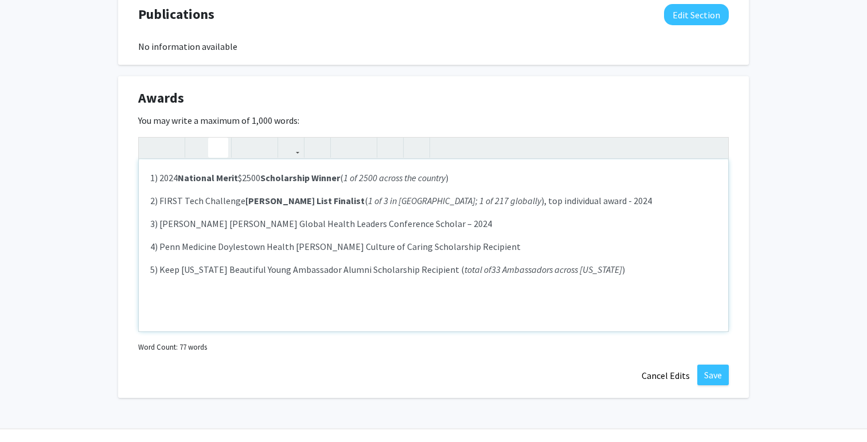
click at [524, 233] on div "1) 2024 National Merit $2500 Scholarship Winner ( 1 of 2500 across the country …" at bounding box center [433, 245] width 589 height 172
click at [674, 263] on p "5) Keep [US_STATE] Beautiful Young Ambassador Alumni Scholarship Recipient ( to…" at bounding box center [433, 270] width 566 height 14
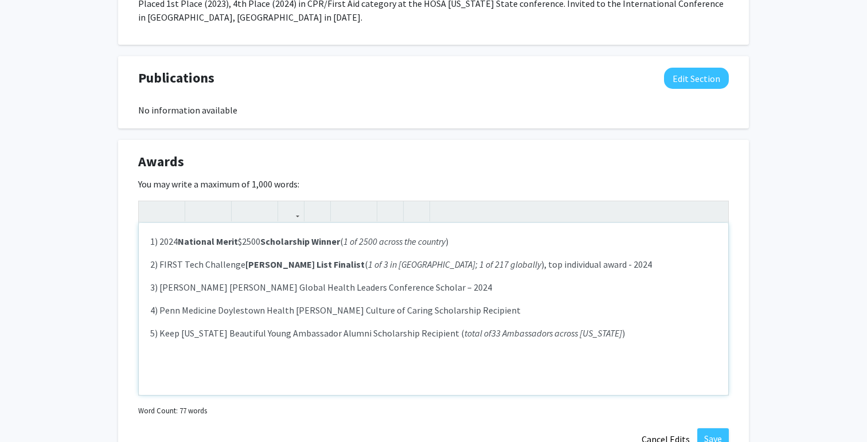
scroll to position [1274, 0]
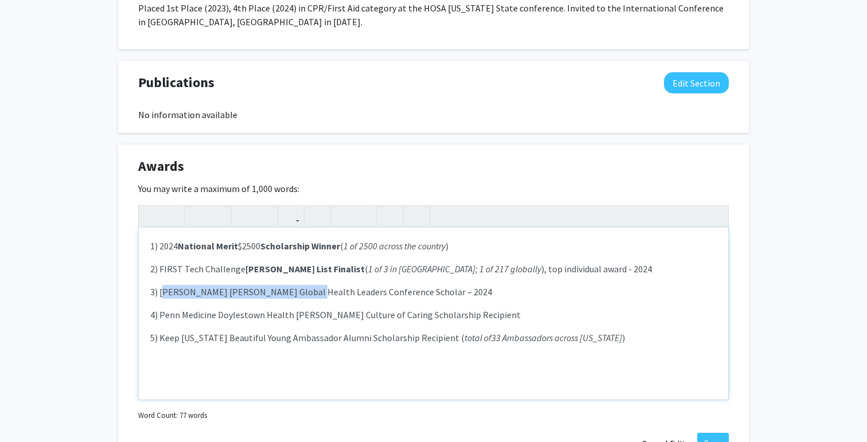
drag, startPoint x: 162, startPoint y: 267, endPoint x: 300, endPoint y: 261, distance: 138.9
click at [300, 285] on p "3) [PERSON_NAME] [PERSON_NAME] Global Health Leaders Conference Scholar – 2024" at bounding box center [433, 292] width 566 height 14
click at [194, 206] on icon "button" at bounding box center [198, 215] width 10 height 19
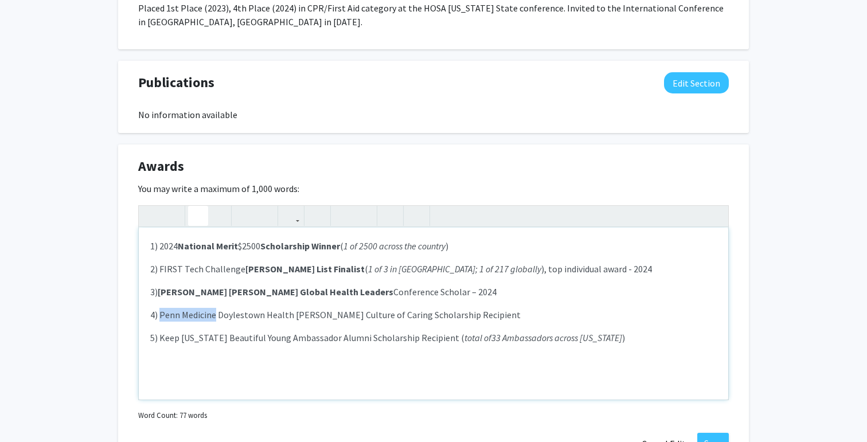
drag, startPoint x: 161, startPoint y: 286, endPoint x: 216, endPoint y: 283, distance: 55.1
click at [216, 308] on p "4) Penn Medicine Doylestown Health [PERSON_NAME] Culture of Caring Scholarship …" at bounding box center [433, 315] width 566 height 14
click at [197, 206] on icon "button" at bounding box center [198, 215] width 10 height 19
click at [296, 308] on p "4) Penn Medicine Doylestown Health [PERSON_NAME] Culture of Caring Scholarship …" at bounding box center [433, 315] width 566 height 14
drag, startPoint x: 161, startPoint y: 310, endPoint x: 267, endPoint y: 311, distance: 106.1
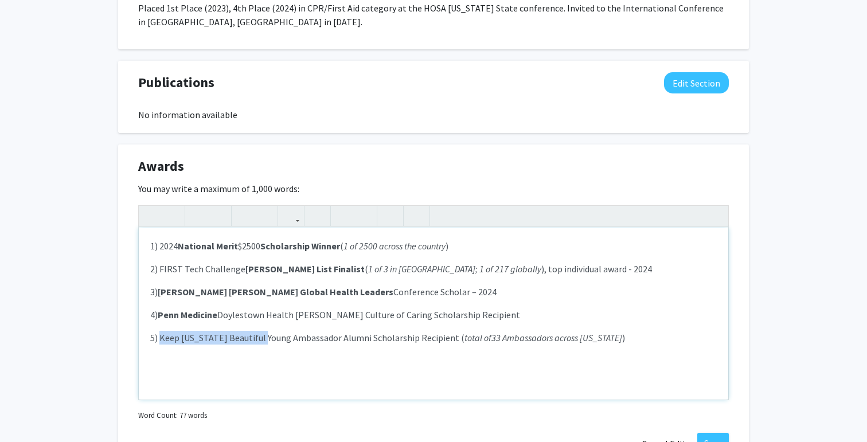
click at [267, 331] on p "5) Keep [US_STATE] Beautiful Young Ambassador Alumni Scholarship Recipient ( to…" at bounding box center [433, 338] width 566 height 14
type textarea "<p>1) 2024 <strong>National Merit</strong> $2500 <strong>Scholarship Winner</st…"
click at [193, 206] on use "button" at bounding box center [193, 206] width 0 height 0
click at [326, 319] on div "1) 2024 National Merit $2500 Scholarship Winner ( 1 of 2500 across the country …" at bounding box center [433, 314] width 589 height 172
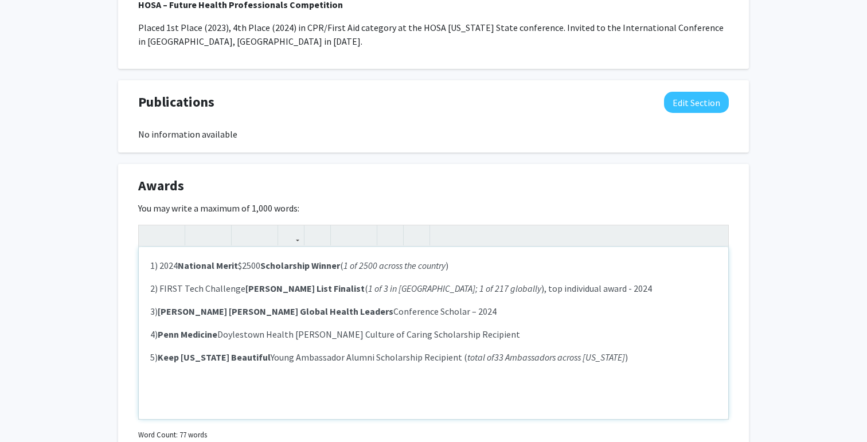
scroll to position [1343, 0]
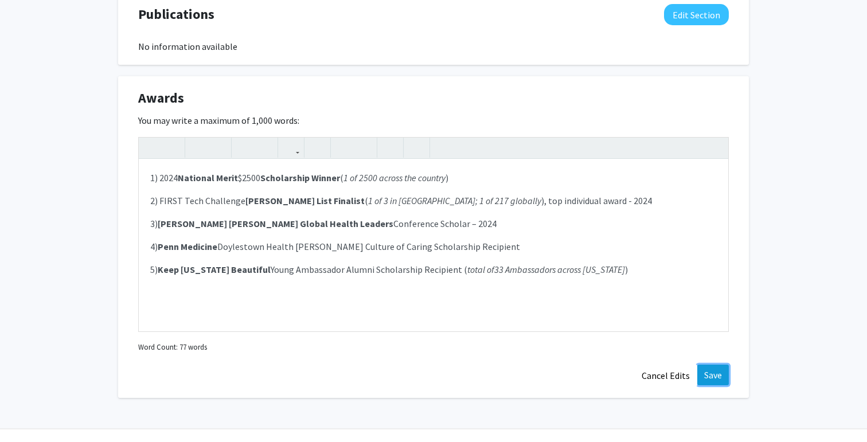
click at [714, 365] on button "Save" at bounding box center [713, 375] width 32 height 21
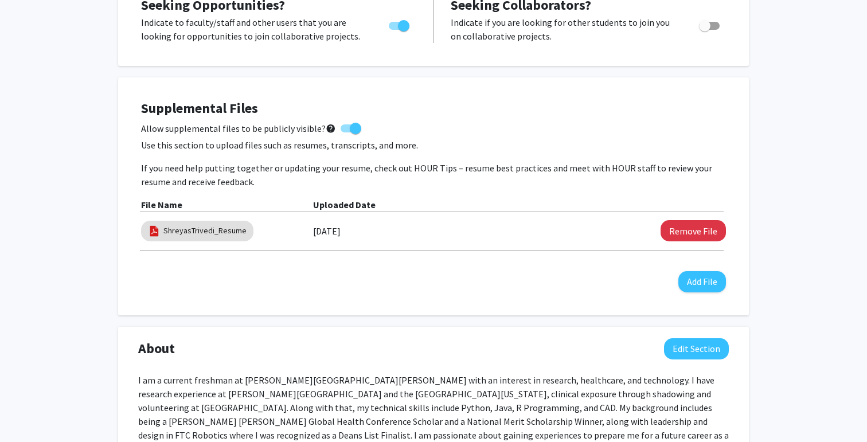
scroll to position [272, 0]
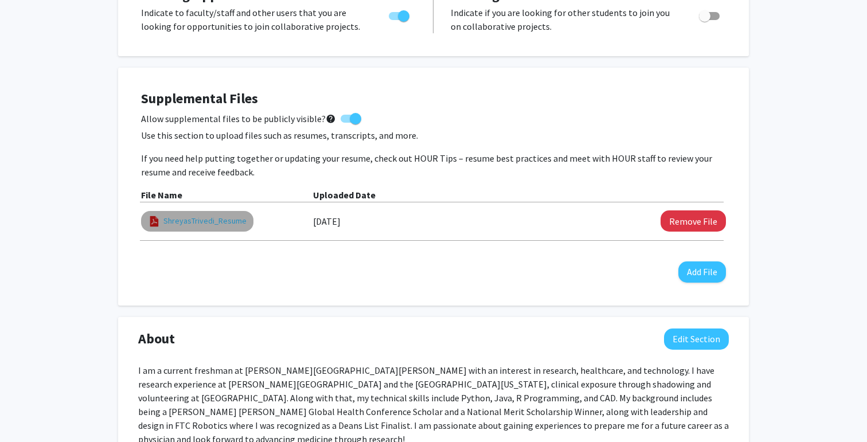
click at [236, 225] on link "ShreyasTrivedi_Resume" at bounding box center [204, 221] width 83 height 12
select select "custom"
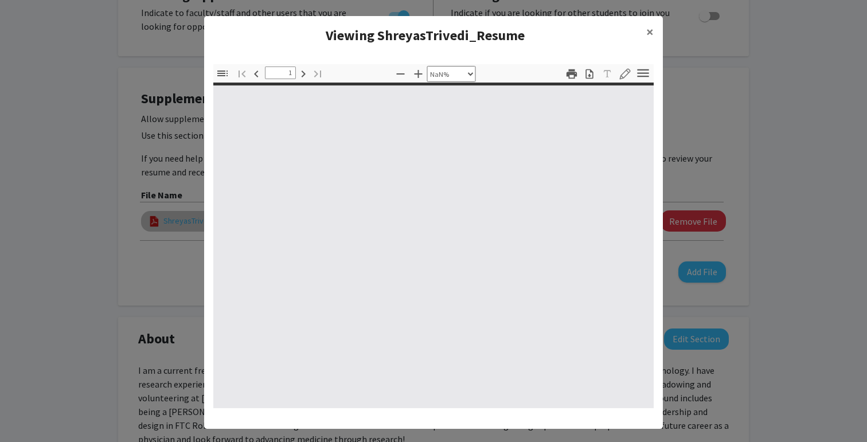
type input "0"
select select "custom"
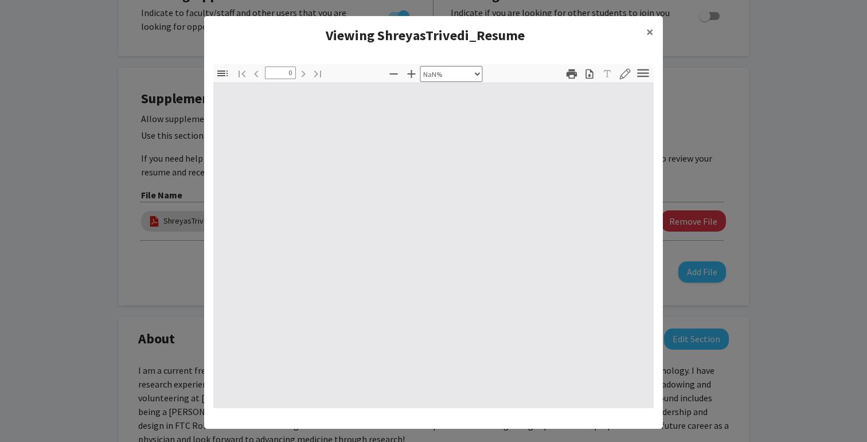
type input "1"
select select "auto"
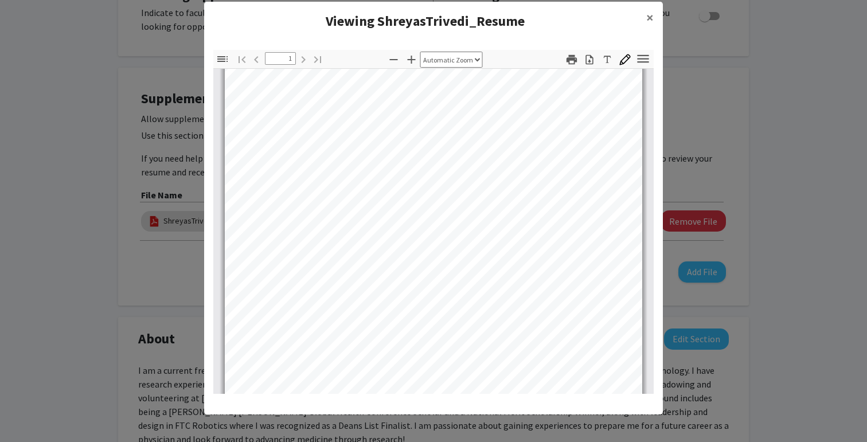
scroll to position [0, 0]
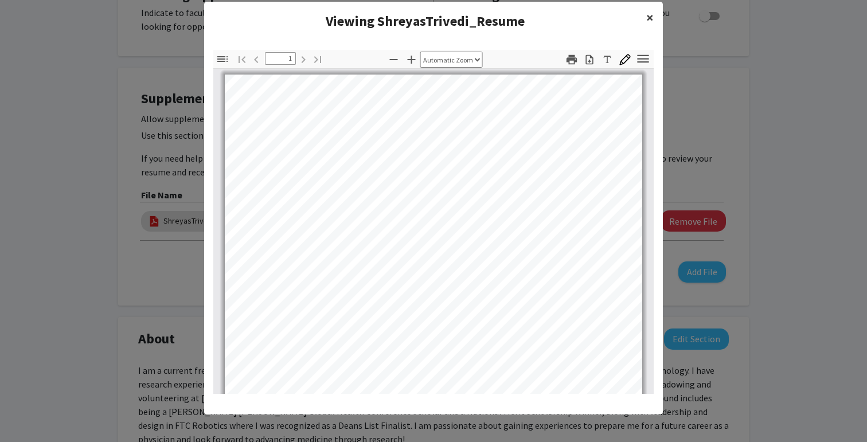
click at [650, 22] on span "×" at bounding box center [649, 18] width 7 height 18
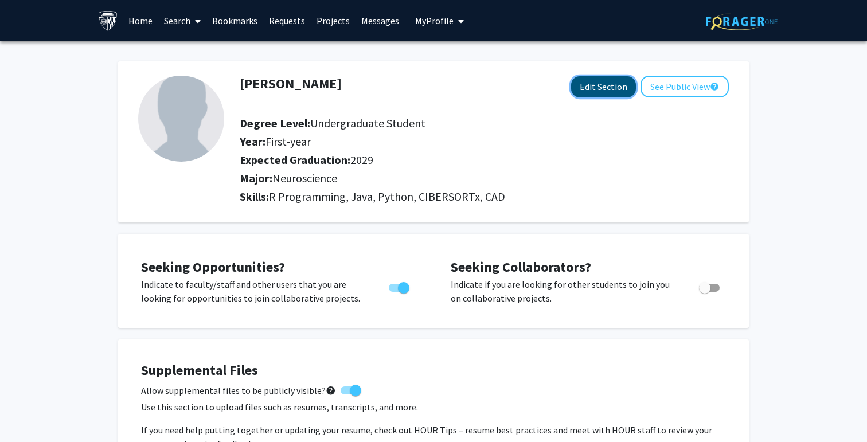
click at [586, 90] on button "Edit Section" at bounding box center [603, 86] width 65 height 21
select select "first-year"
select select "2029"
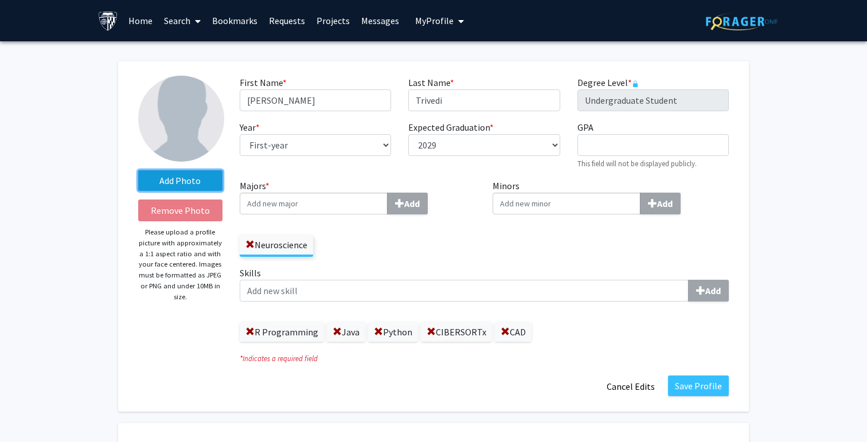
click at [179, 181] on label "Add Photo" at bounding box center [180, 180] width 84 height 21
click at [0, 0] on input "Add Photo" at bounding box center [0, 0] width 0 height 0
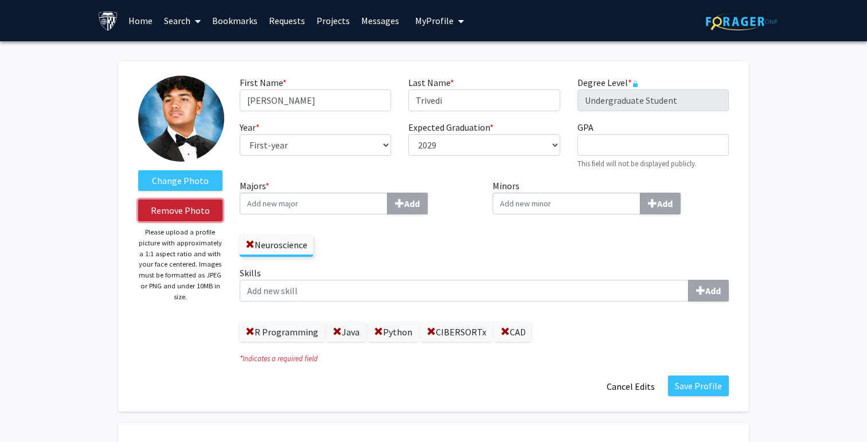
click at [174, 215] on button "Remove Photo" at bounding box center [180, 211] width 84 height 22
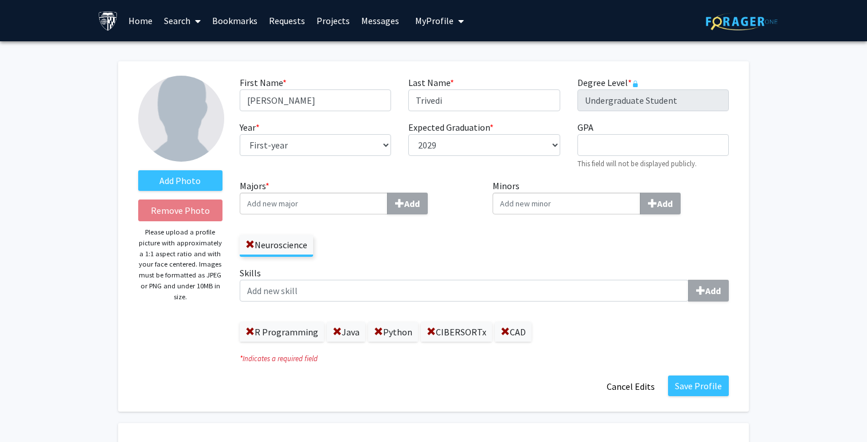
click at [686, 383] on button "Save Profile" at bounding box center [698, 386] width 61 height 21
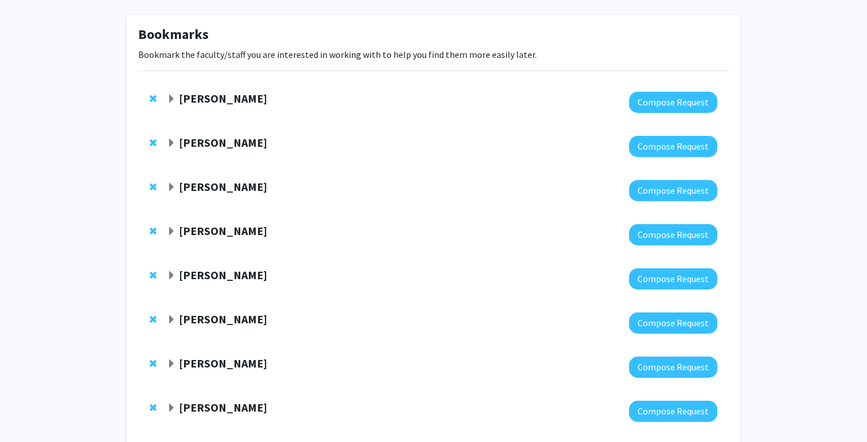
scroll to position [54, 0]
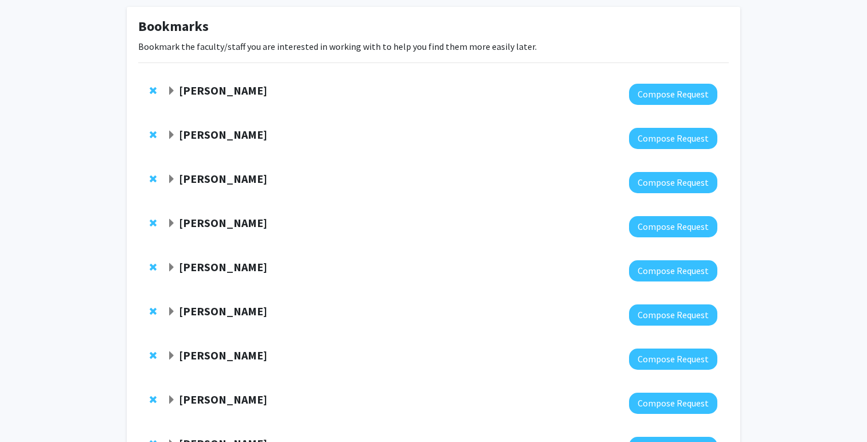
click at [174, 88] on span "Expand Tara Deemyad Bookmark" at bounding box center [171, 91] width 9 height 9
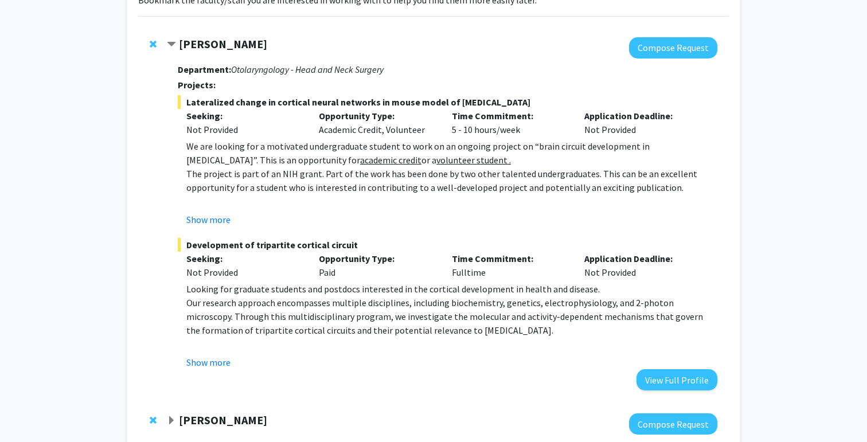
scroll to position [105, 0]
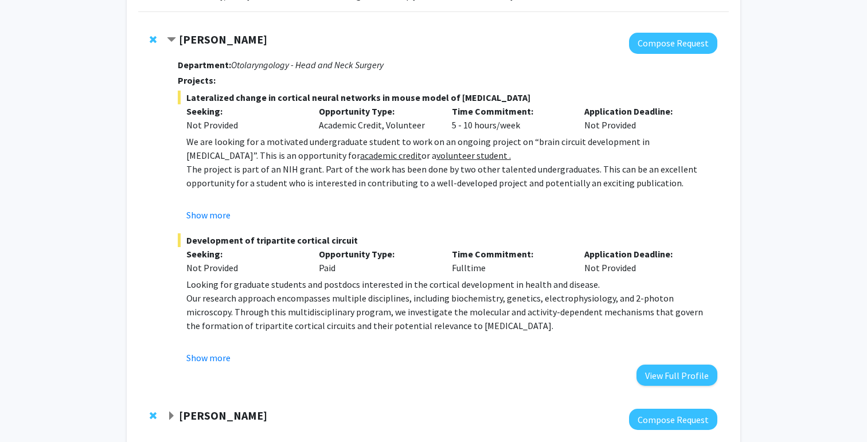
click at [486, 214] on div "Show more" at bounding box center [451, 215] width 531 height 14
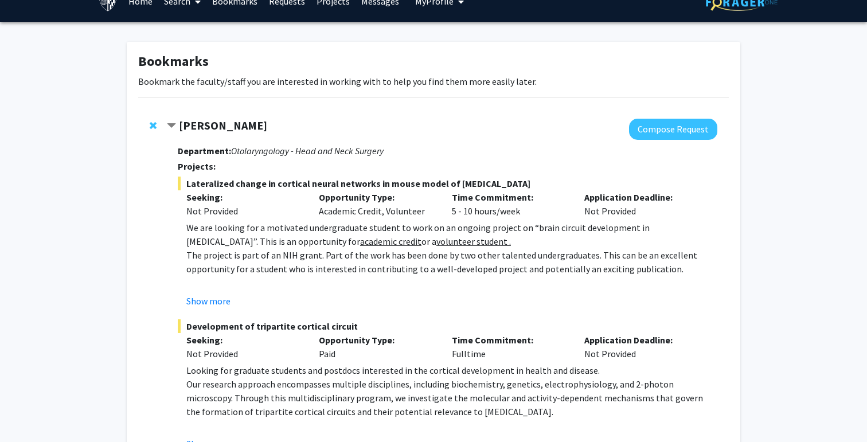
scroll to position [0, 0]
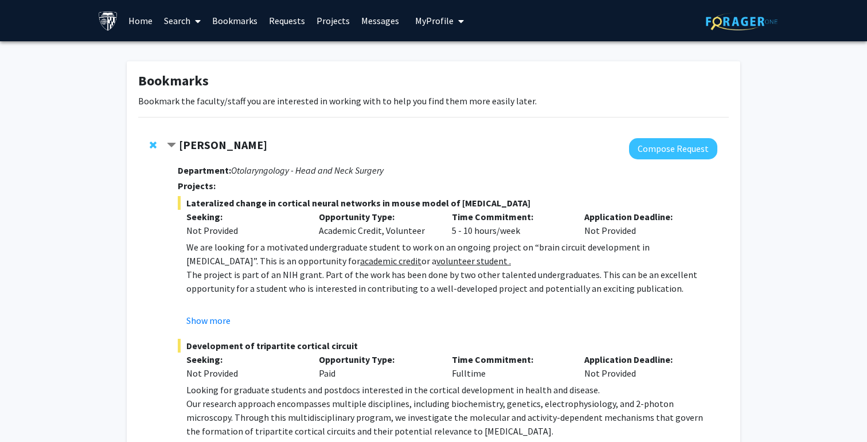
click at [174, 143] on span "Contract Tara Deemyad Bookmark" at bounding box center [171, 145] width 9 height 9
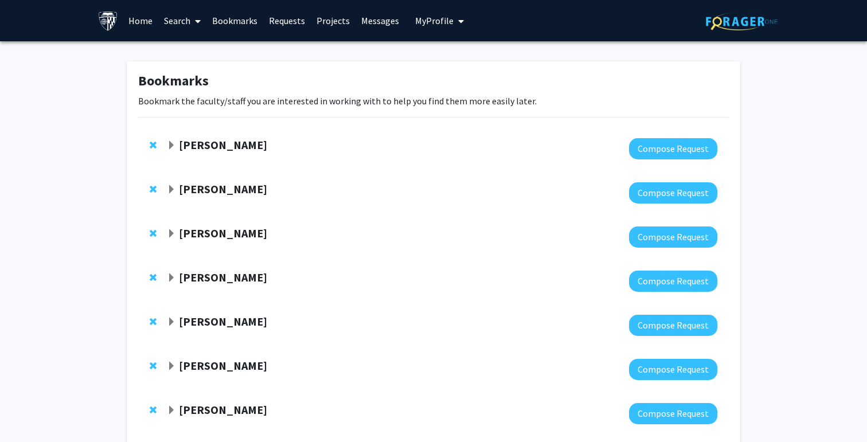
click at [148, 23] on link "Home" at bounding box center [141, 21] width 36 height 40
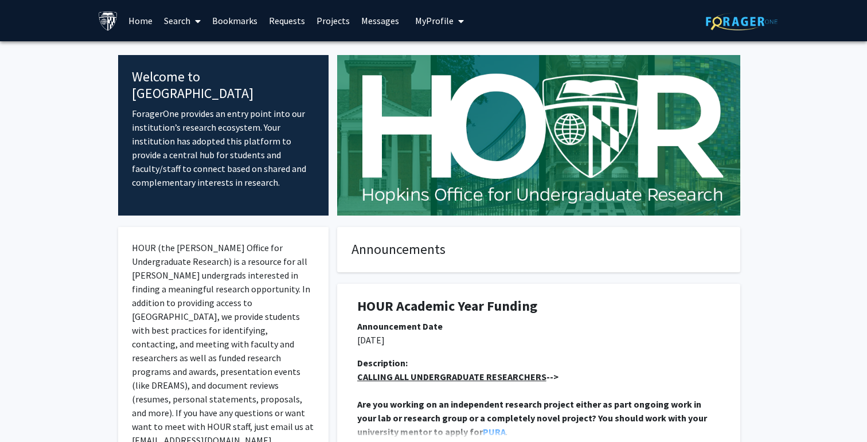
click at [723, 9] on link at bounding box center [742, 21] width 72 height 40
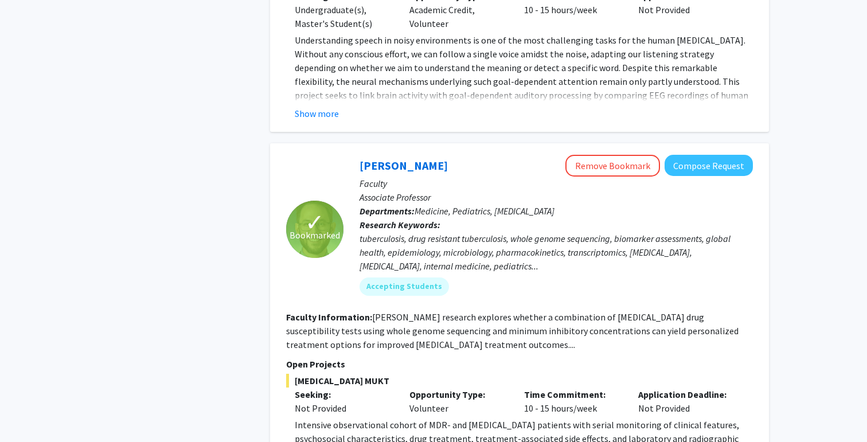
scroll to position [1713, 0]
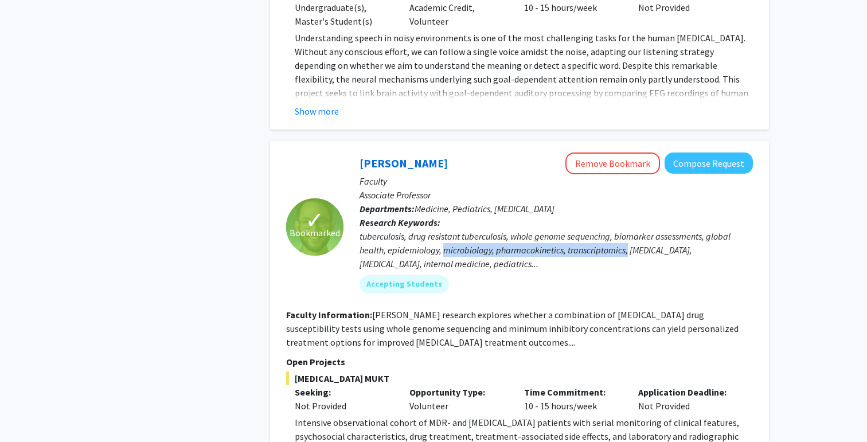
drag, startPoint x: 444, startPoint y: 167, endPoint x: 627, endPoint y: 170, distance: 183.5
click at [627, 229] on div "tuberculosis, drug resistant tuberculosis, whole genome sequencing, biomarker a…" at bounding box center [555, 249] width 393 height 41
copy div "microbiology, pharmacokinetics, transcriptomics,"
click at [514, 273] on div "Accepting Students" at bounding box center [556, 284] width 398 height 23
click at [566, 229] on div "tuberculosis, drug resistant tuberculosis, whole genome sequencing, biomarker a…" at bounding box center [555, 249] width 393 height 41
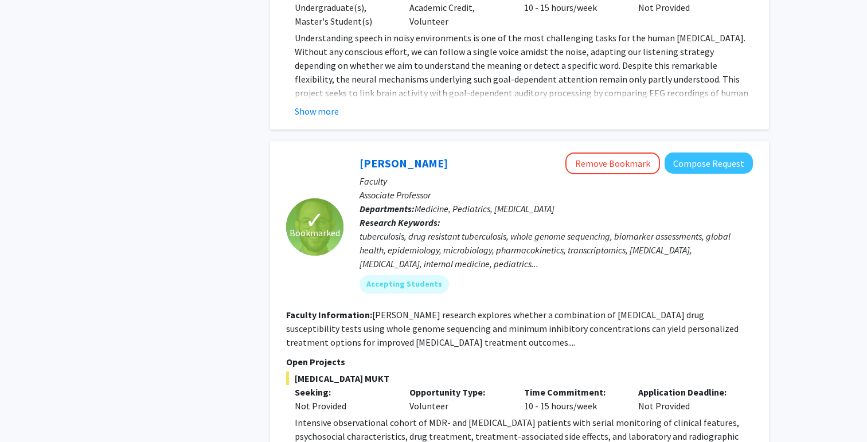
drag, startPoint x: 692, startPoint y: 169, endPoint x: 433, endPoint y: 186, distance: 259.7
click at [433, 229] on div "tuberculosis, drug resistant tuberculosis, whole genome sequencing, biomarker a…" at bounding box center [555, 249] width 393 height 41
drag, startPoint x: 693, startPoint y: 166, endPoint x: 390, endPoint y: 179, distance: 302.4
click at [390, 229] on div "tuberculosis, drug resistant tuberculosis, whole genome sequencing, biomarker a…" at bounding box center [555, 249] width 393 height 41
copy div "nfectious diseases"
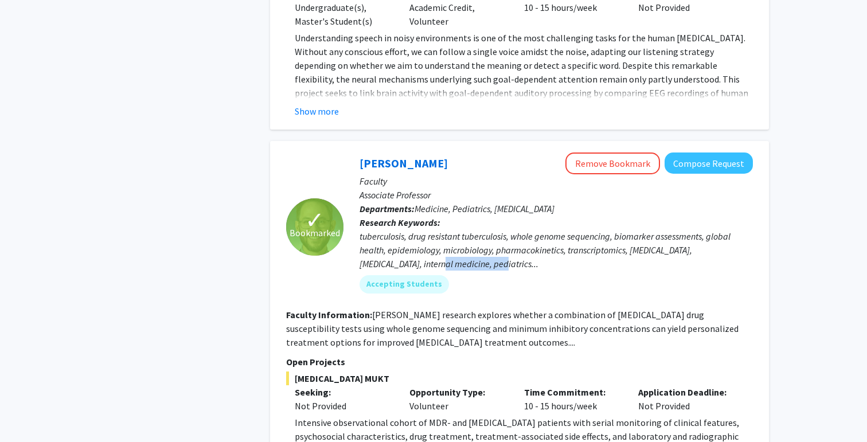
drag, startPoint x: 397, startPoint y: 181, endPoint x: 459, endPoint y: 184, distance: 62.0
click at [459, 229] on div "tuberculosis, drug resistant tuberculosis, whole genome sequencing, biomarker a…" at bounding box center [555, 249] width 393 height 41
copy div "nternal medicine"
click at [685, 309] on fg-read-more "Dr. Tornheim's research explores whether a combination of MDR-TB drug susceptib…" at bounding box center [512, 328] width 452 height 39
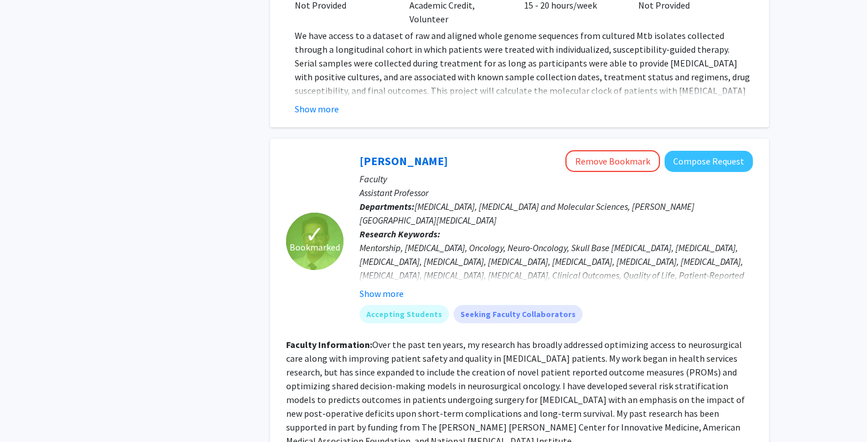
scroll to position [2366, 0]
click at [397, 286] on button "Show more" at bounding box center [381, 293] width 44 height 14
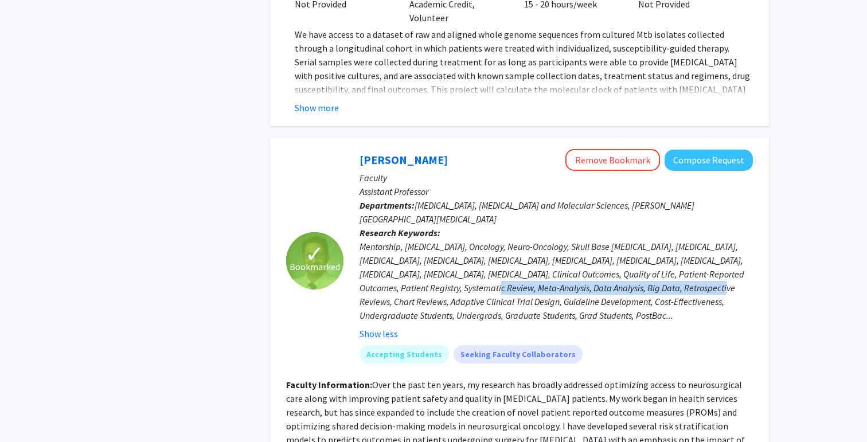
drag, startPoint x: 490, startPoint y: 191, endPoint x: 717, endPoint y: 196, distance: 227.7
click at [717, 240] on div "Mentorship, Neurosurgery, Oncology, Neuro-Oncology, Skull Base Tumors, Glioma, …" at bounding box center [555, 281] width 393 height 83
copy div "Data Analysis, Big Data, Retrospective Reviews, Chart Reviews"
click at [548, 240] on div "Mentorship, Neurosurgery, Oncology, Neuro-Oncology, Skull Base Tumors, Glioma, …" at bounding box center [555, 281] width 393 height 83
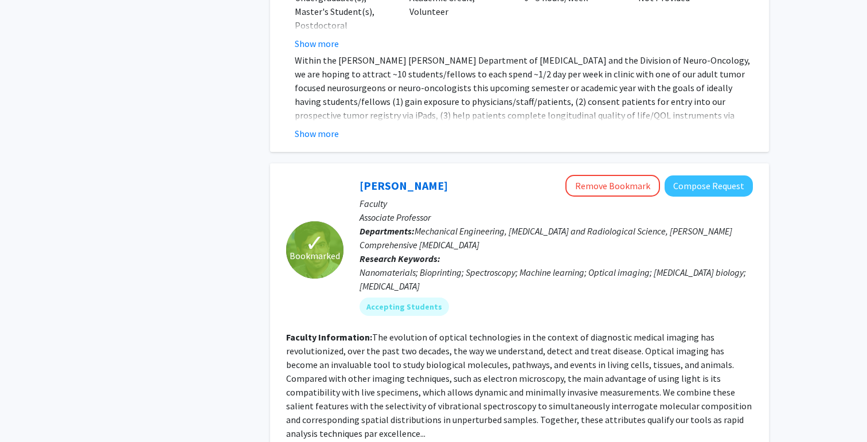
scroll to position [3039, 0]
drag, startPoint x: 467, startPoint y: 147, endPoint x: 516, endPoint y: 147, distance: 48.7
click at [516, 264] on div "Nanomaterials; Bioprinting; Spectroscopy; Machine learning; Optical imaging; Ca…" at bounding box center [555, 278] width 393 height 28
copy div "Spectroscopy"
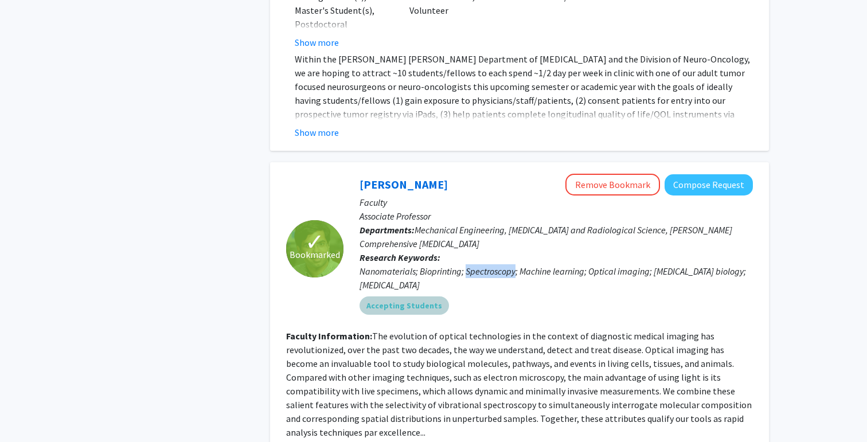
click at [541, 294] on div "Accepting Students" at bounding box center [556, 305] width 398 height 23
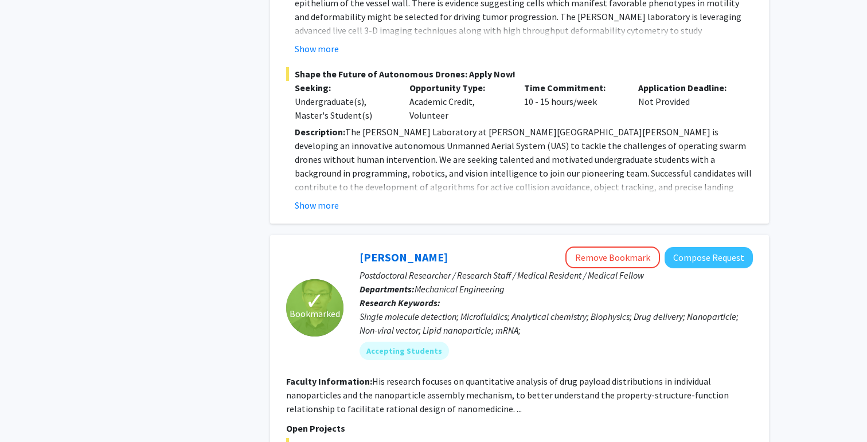
scroll to position [3594, 0]
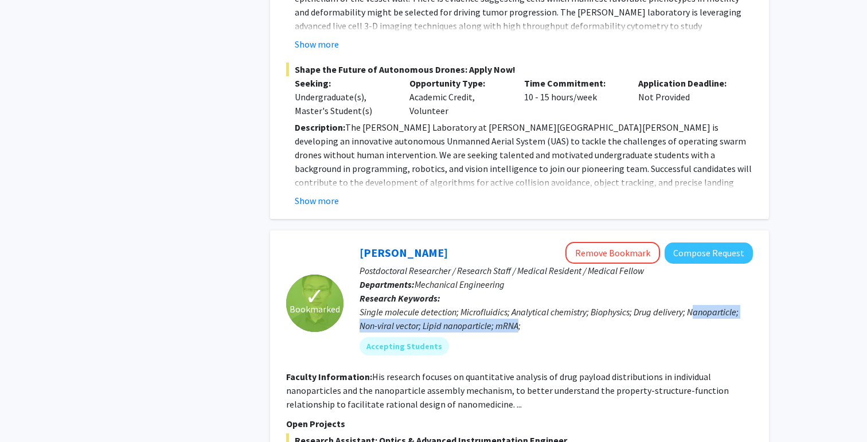
drag, startPoint x: 691, startPoint y: 176, endPoint x: 519, endPoint y: 191, distance: 172.6
click at [519, 305] on div "Single molecule detection; Microfluidics; Analytical chemistry; Biophysics; Dru…" at bounding box center [555, 319] width 393 height 28
copy div "anoparticle; Non-viral vector; Lipid nanoparticle; mRNA"
click at [529, 305] on div "Single molecule detection; Microfluidics; Analytical chemistry; Biophysics; Dru…" at bounding box center [555, 319] width 393 height 28
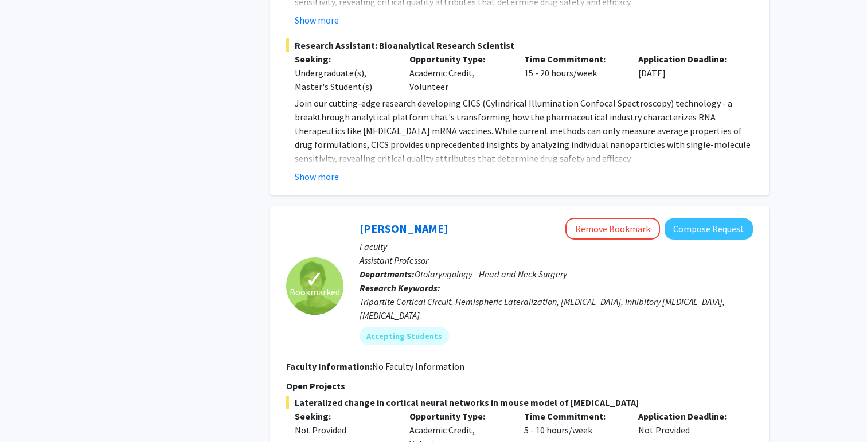
scroll to position [4303, 0]
drag, startPoint x: 591, startPoint y: 162, endPoint x: 650, endPoint y: 166, distance: 58.6
click at [650, 294] on div "Tripartite Cortical Circuit, Hemispheric Lateralization, Autism, Inhibitory Int…" at bounding box center [555, 308] width 393 height 28
click at [593, 294] on div "Tripartite Cortical Circuit, Hemispheric Lateralization, Autism, Inhibitory Int…" at bounding box center [555, 308] width 393 height 28
drag, startPoint x: 591, startPoint y: 165, endPoint x: 615, endPoint y: 165, distance: 24.1
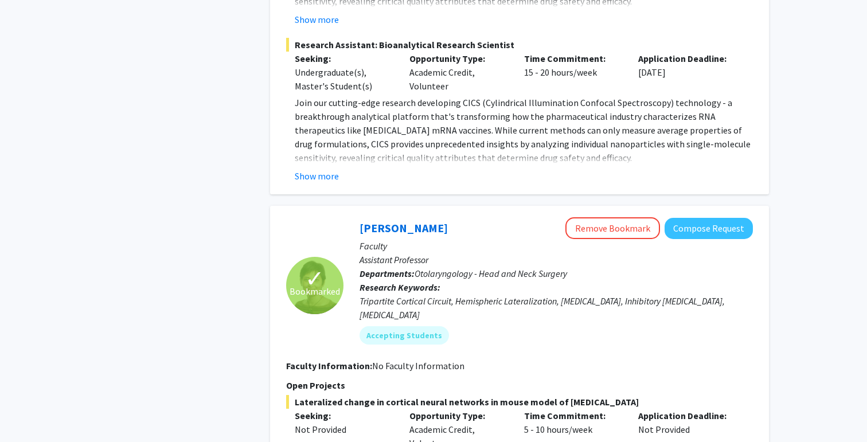
click at [615, 294] on div "Tripartite Cortical Circuit, Hemispheric Lateralization, Autism, Inhibitory Int…" at bounding box center [555, 308] width 393 height 28
drag, startPoint x: 591, startPoint y: 164, endPoint x: 603, endPoint y: 164, distance: 12.0
click at [609, 294] on div "Tripartite Cortical Circuit, Hemispheric Lateralization, Autism, Inhibitory Int…" at bounding box center [555, 308] width 393 height 28
drag, startPoint x: 591, startPoint y: 166, endPoint x: 675, endPoint y: 169, distance: 84.3
click at [675, 294] on div "Tripartite Cortical Circuit, Hemispheric Lateralization, Autism, Inhibitory Int…" at bounding box center [555, 308] width 393 height 28
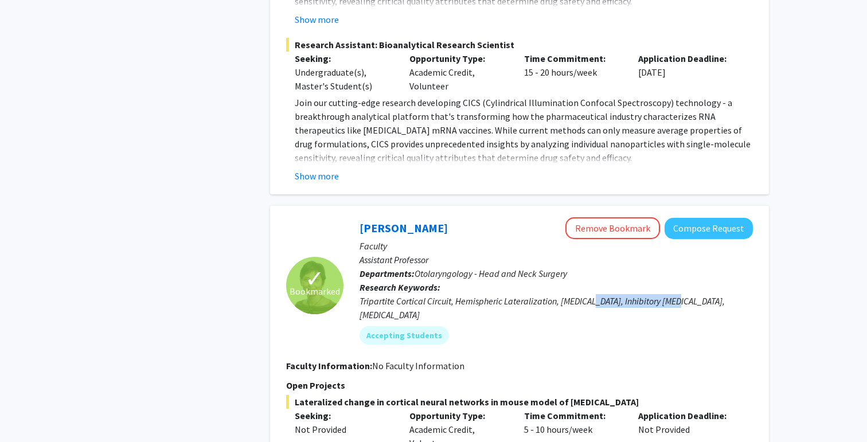
copy div "Inhibitory Interneurons"
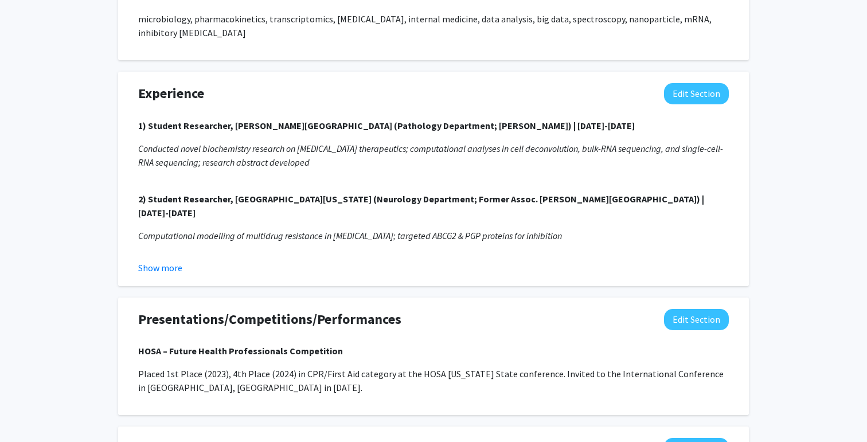
scroll to position [823, 0]
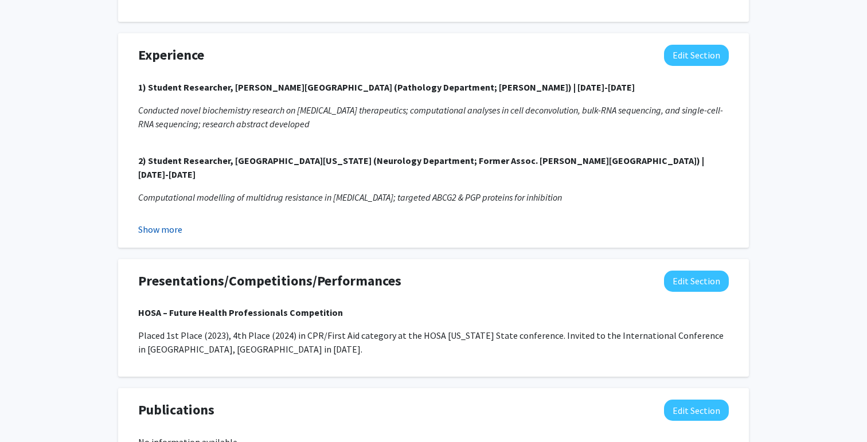
click at [164, 222] on button "Show more" at bounding box center [160, 229] width 44 height 14
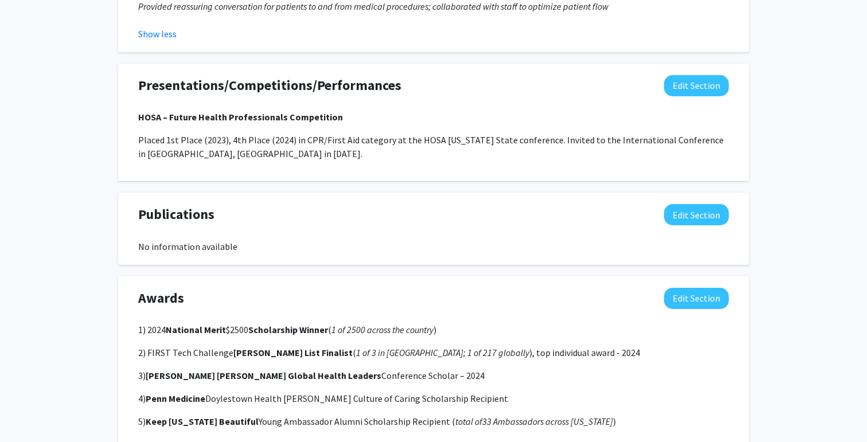
scroll to position [1194, 0]
